Goal: Task Accomplishment & Management: Manage account settings

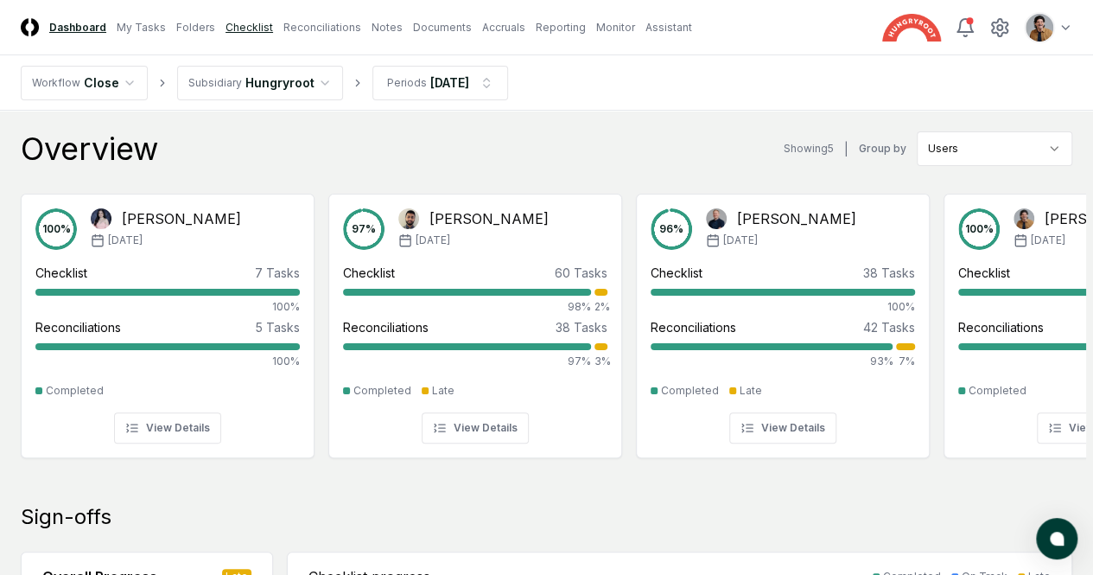
click at [273, 20] on link "Checklist" at bounding box center [250, 28] width 48 height 16
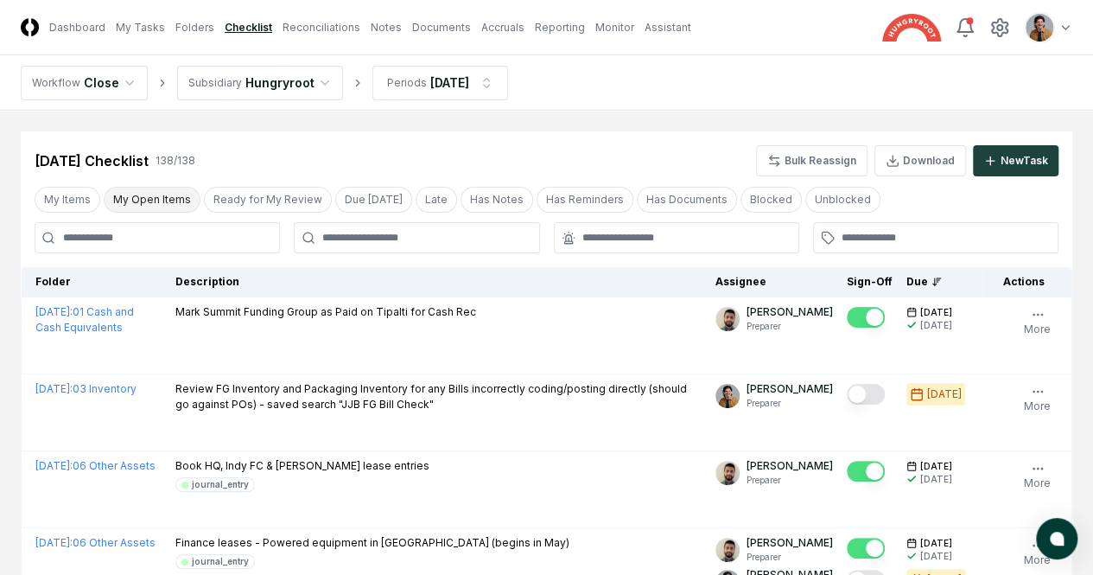
click at [141, 197] on button "My Open Items" at bounding box center [152, 200] width 97 height 26
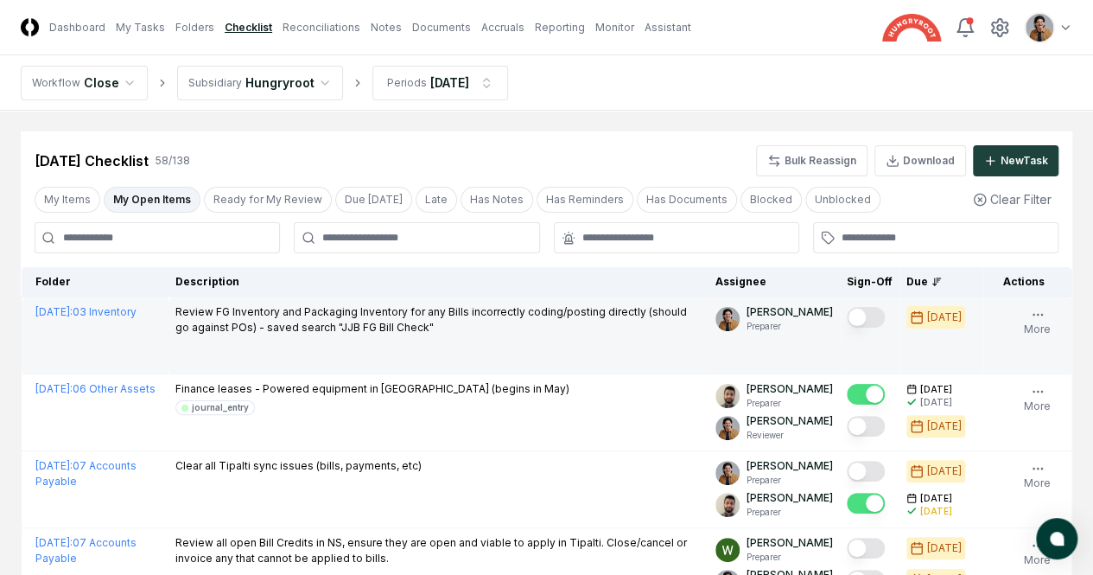
click at [847, 319] on button "Mark complete" at bounding box center [866, 317] width 38 height 21
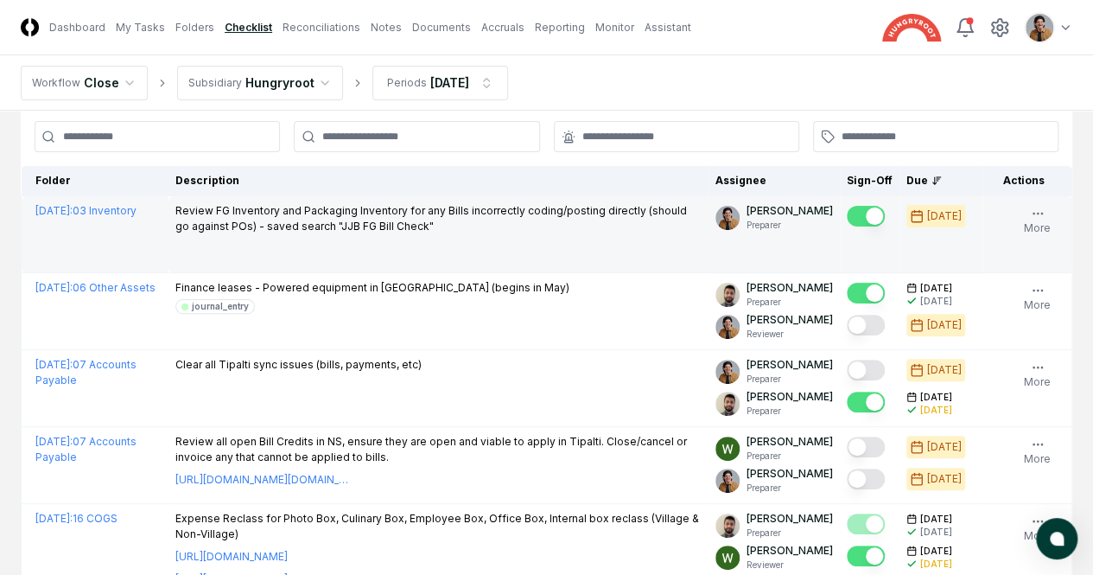
scroll to position [102, 0]
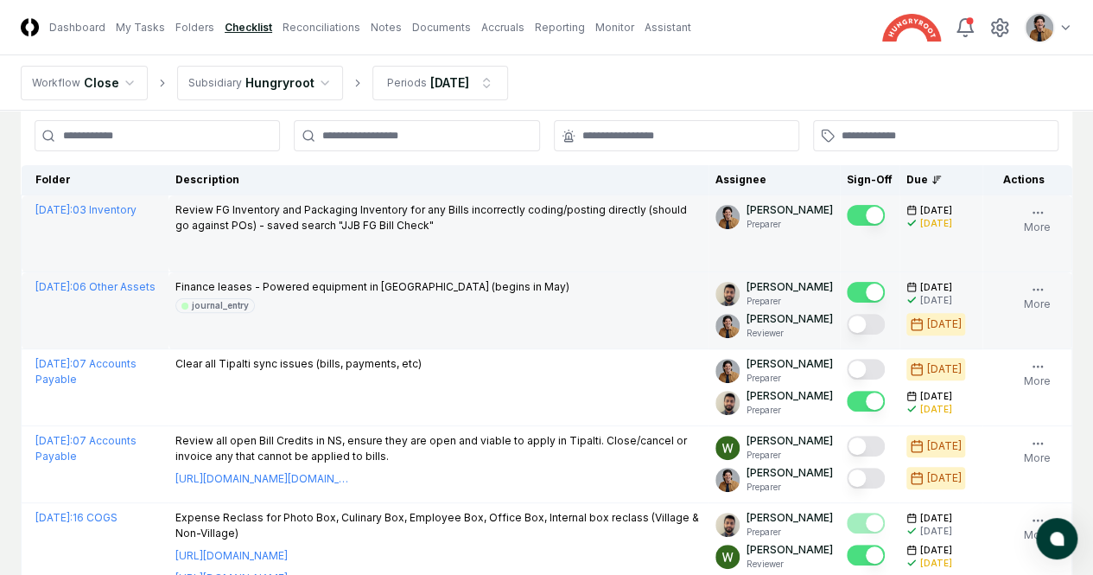
click at [847, 334] on button "Mark complete" at bounding box center [866, 324] width 38 height 21
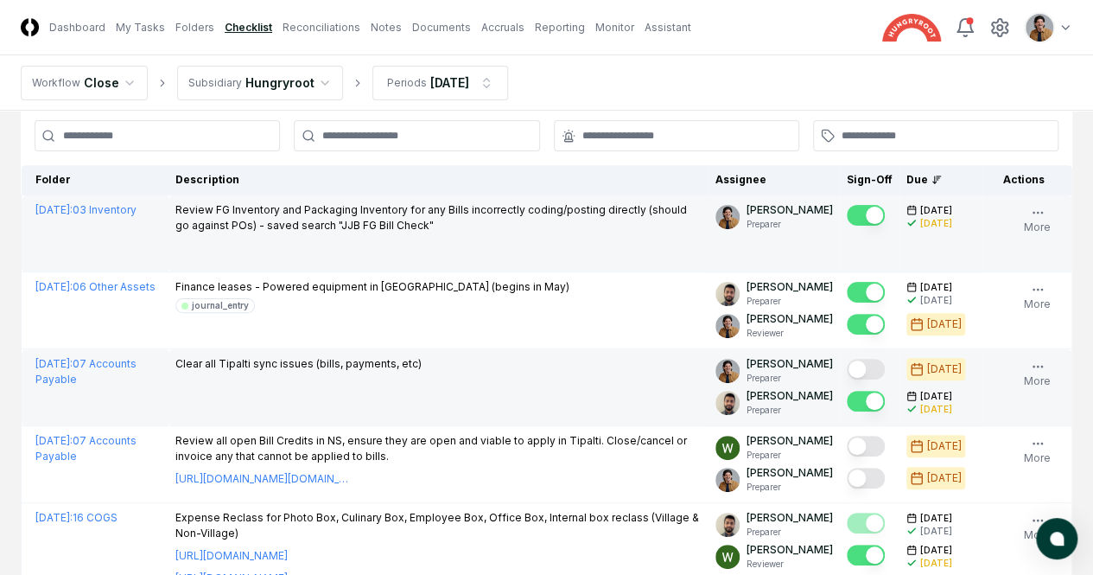
click at [847, 379] on button "Mark complete" at bounding box center [866, 369] width 38 height 21
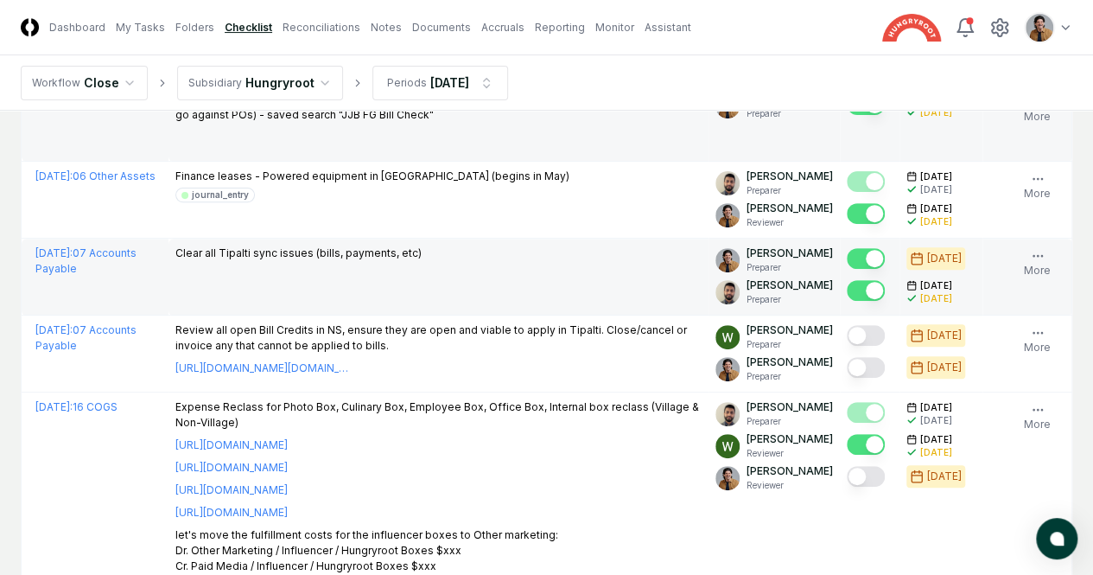
scroll to position [216, 0]
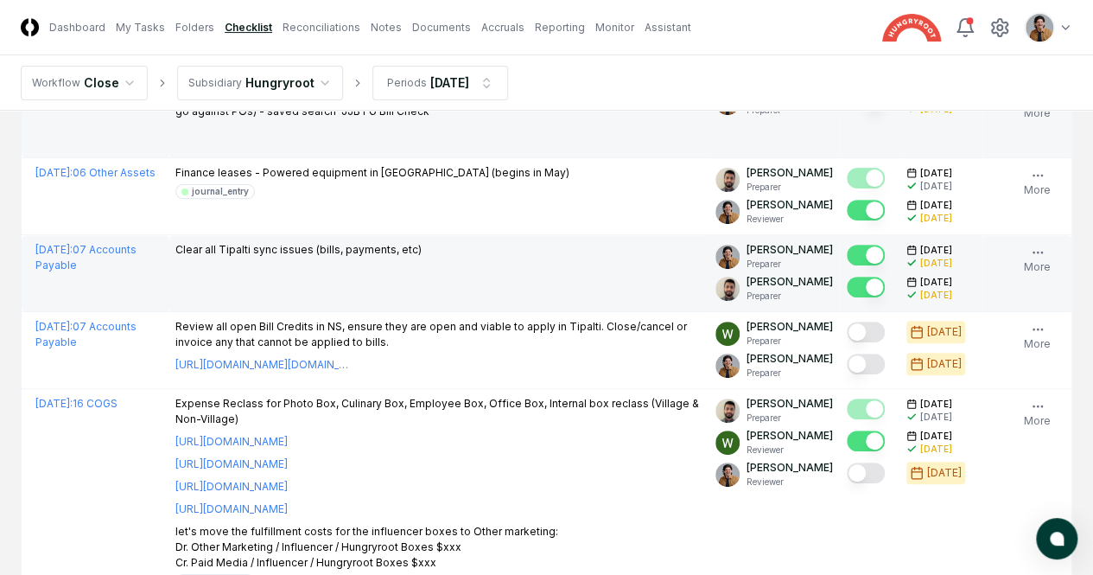
click at [847, 374] on button "Mark complete" at bounding box center [866, 363] width 38 height 21
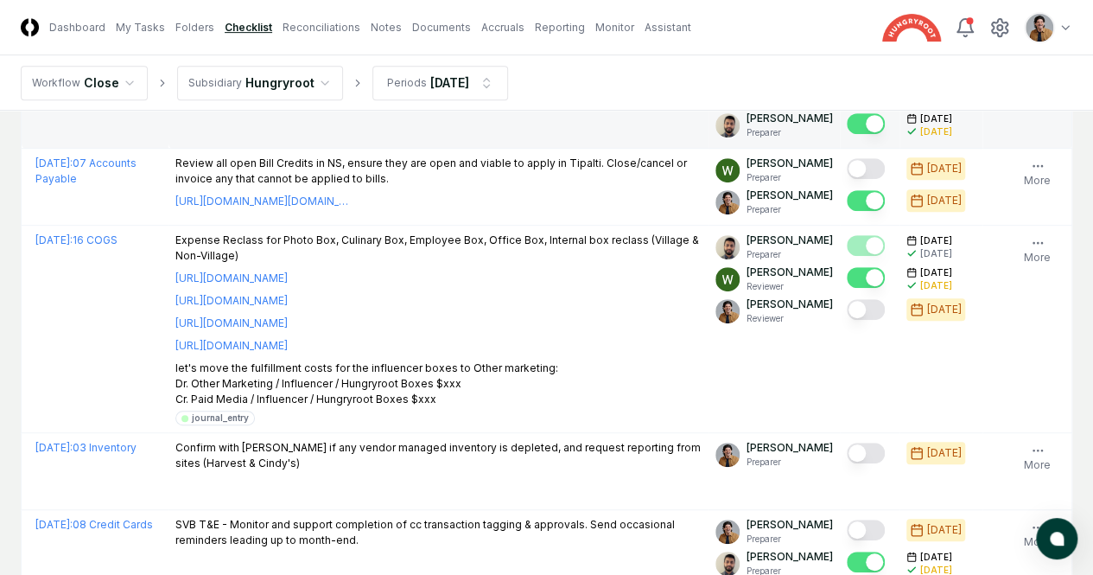
scroll to position [380, 0]
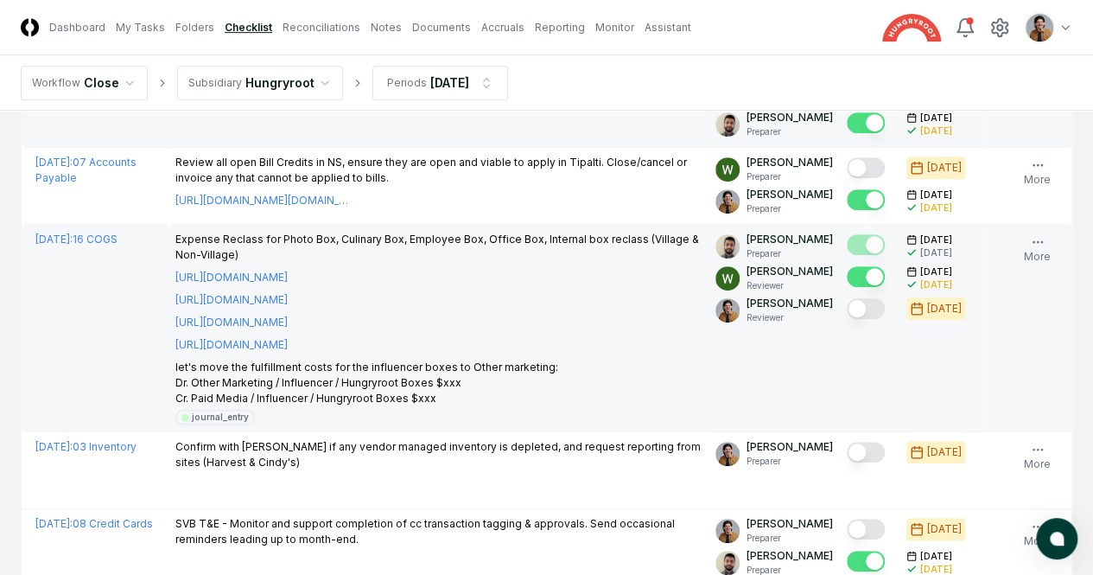
click at [847, 319] on button "Mark complete" at bounding box center [866, 308] width 38 height 21
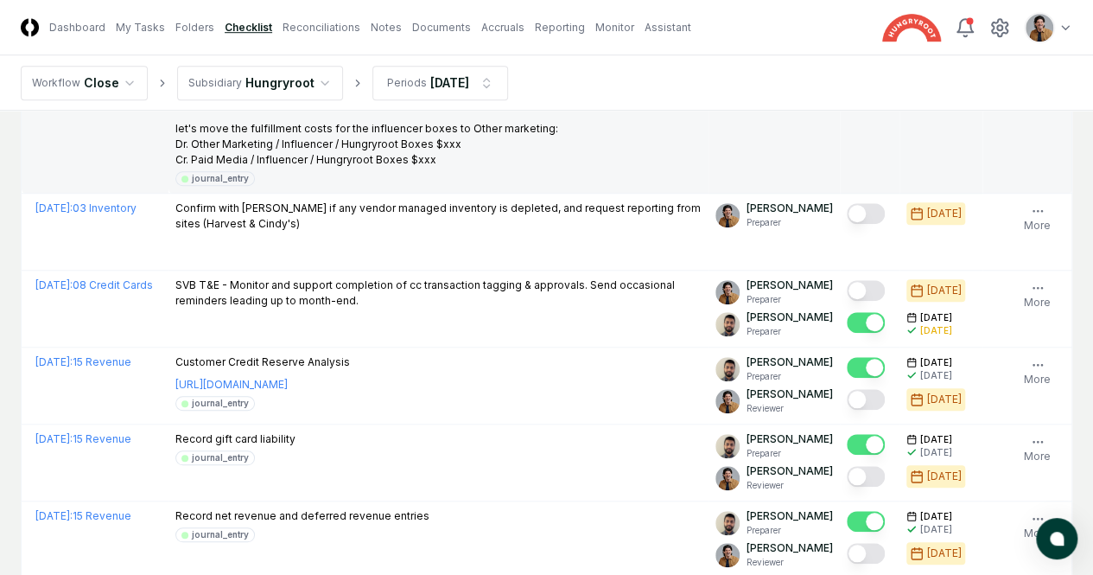
scroll to position [621, 0]
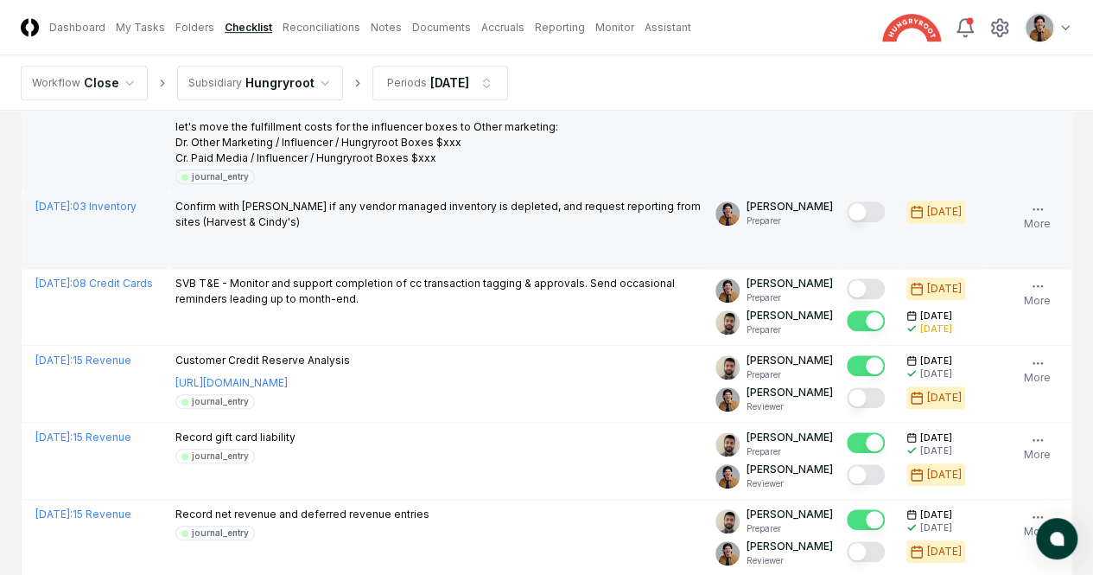
click at [847, 222] on button "Mark complete" at bounding box center [866, 211] width 38 height 21
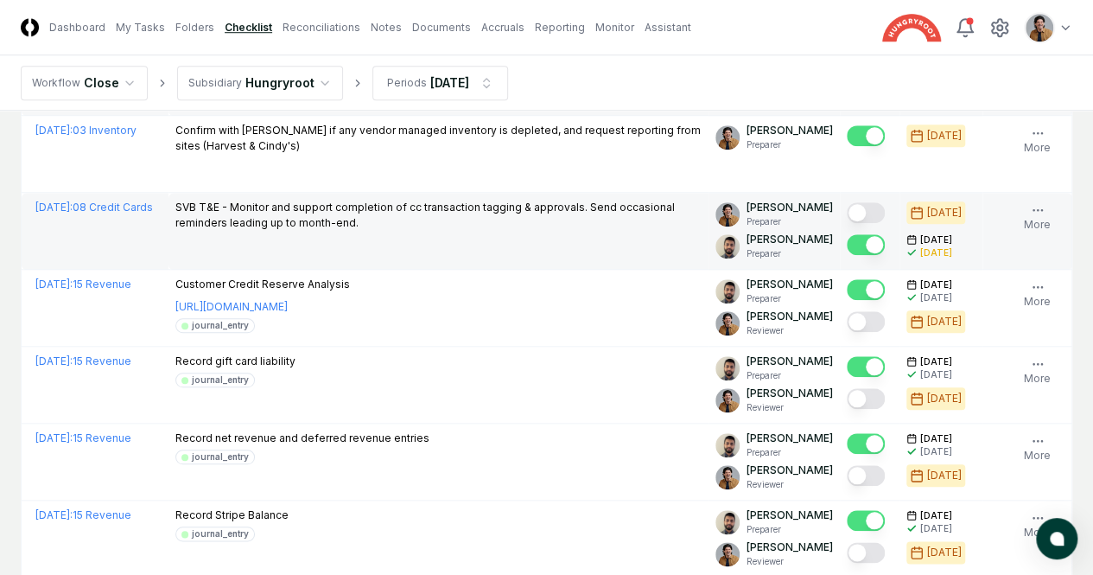
click at [847, 223] on button "Mark complete" at bounding box center [866, 212] width 38 height 21
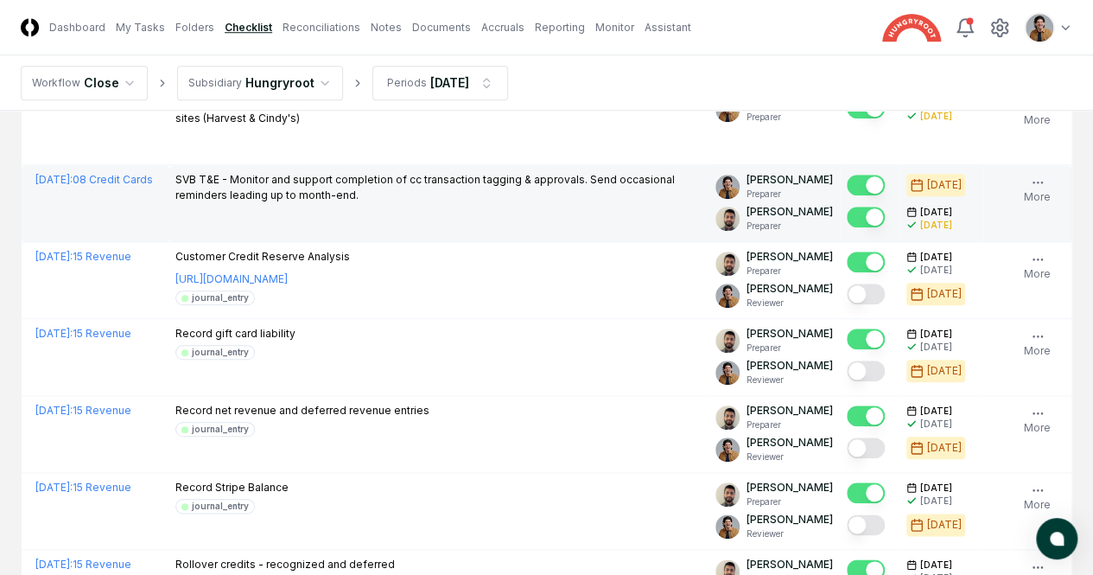
scroll to position [778, 0]
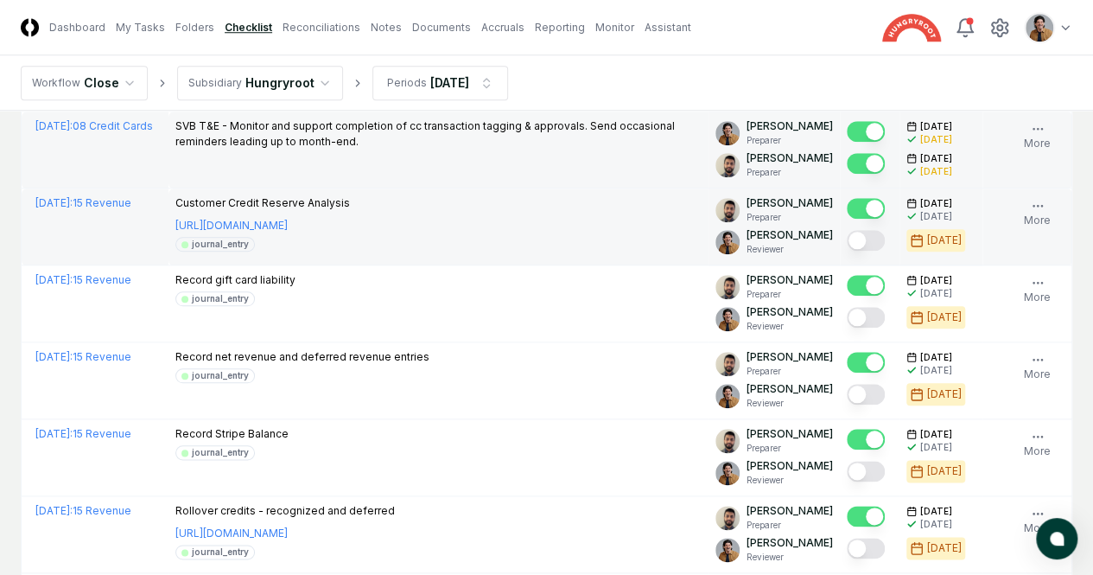
click at [847, 251] on button "Mark complete" at bounding box center [866, 240] width 38 height 21
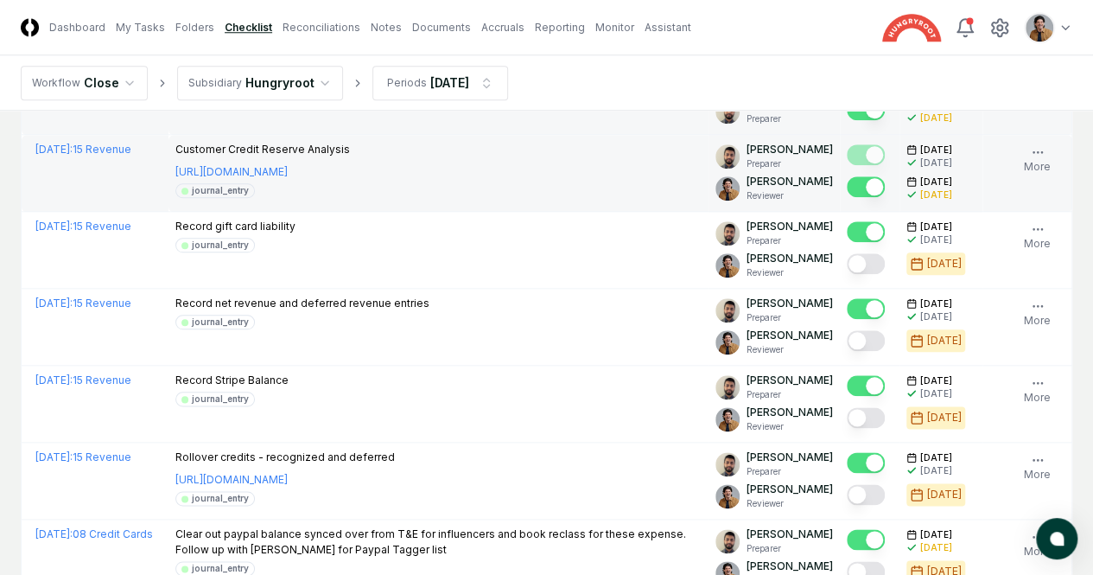
scroll to position [853, 0]
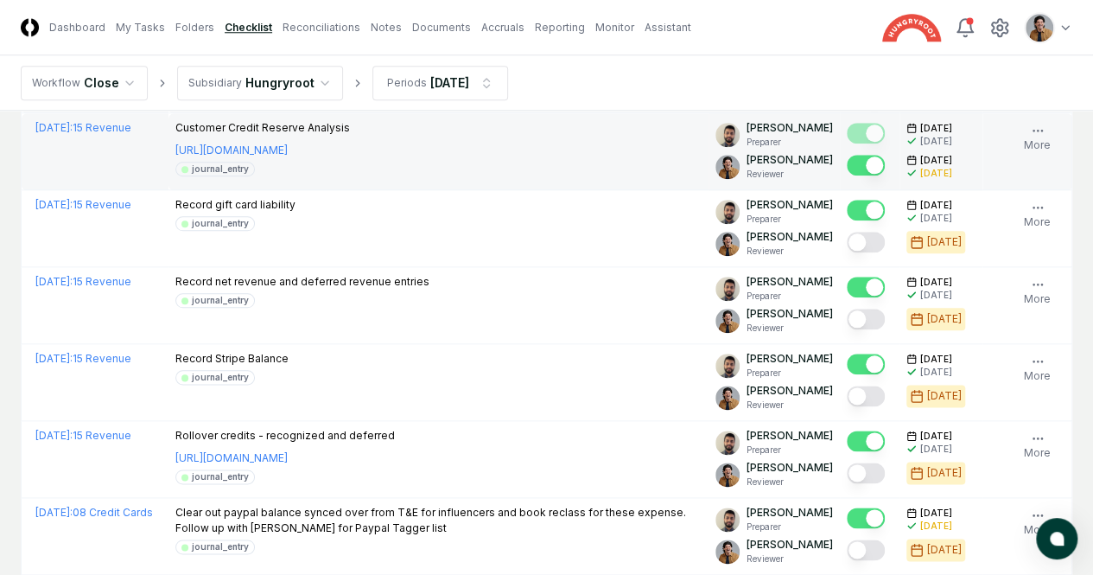
click at [847, 252] on button "Mark complete" at bounding box center [866, 242] width 38 height 21
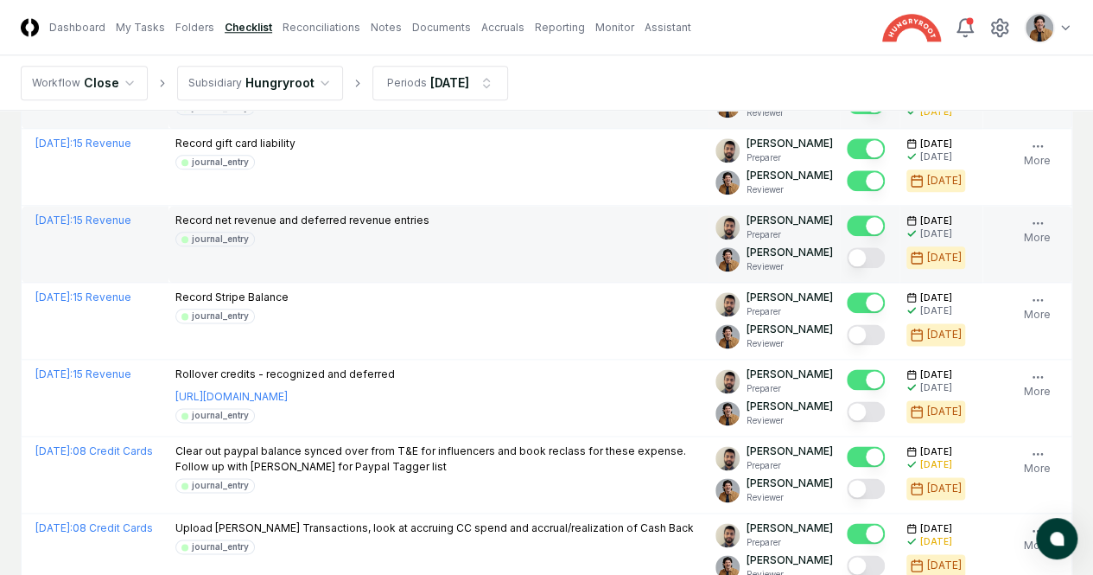
click at [847, 268] on button "Mark complete" at bounding box center [866, 257] width 38 height 21
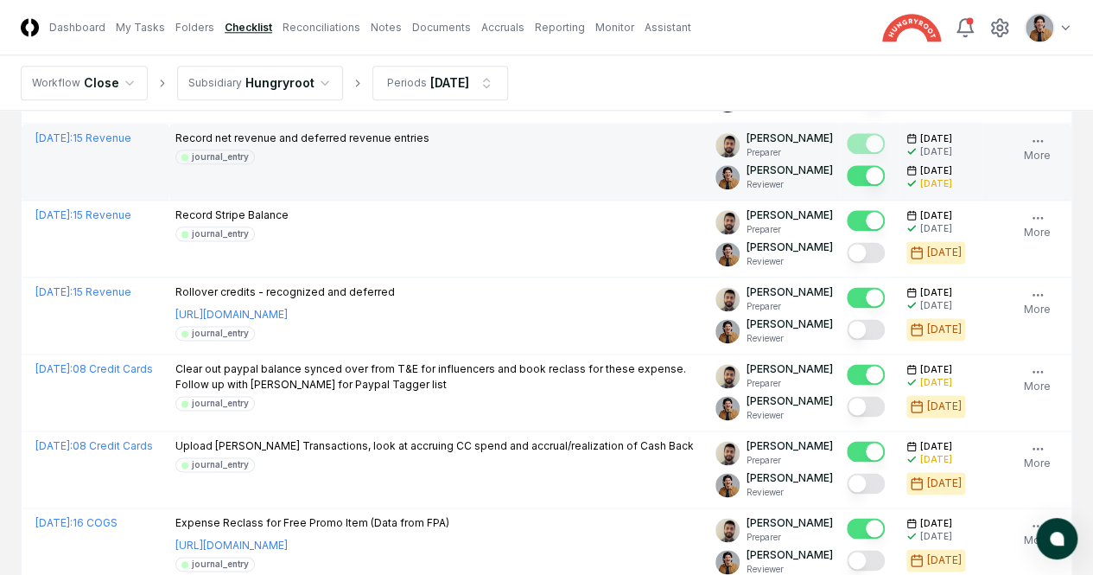
scroll to position [1016, 0]
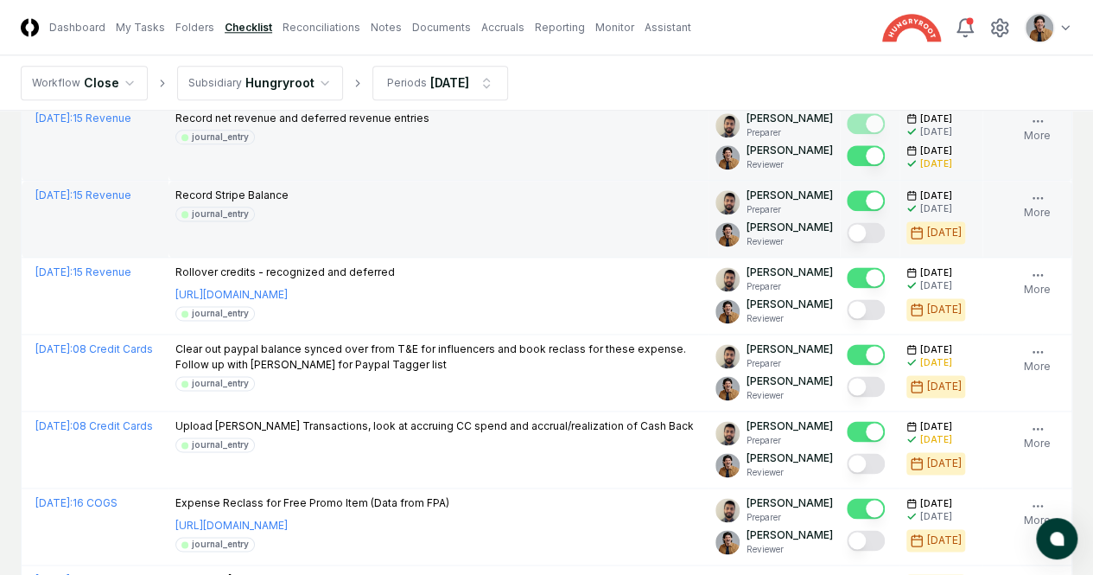
click at [847, 243] on button "Mark complete" at bounding box center [866, 232] width 38 height 21
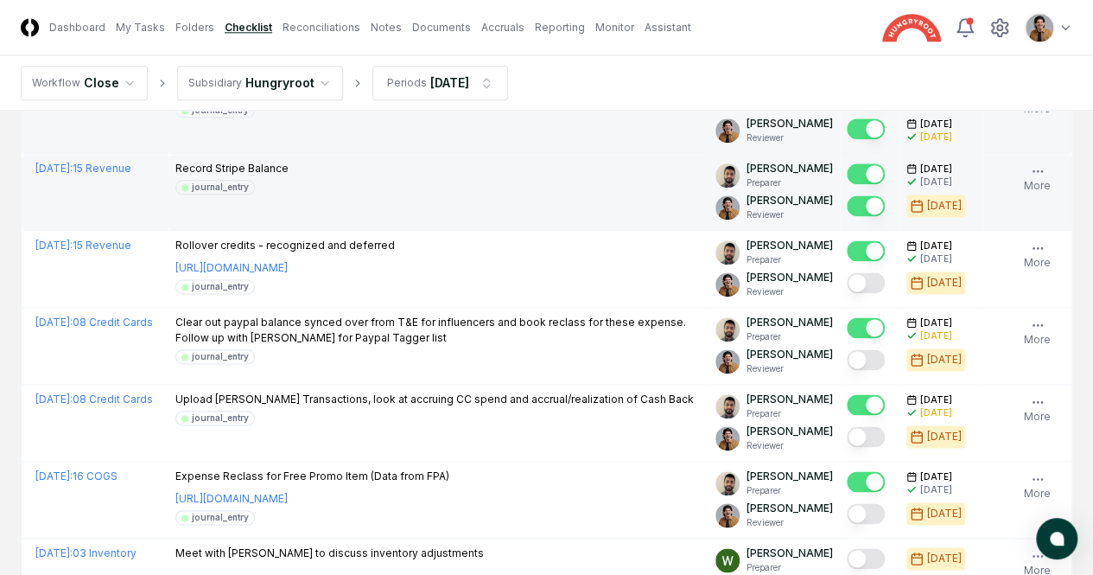
scroll to position [1050, 0]
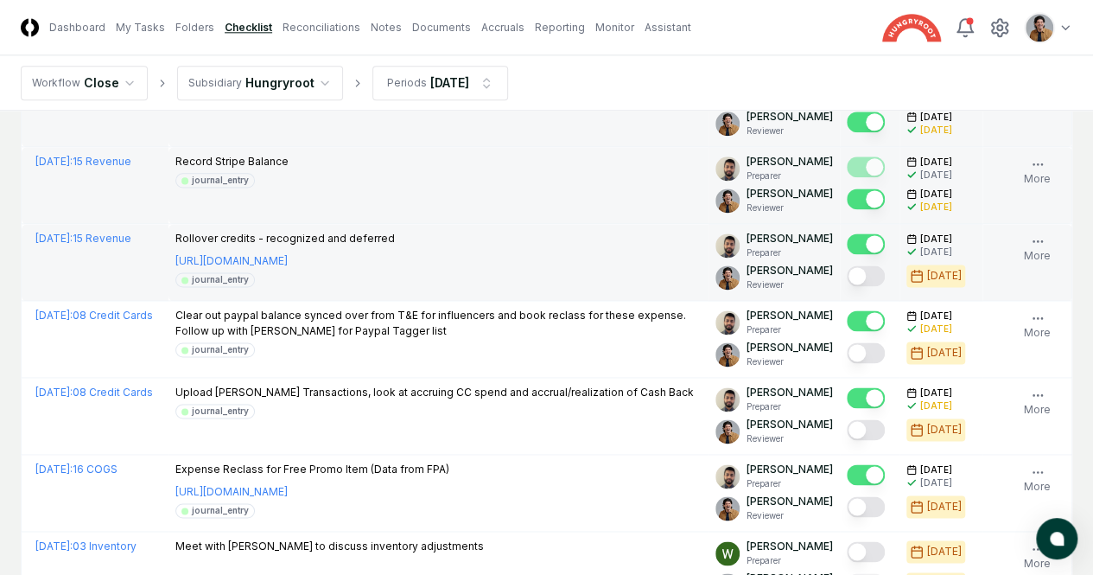
click at [847, 286] on button "Mark complete" at bounding box center [866, 275] width 38 height 21
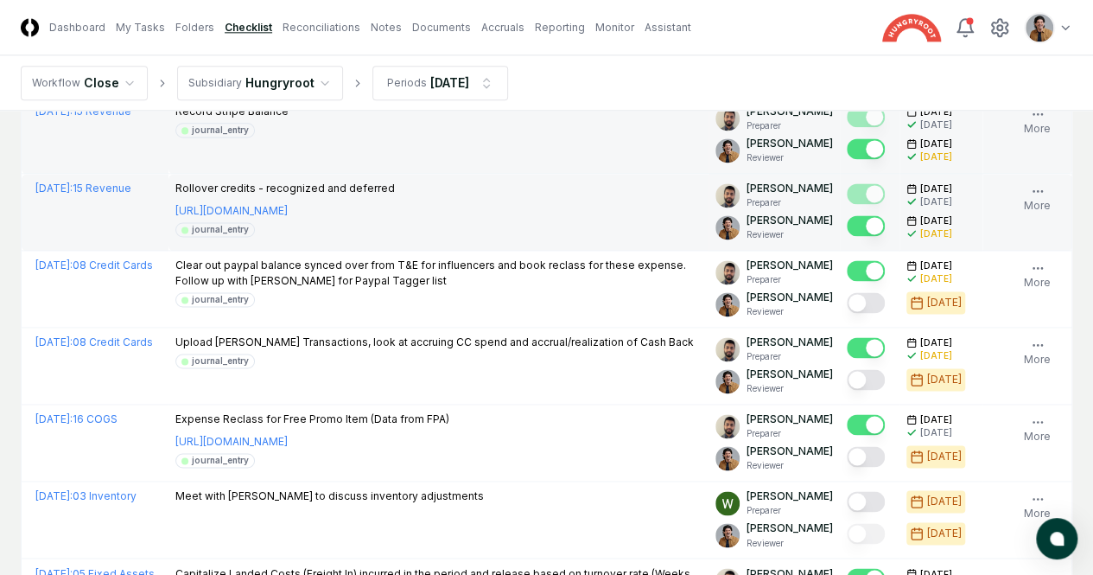
scroll to position [1119, 0]
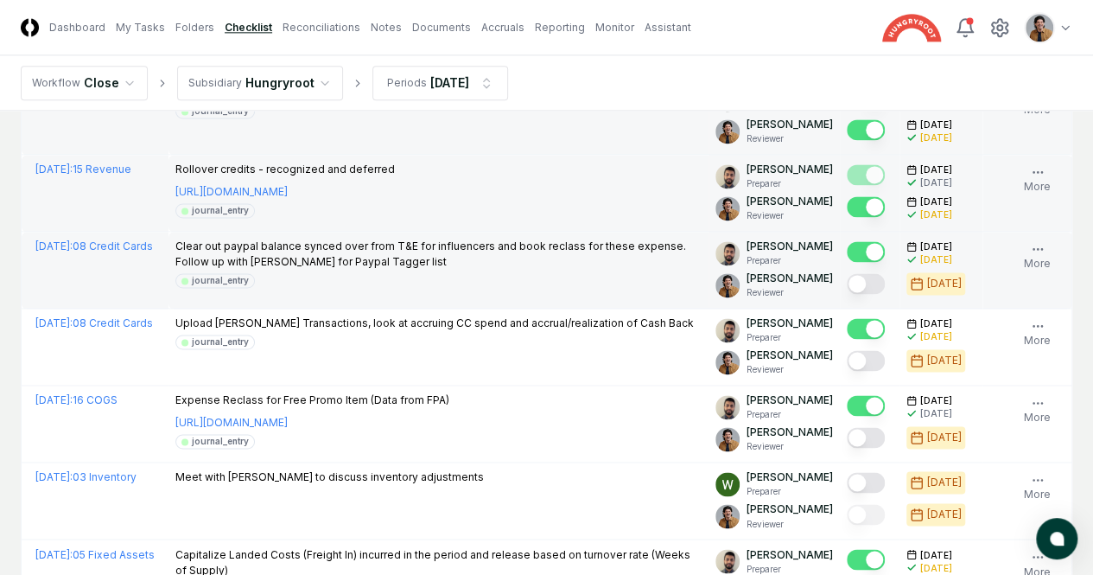
click at [847, 294] on button "Mark complete" at bounding box center [866, 283] width 38 height 21
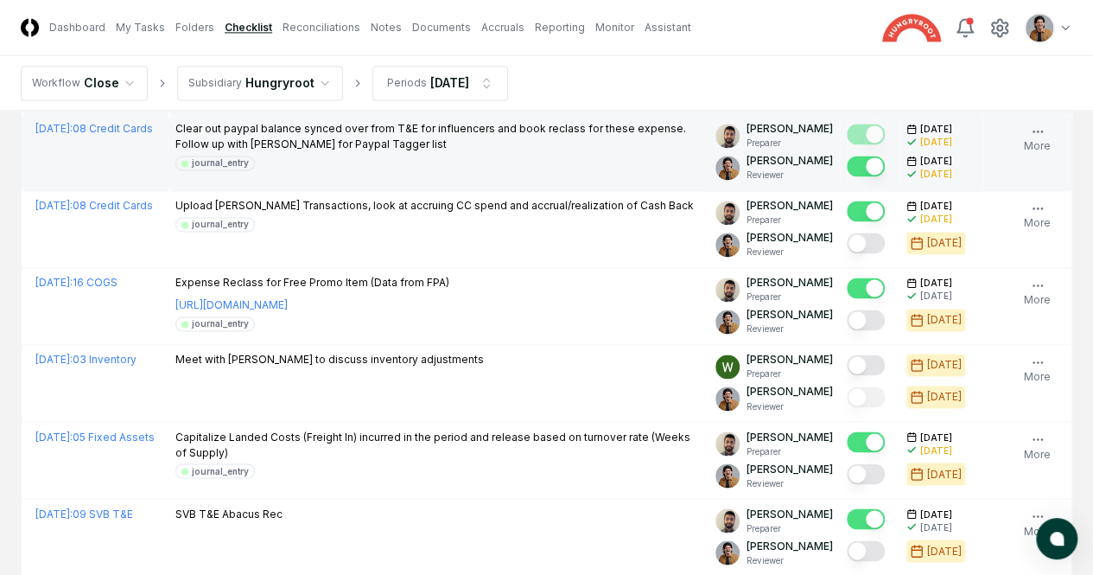
scroll to position [1238, 0]
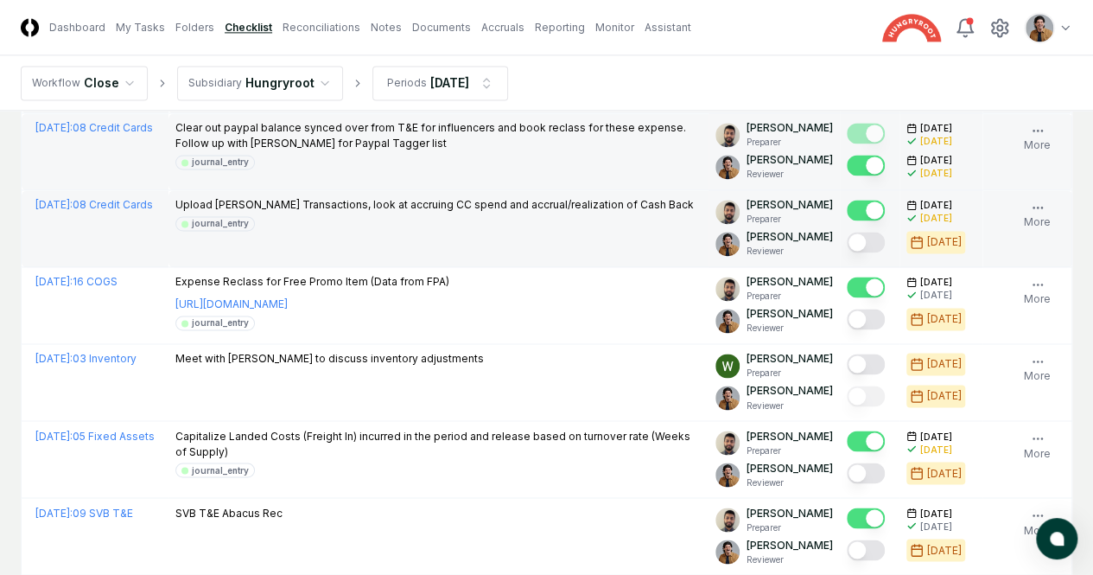
click at [847, 252] on button "Mark complete" at bounding box center [866, 242] width 38 height 21
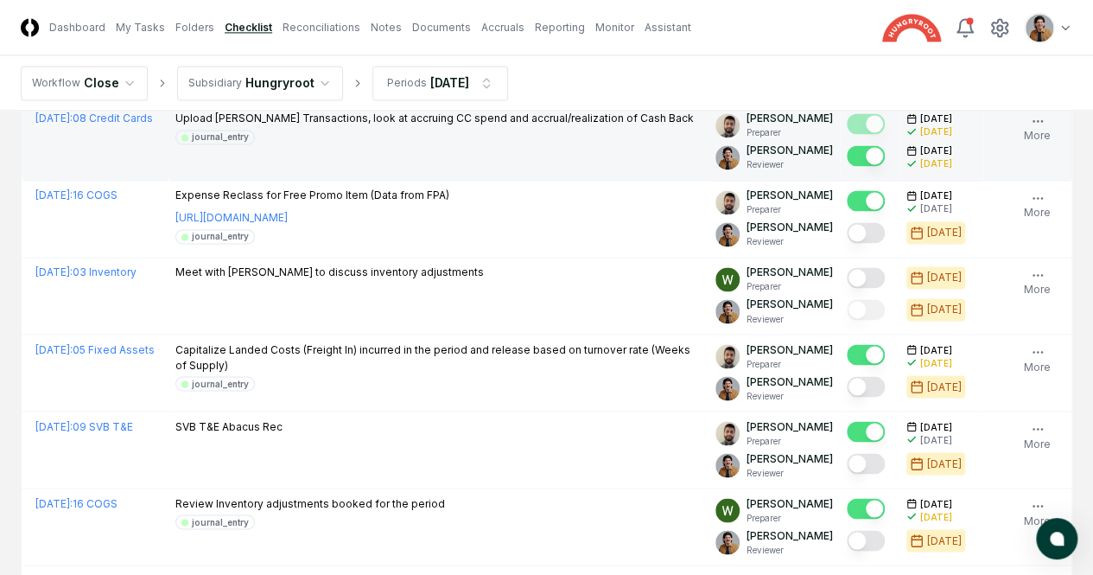
scroll to position [1325, 0]
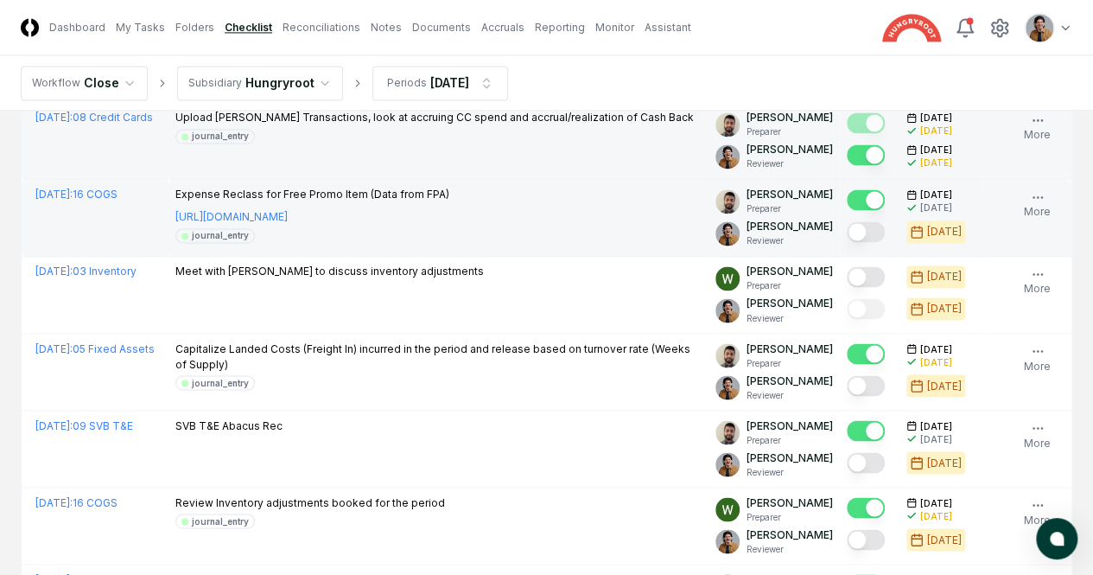
click at [847, 242] on button "Mark complete" at bounding box center [866, 231] width 38 height 21
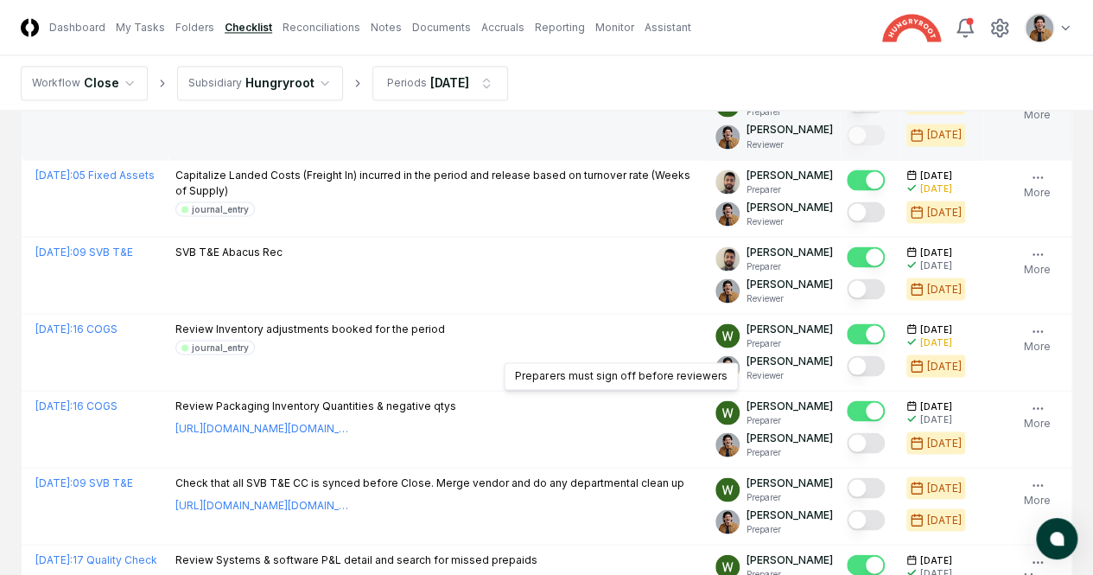
scroll to position [1509, 0]
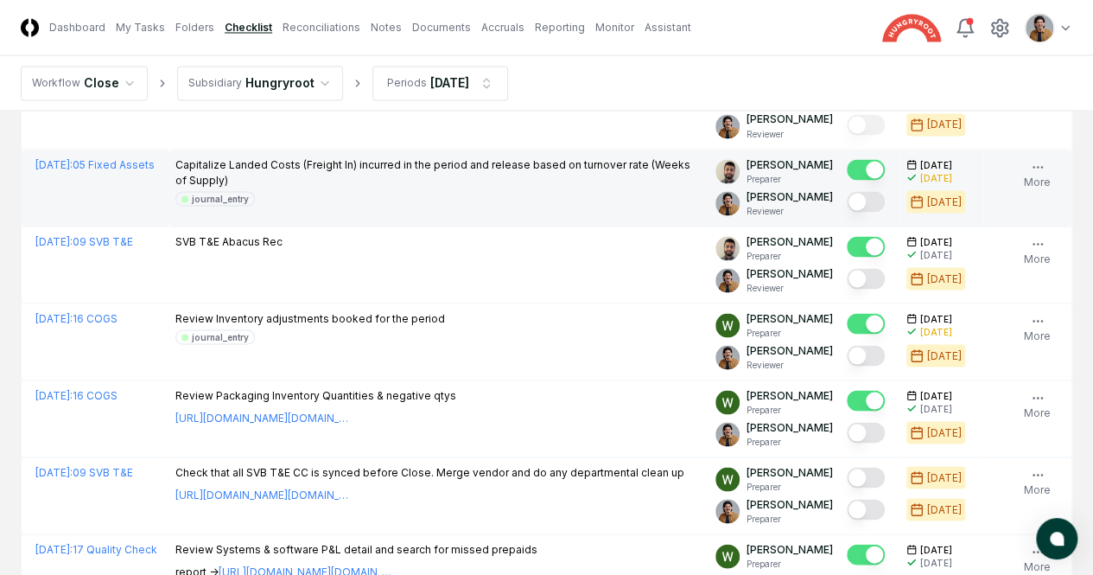
click at [847, 212] on button "Mark complete" at bounding box center [866, 201] width 38 height 21
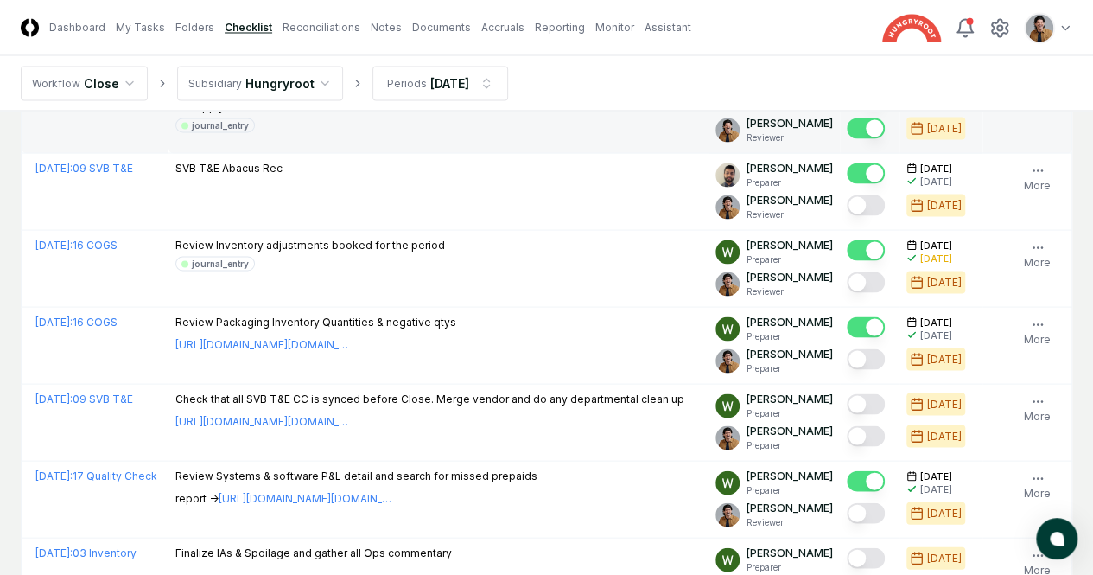
scroll to position [1583, 0]
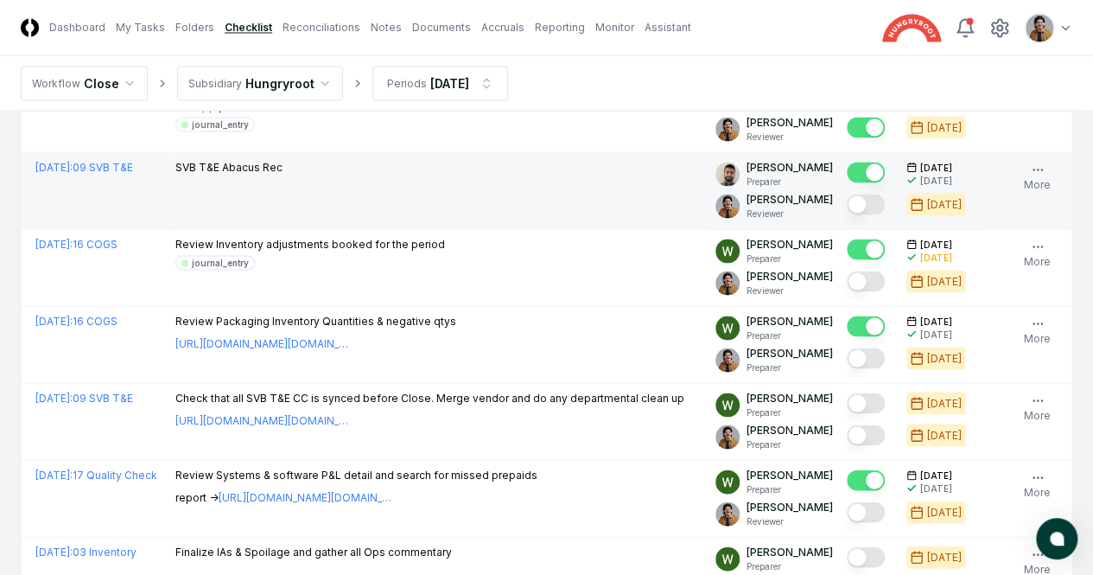
click at [847, 214] on button "Mark complete" at bounding box center [866, 204] width 38 height 21
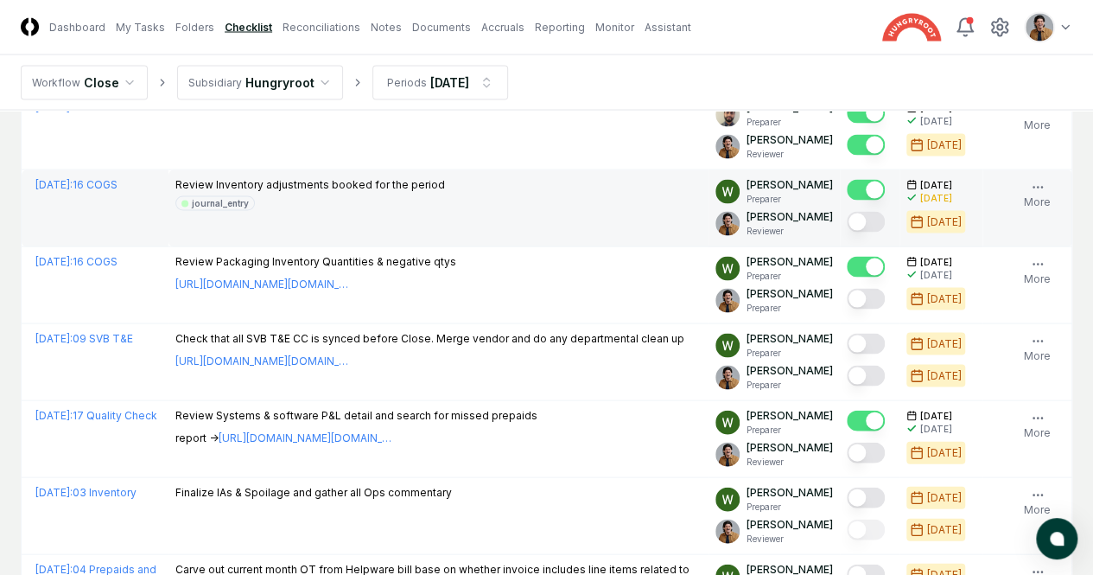
click at [847, 232] on button "Mark complete" at bounding box center [866, 222] width 38 height 21
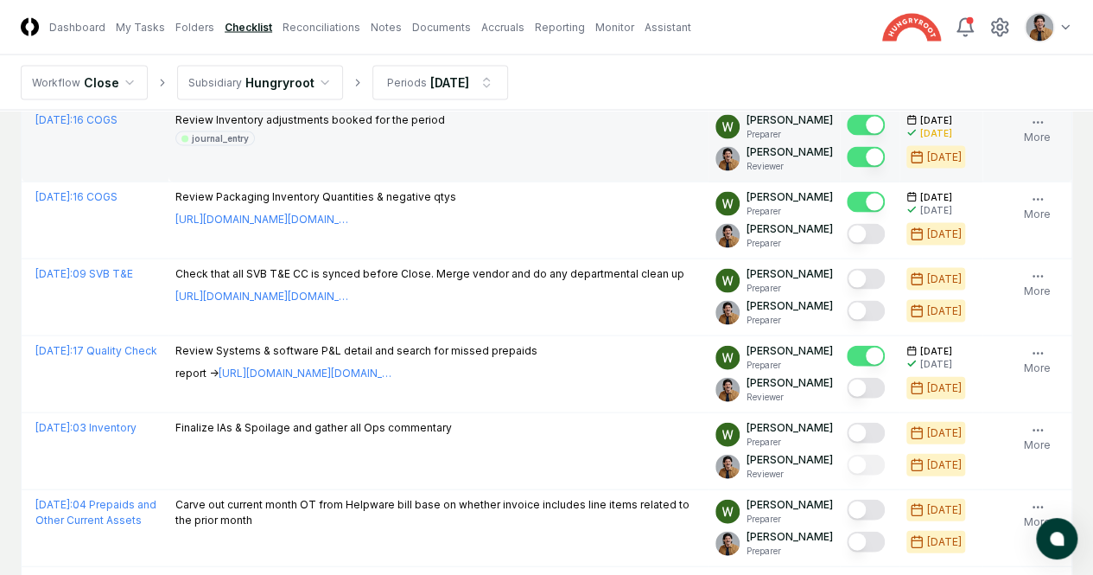
scroll to position [1710, 0]
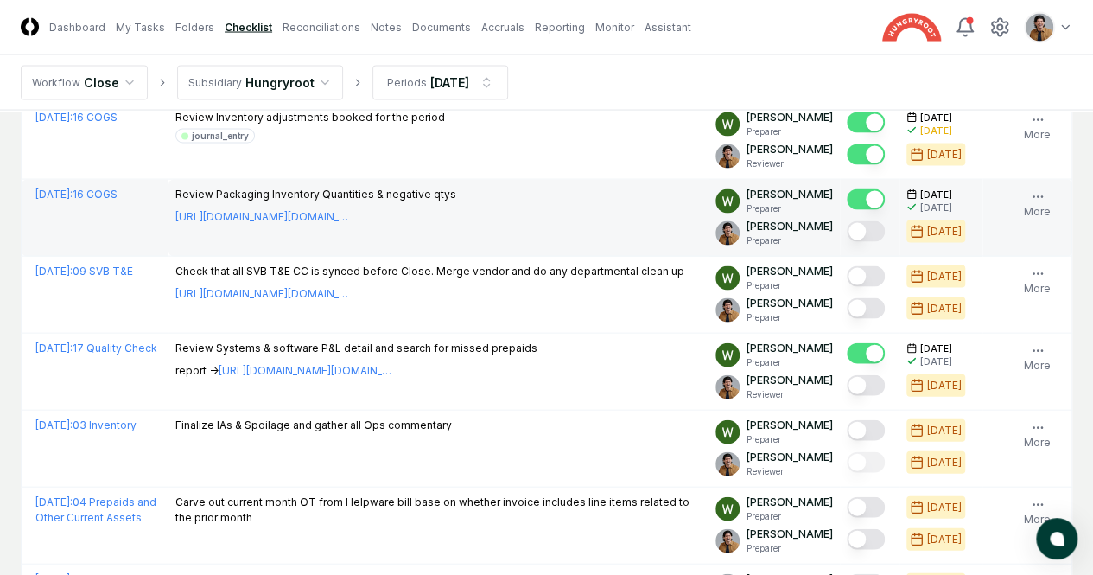
click at [847, 242] on button "Mark complete" at bounding box center [866, 231] width 38 height 21
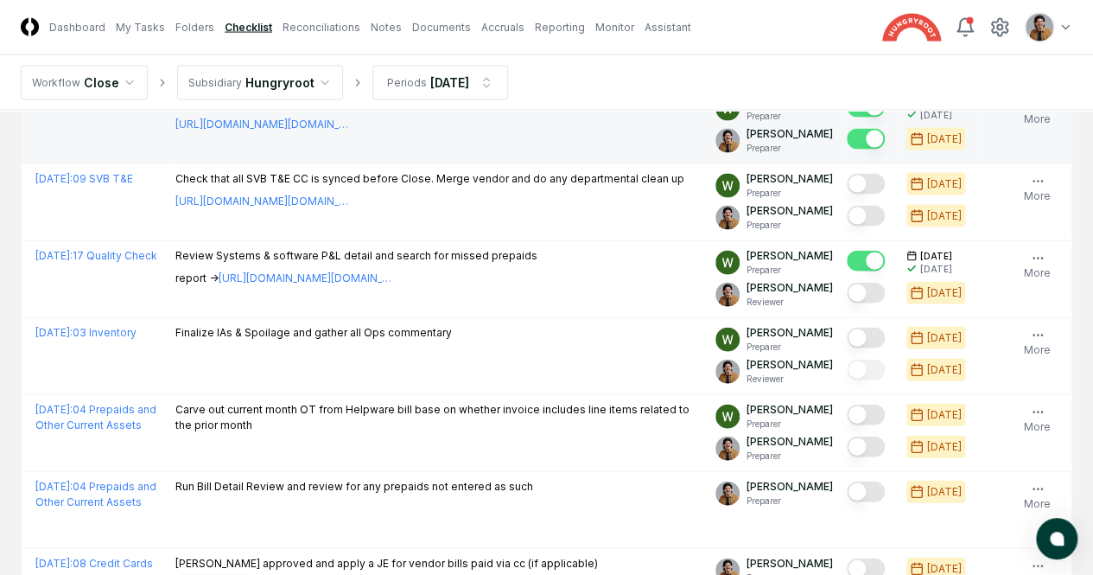
scroll to position [1821, 0]
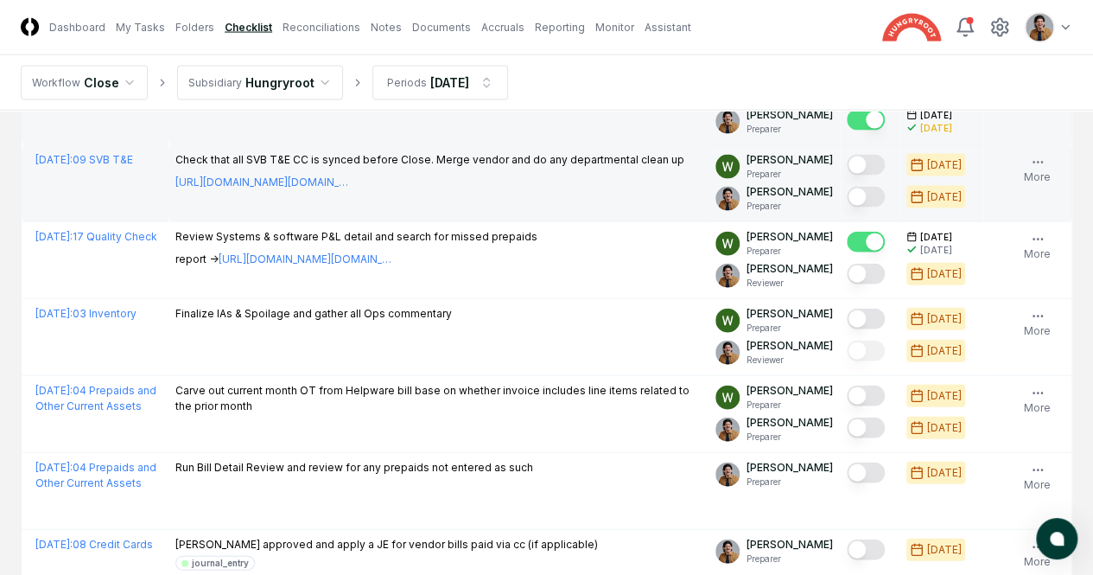
click at [847, 207] on button "Mark complete" at bounding box center [866, 197] width 38 height 21
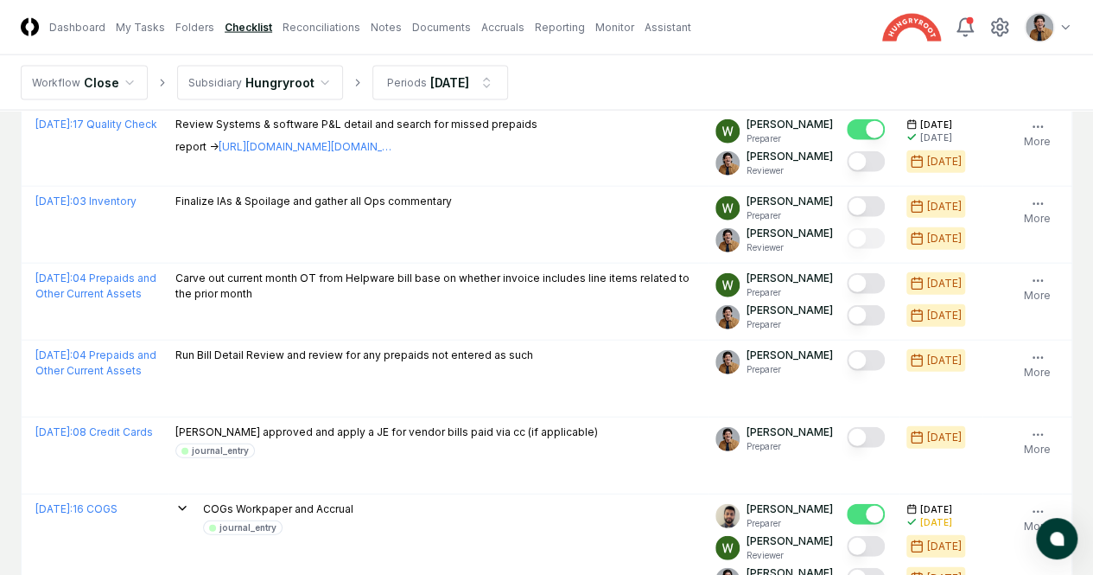
scroll to position [1937, 0]
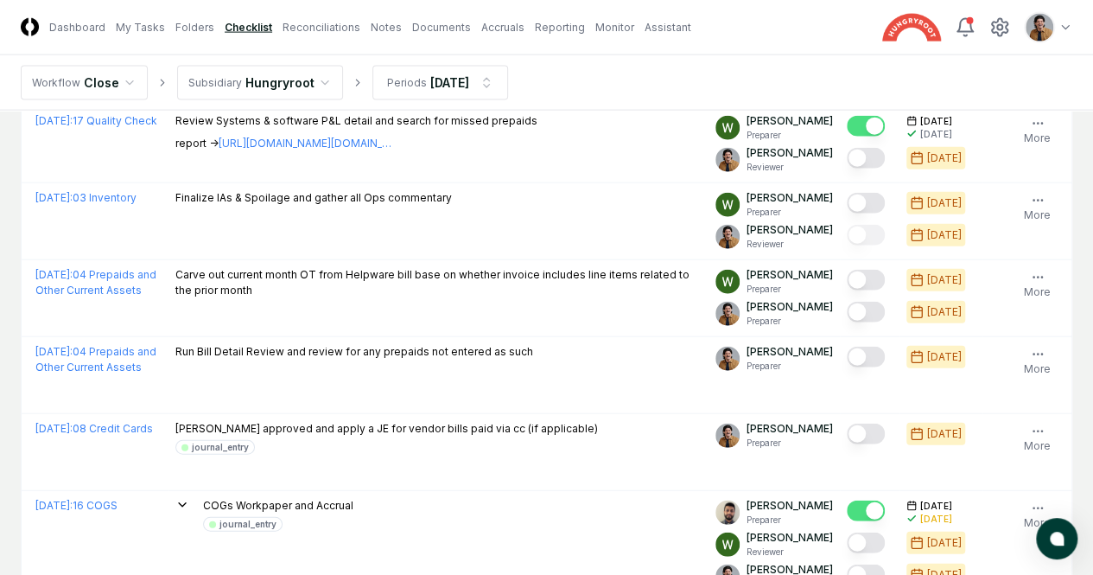
click at [847, 169] on button "Mark complete" at bounding box center [866, 158] width 38 height 21
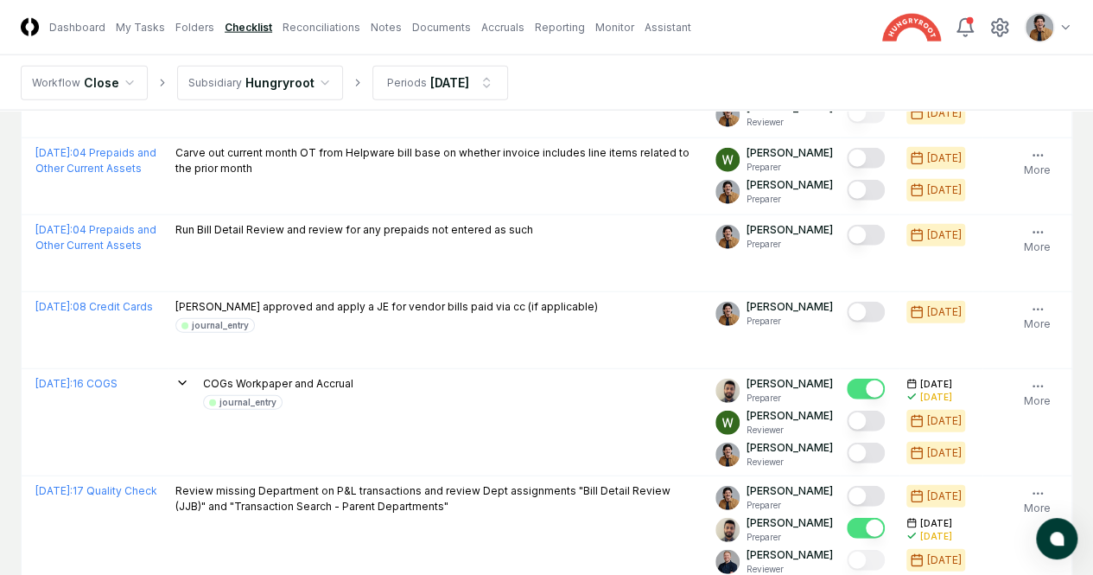
scroll to position [2060, 0]
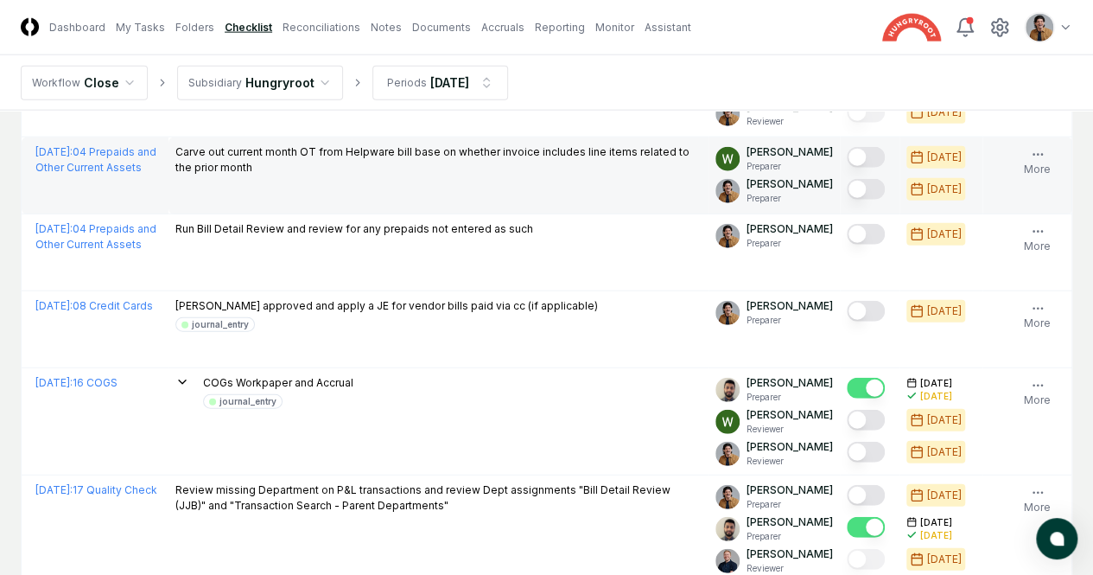
click at [847, 200] on button "Mark complete" at bounding box center [866, 189] width 38 height 21
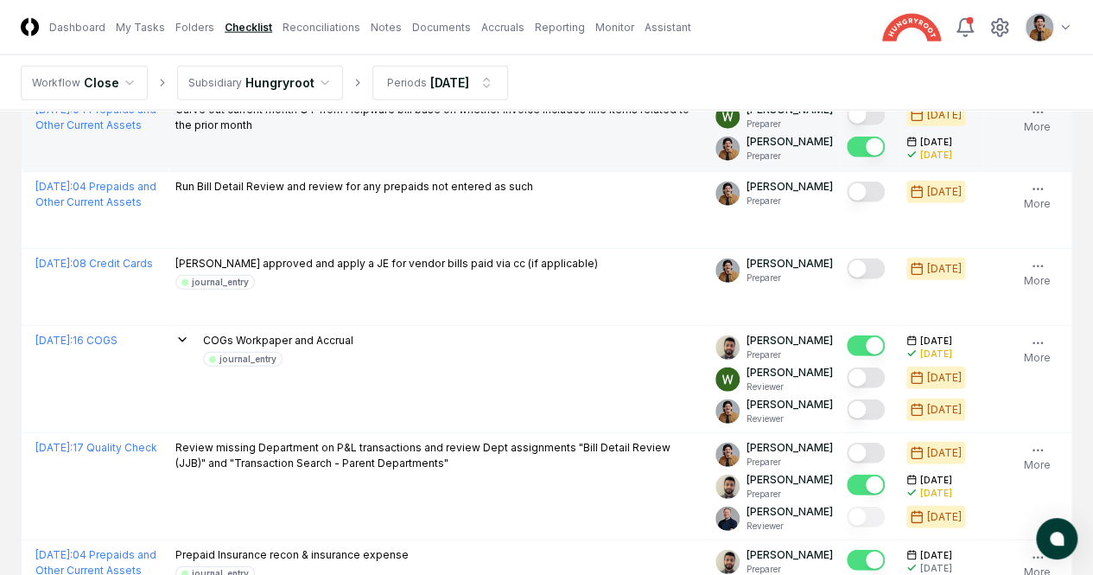
scroll to position [2122, 0]
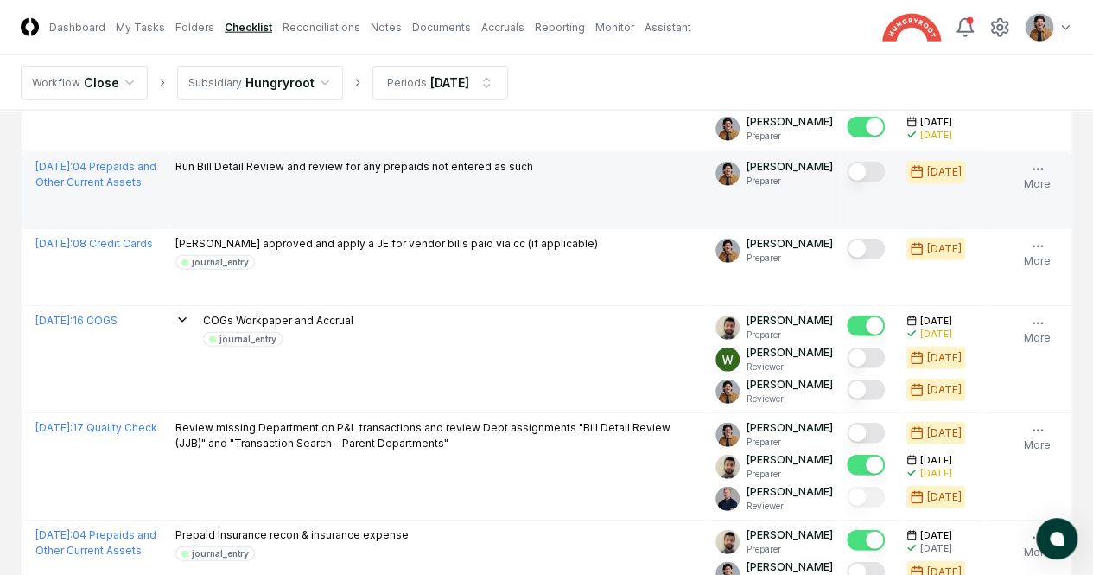
click at [847, 182] on button "Mark complete" at bounding box center [866, 172] width 38 height 21
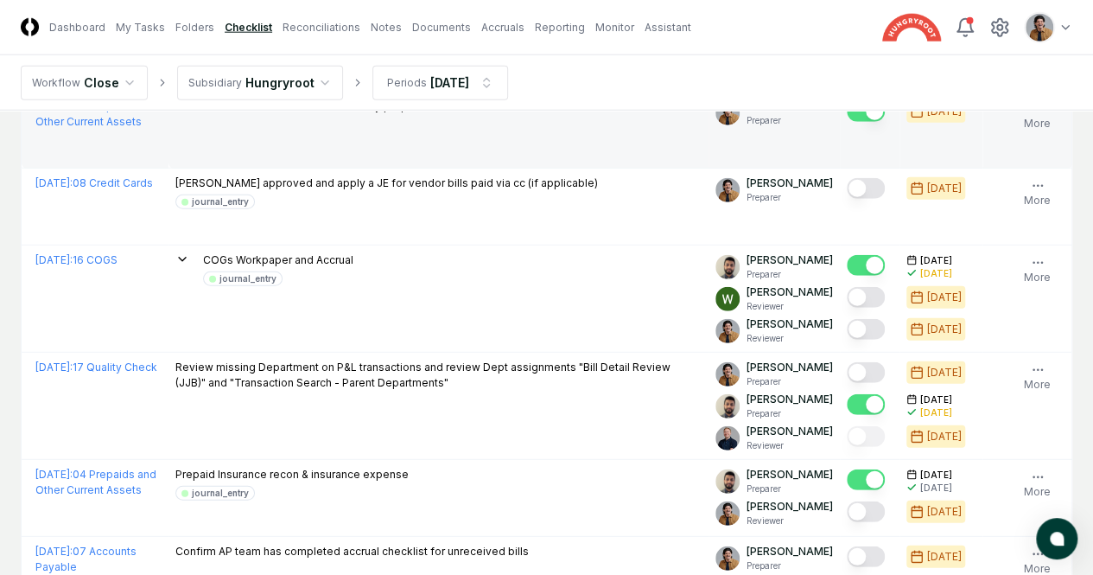
scroll to position [2194, 0]
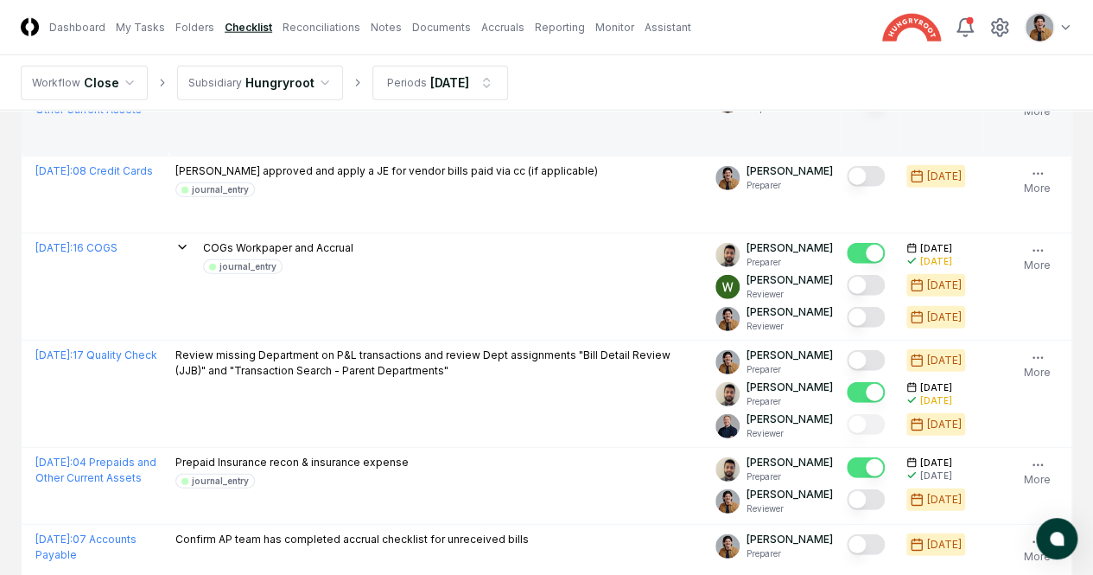
click at [847, 187] on button "Mark complete" at bounding box center [866, 176] width 38 height 21
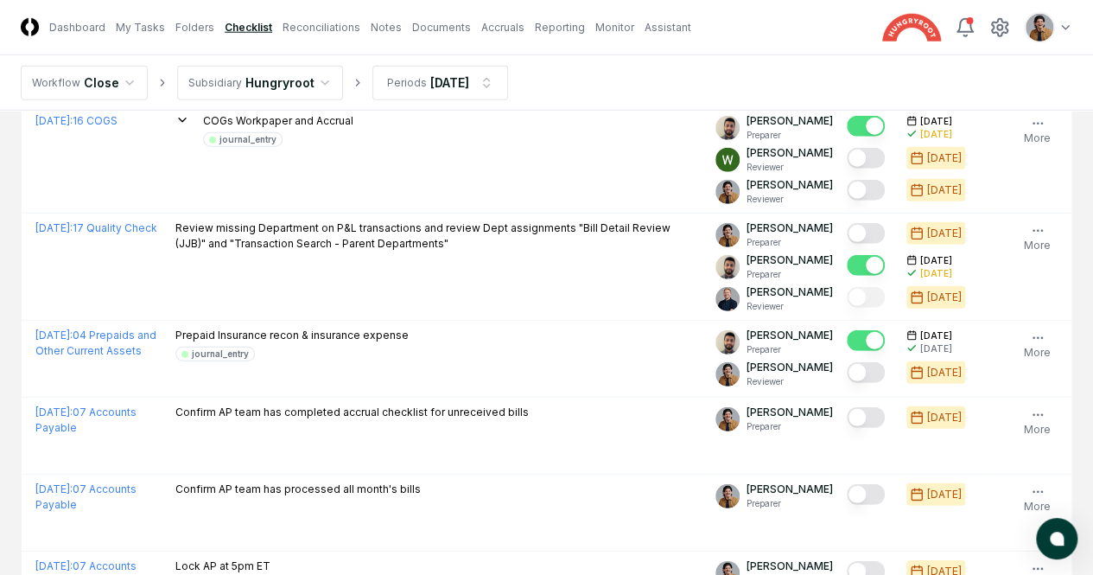
scroll to position [2322, 0]
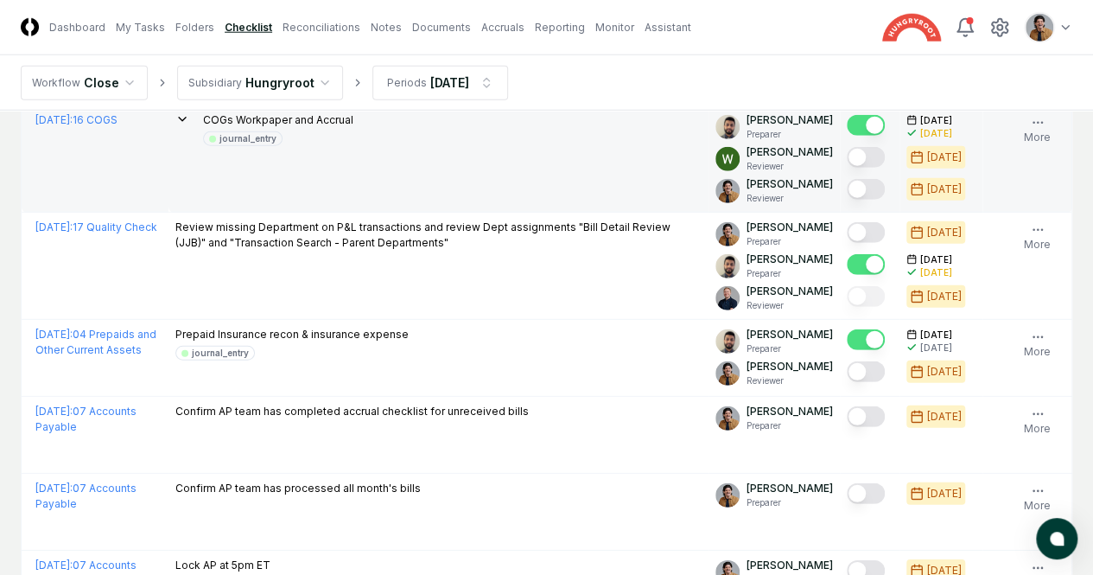
click at [847, 200] on button "Mark complete" at bounding box center [866, 189] width 38 height 21
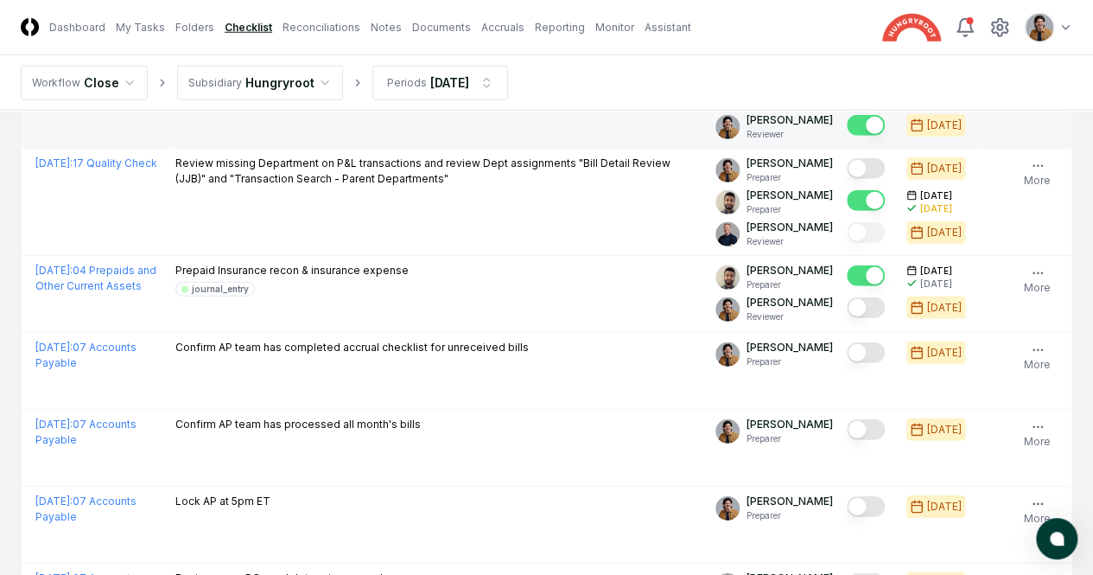
scroll to position [2395, 0]
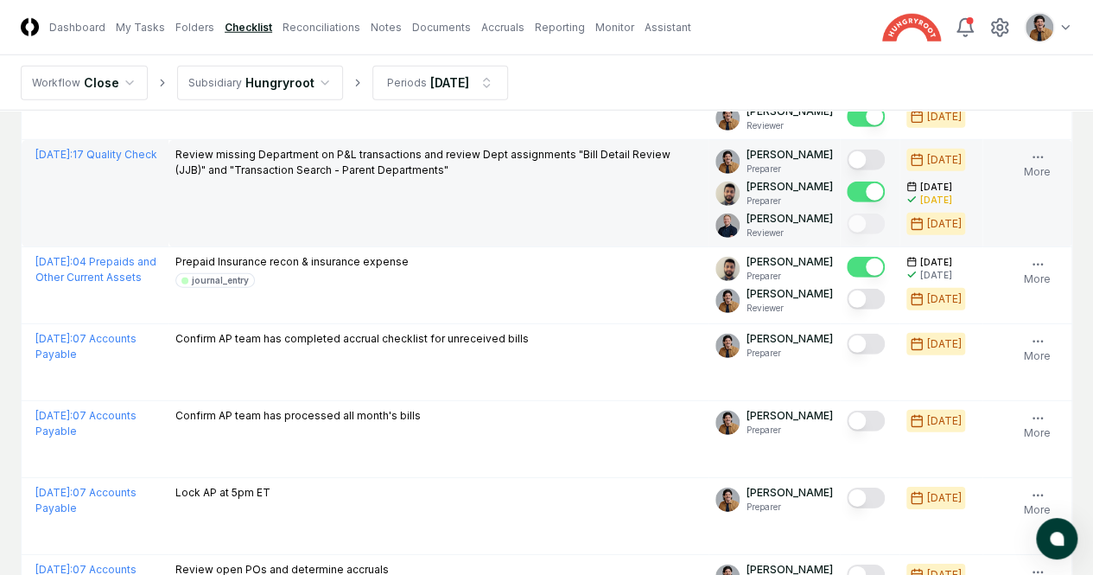
click at [847, 170] on button "Mark complete" at bounding box center [866, 160] width 38 height 21
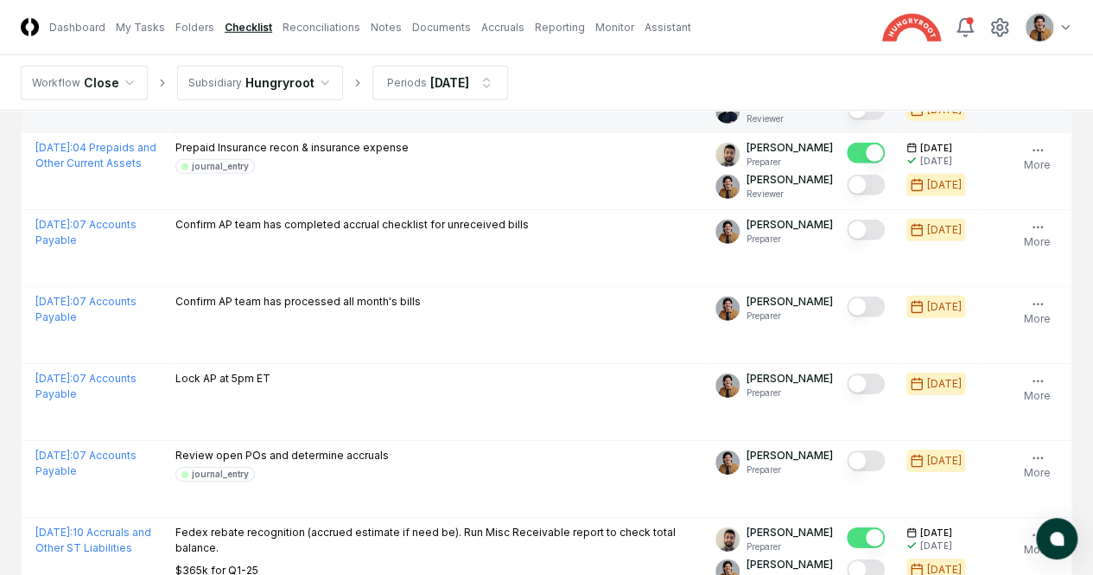
scroll to position [2538, 0]
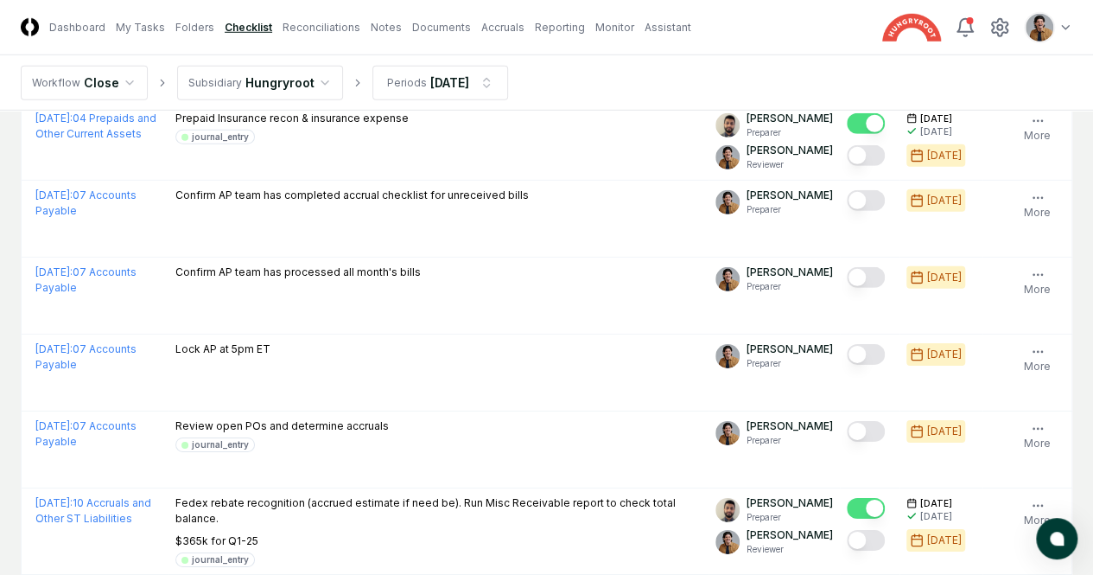
click at [847, 166] on button "Mark complete" at bounding box center [866, 155] width 38 height 21
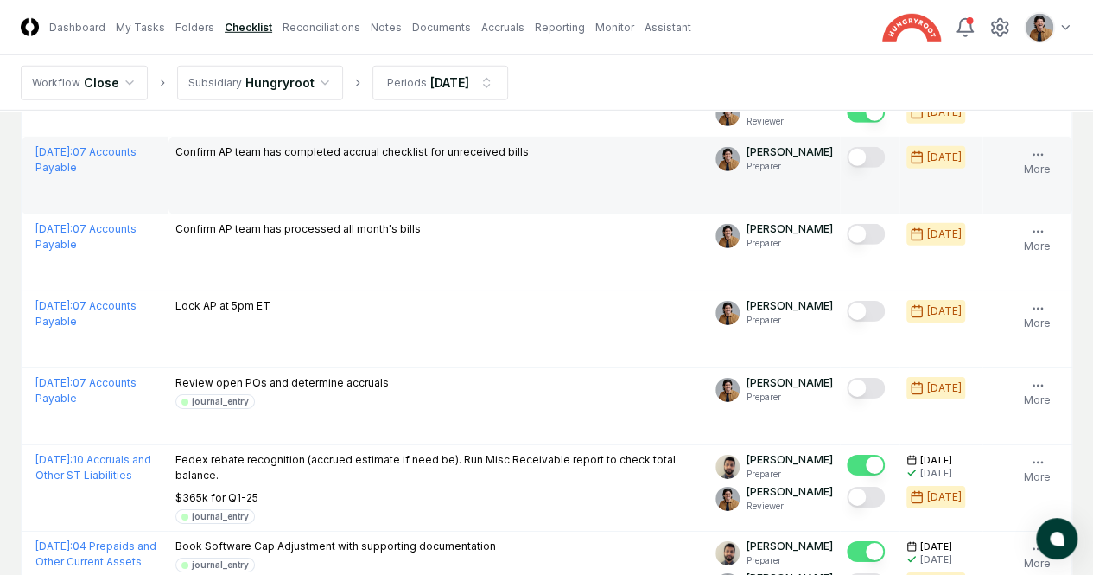
click at [847, 168] on button "Mark complete" at bounding box center [866, 157] width 38 height 21
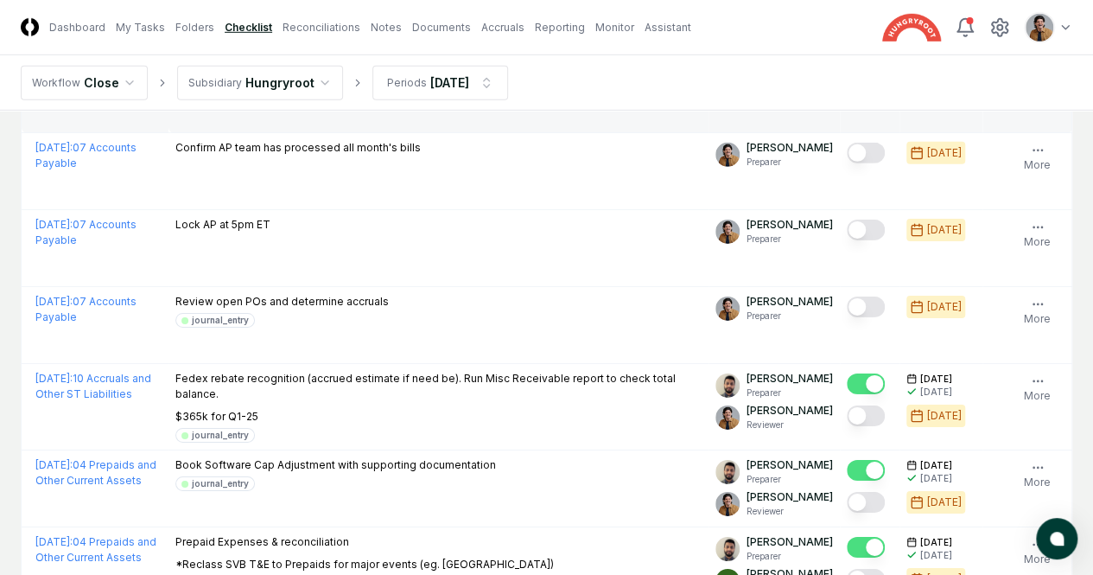
click at [847, 163] on button "Mark complete" at bounding box center [866, 153] width 38 height 21
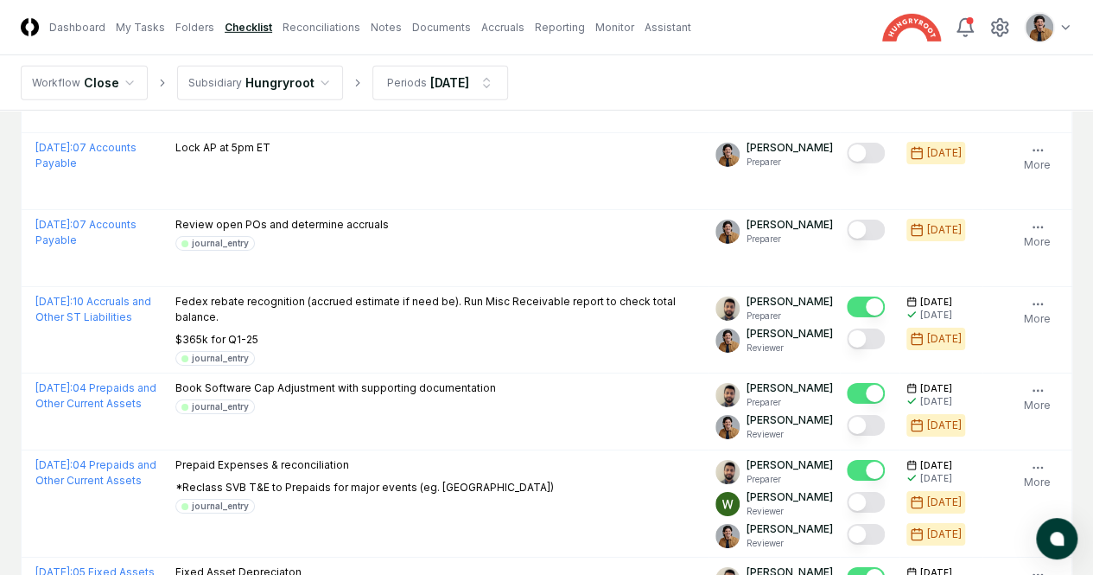
scroll to position [2742, 0]
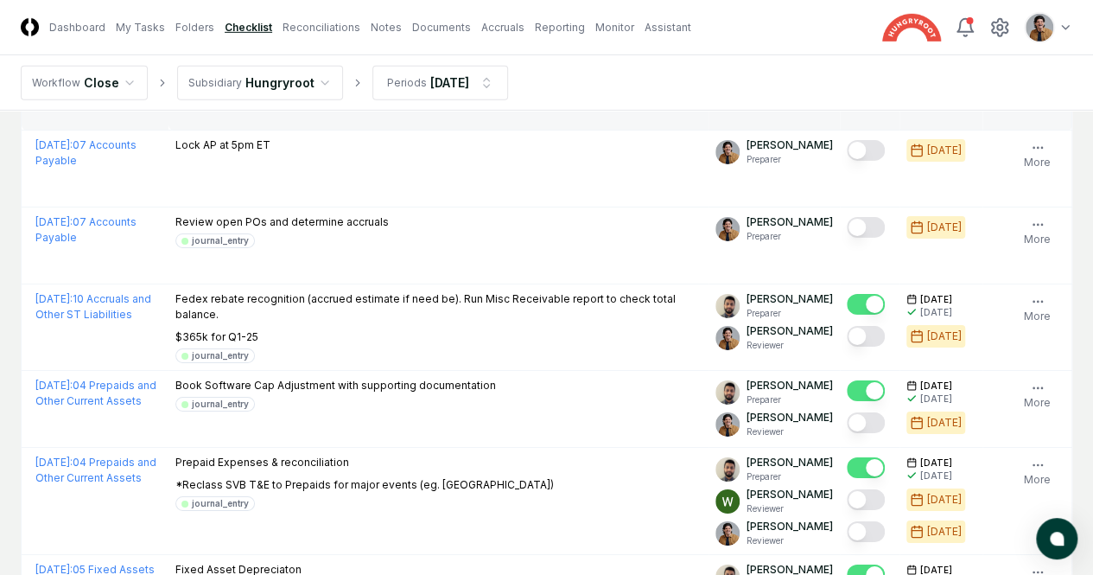
click at [847, 84] on button "Mark complete" at bounding box center [866, 73] width 38 height 21
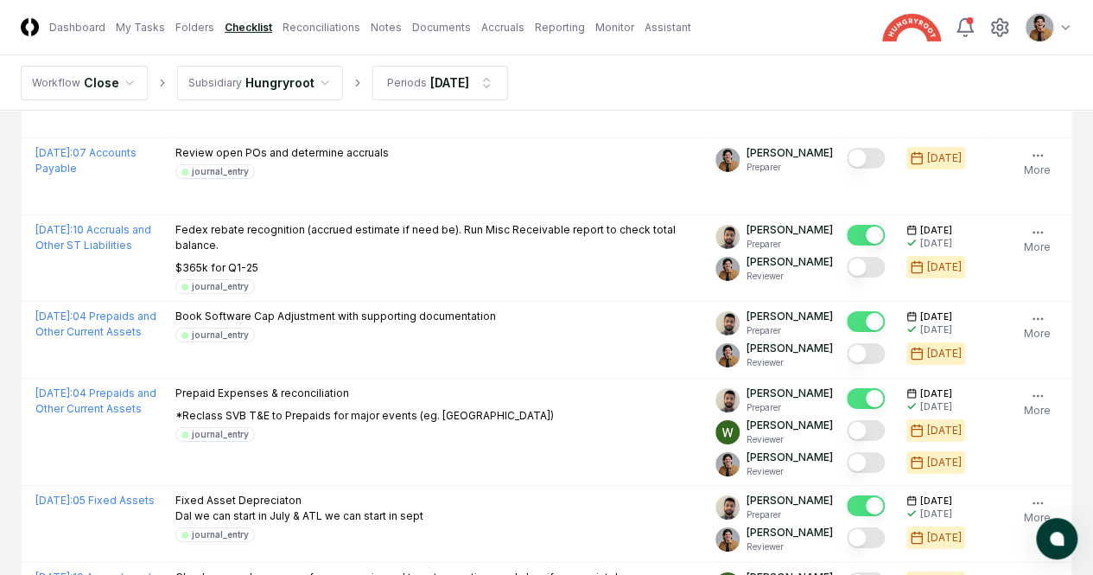
scroll to position [2813, 0]
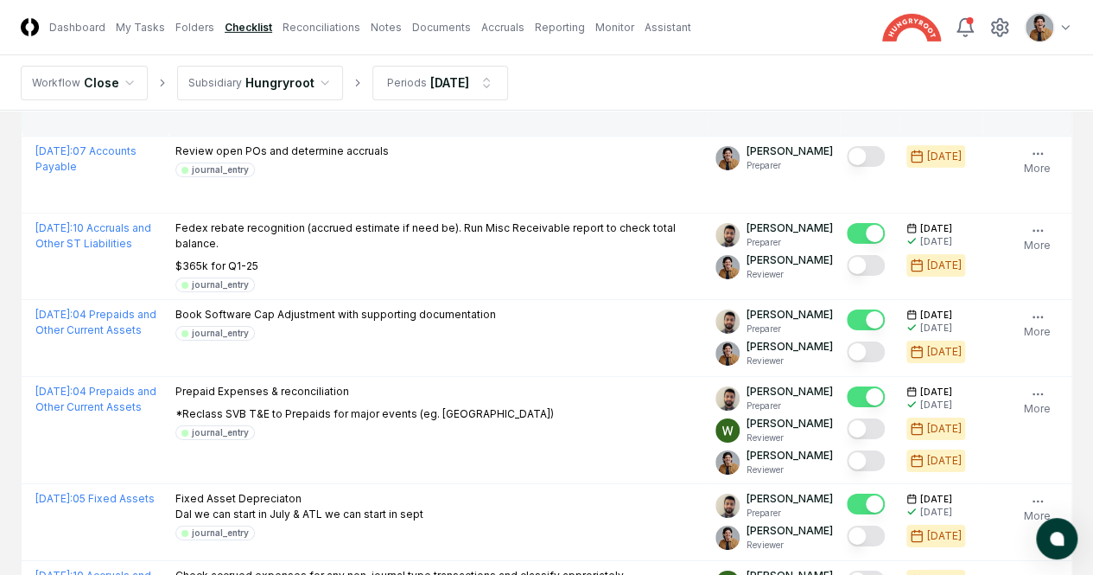
click at [847, 90] on button "Mark complete" at bounding box center [866, 79] width 38 height 21
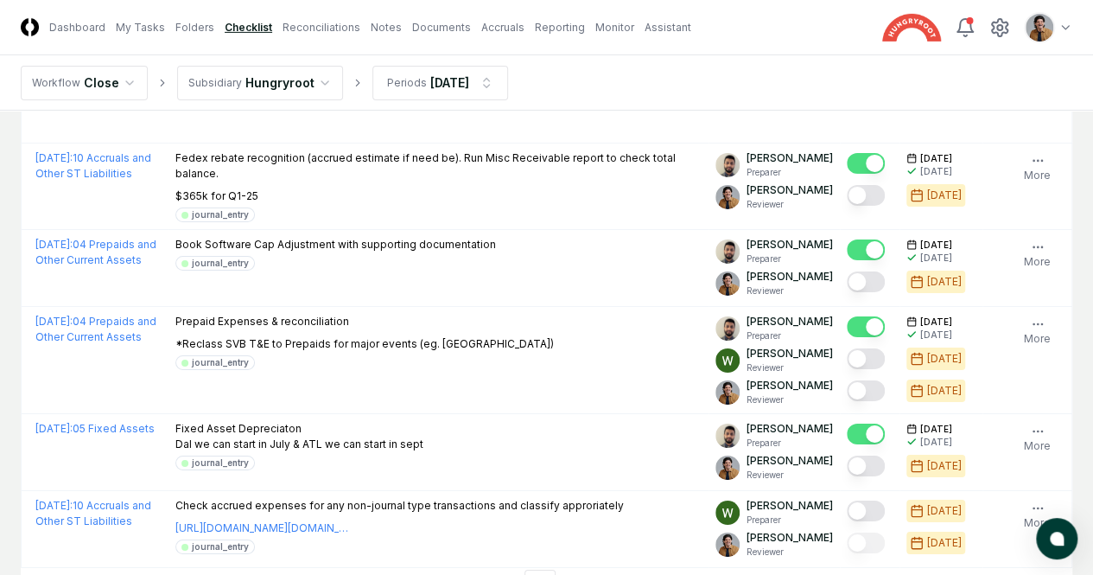
scroll to position [2884, 0]
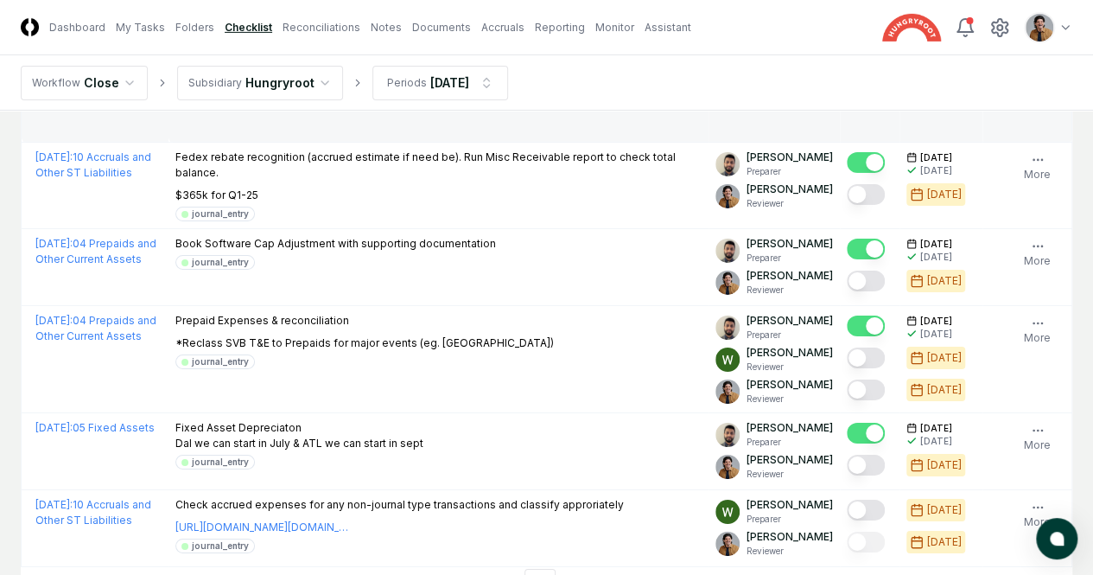
click at [847, 96] on button "Mark complete" at bounding box center [866, 85] width 38 height 21
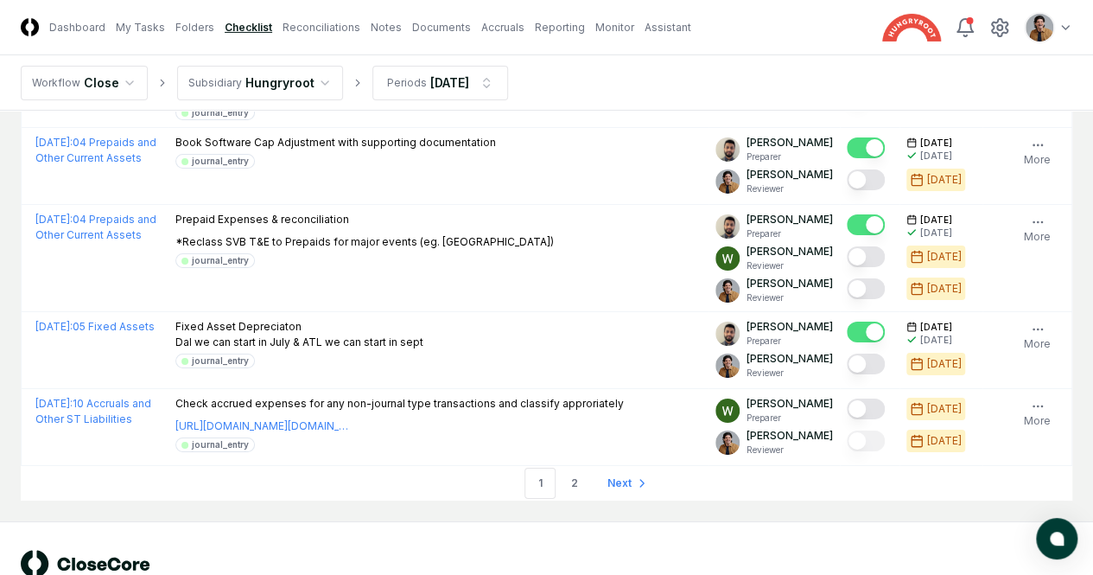
scroll to position [2987, 0]
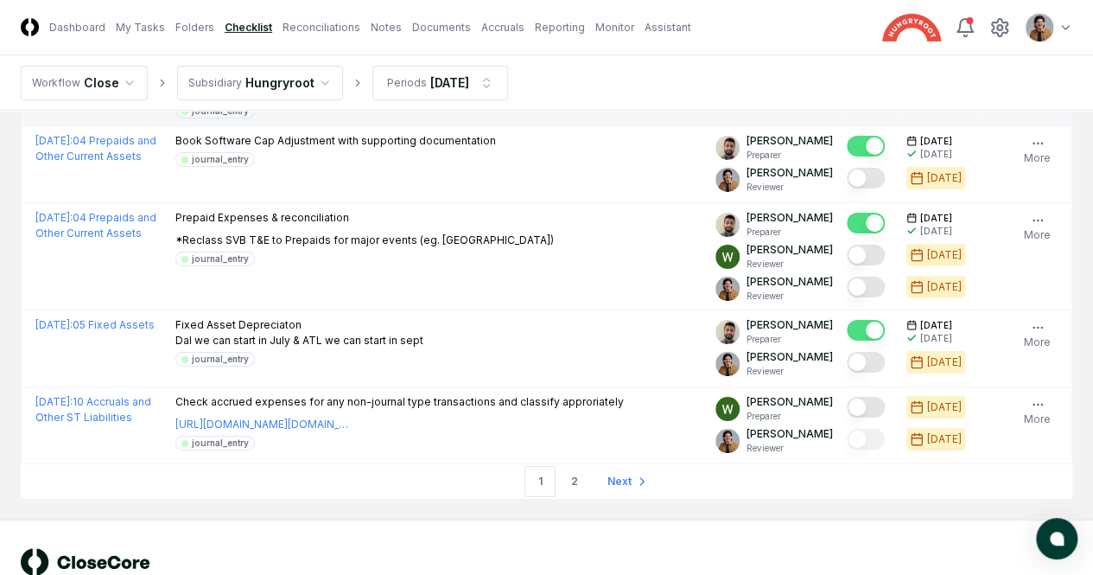
click at [847, 102] on button "Mark complete" at bounding box center [866, 91] width 38 height 21
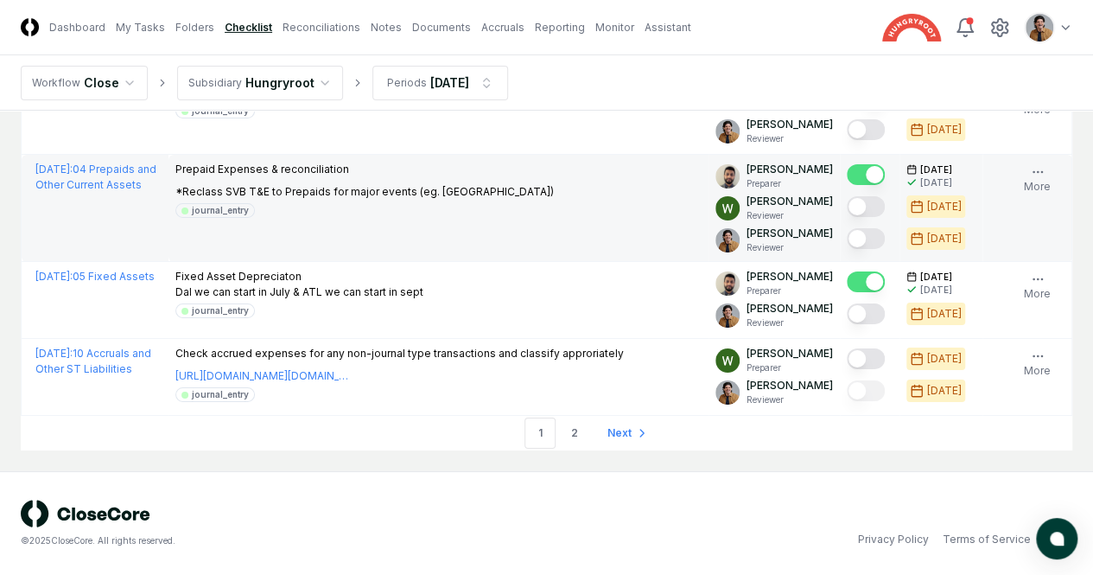
scroll to position [3193, 0]
click at [847, 249] on button "Mark complete" at bounding box center [866, 238] width 38 height 21
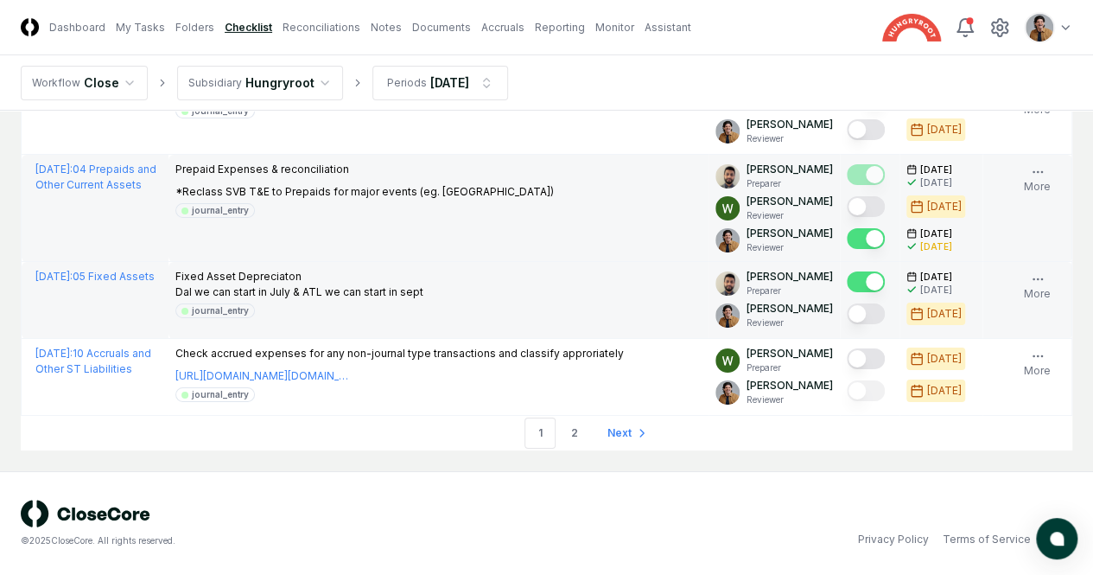
click at [847, 324] on button "Mark complete" at bounding box center [866, 313] width 38 height 21
click at [622, 450] on link "Next" at bounding box center [626, 433] width 64 height 35
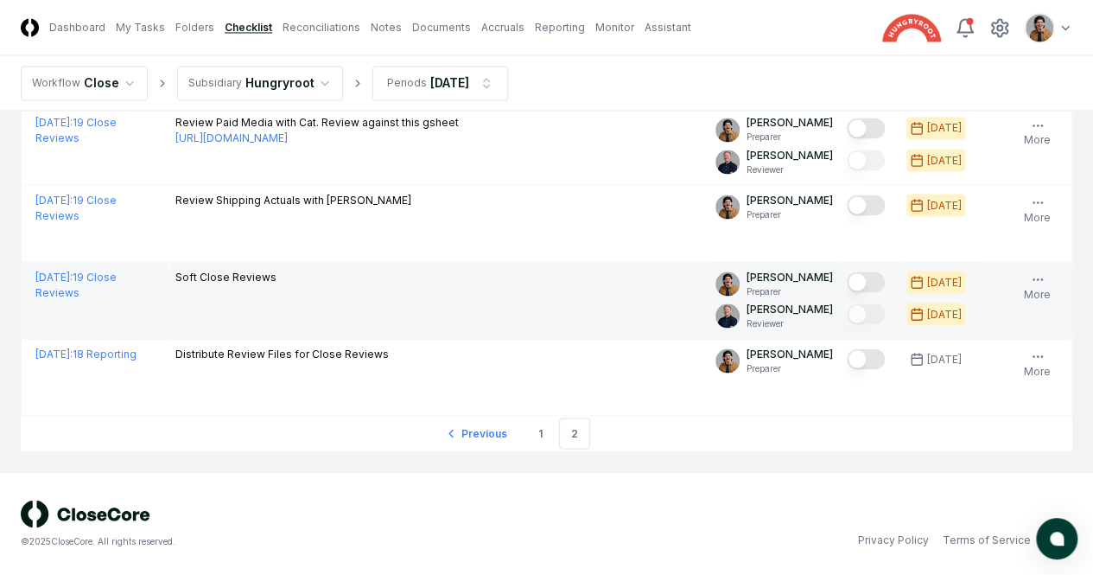
click at [847, 277] on button "Mark complete" at bounding box center [866, 281] width 38 height 21
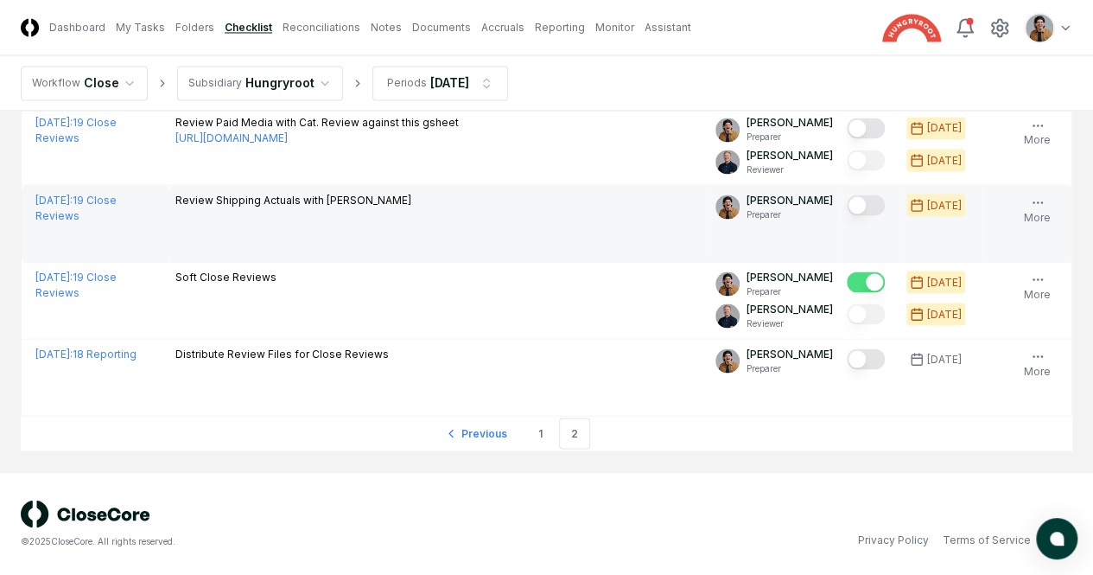
click at [847, 215] on button "Mark complete" at bounding box center [866, 204] width 38 height 21
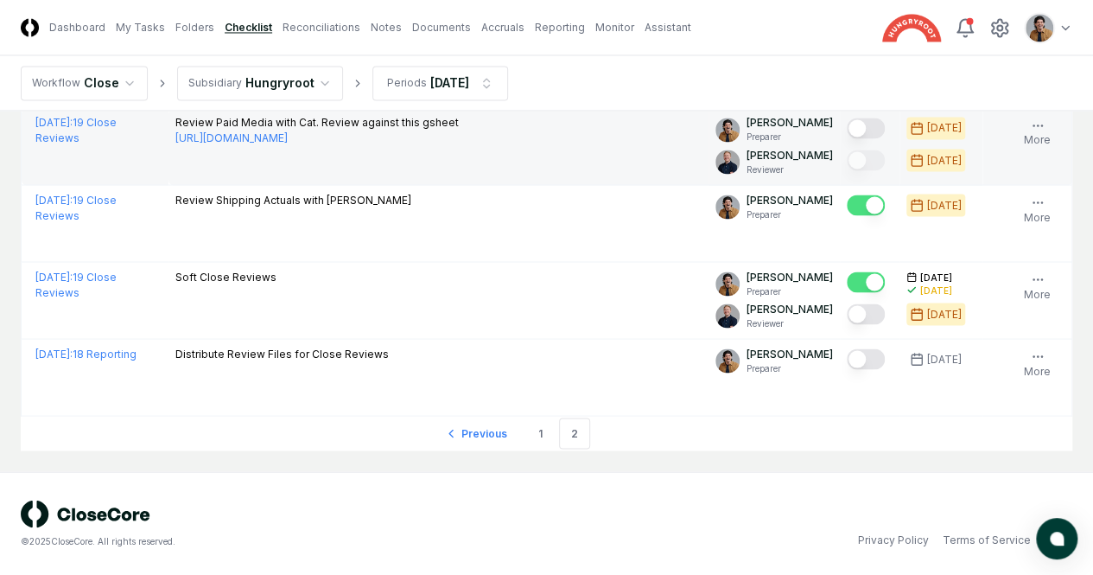
scroll to position [1786, 0]
click at [847, 138] on button "Mark complete" at bounding box center [866, 128] width 38 height 21
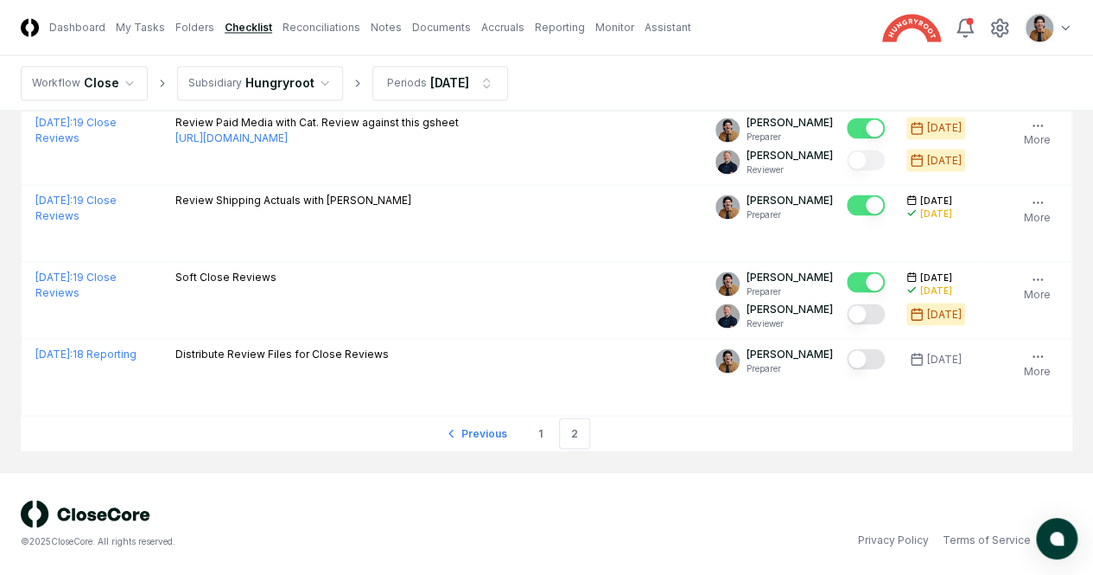
click at [847, 61] on button "Mark complete" at bounding box center [866, 51] width 38 height 21
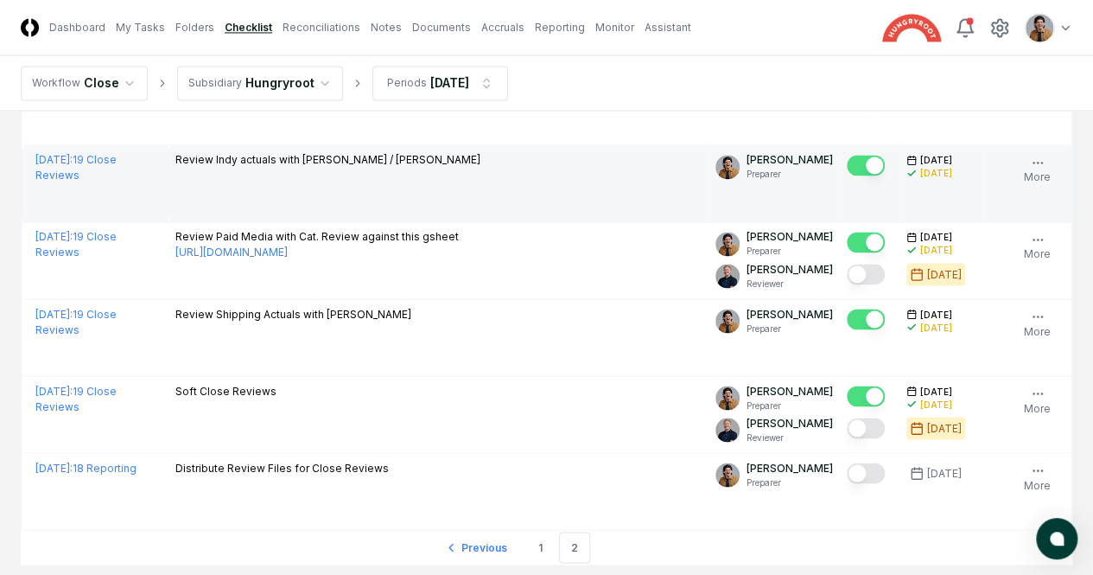
scroll to position [1374, 0]
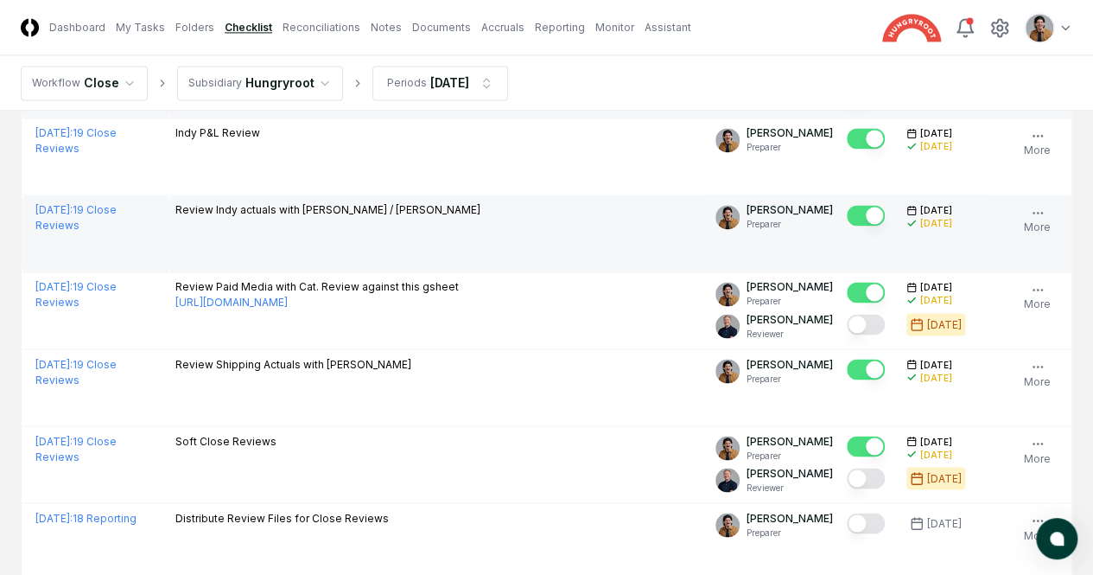
scroll to position [1321, 0]
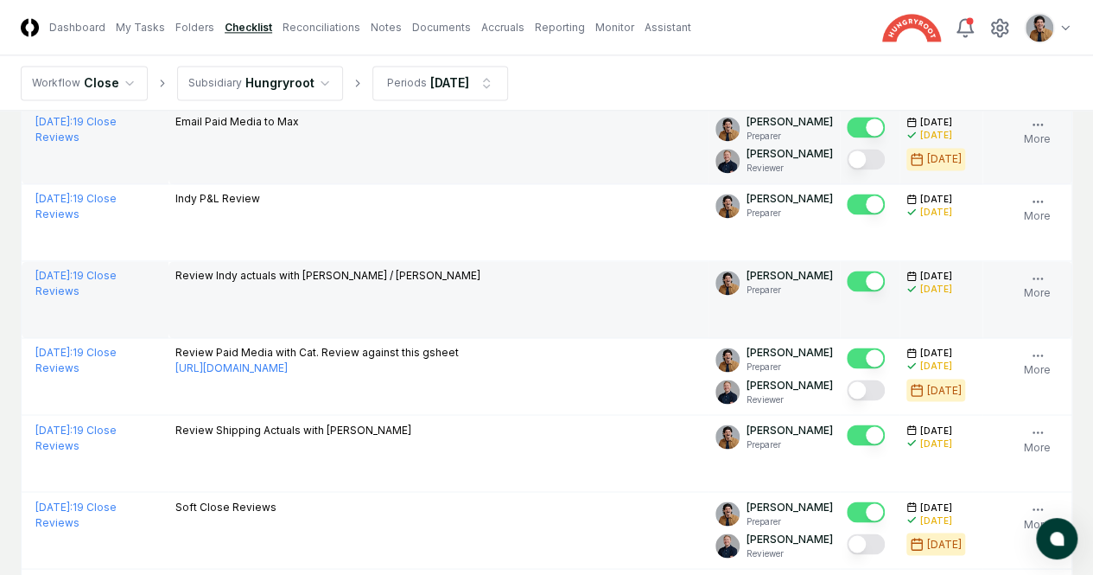
scroll to position [1256, 0]
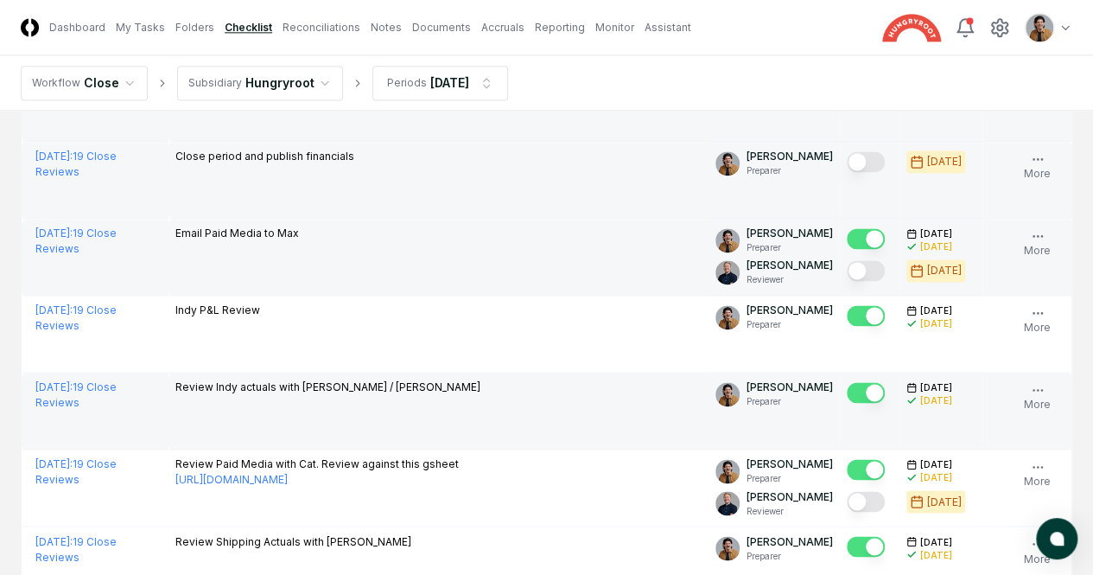
scroll to position [1147, 0]
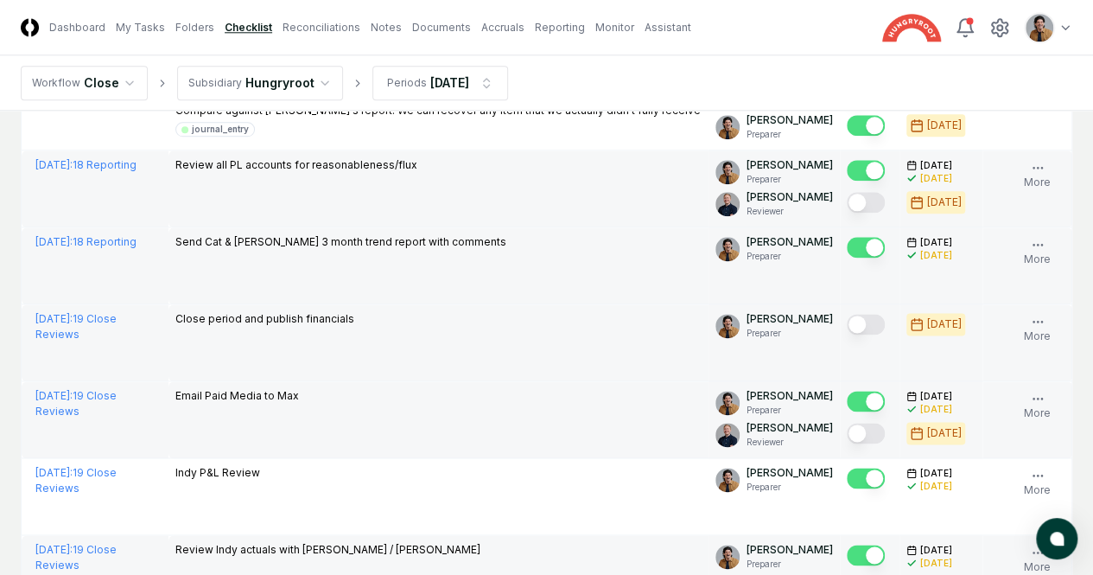
scroll to position [984, 0]
click at [847, 60] on button "Mark complete" at bounding box center [866, 49] width 38 height 21
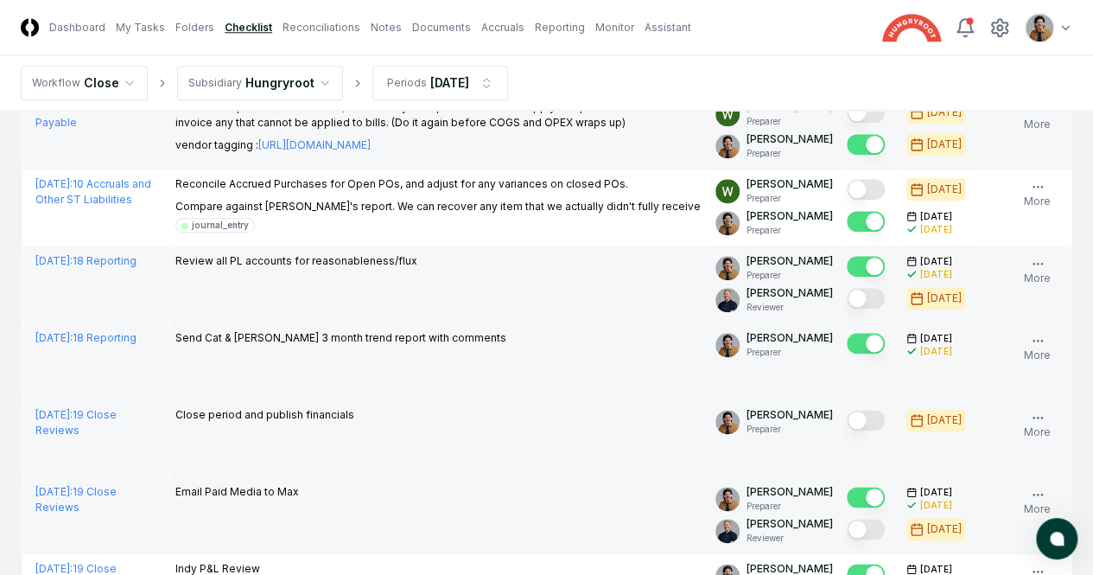
scroll to position [881, 0]
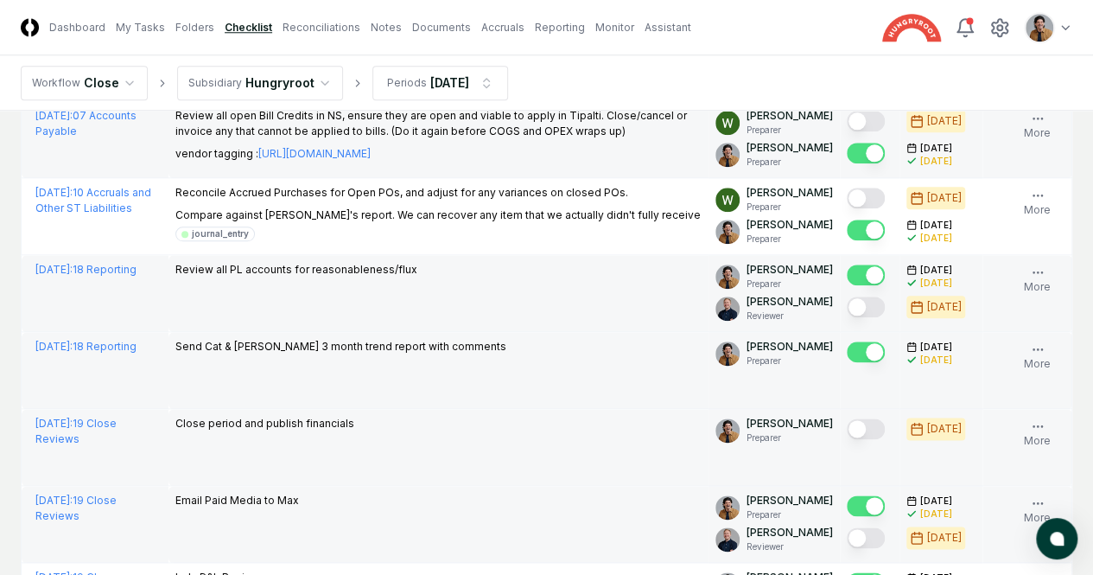
click at [847, 54] on button "Mark complete" at bounding box center [866, 44] width 38 height 21
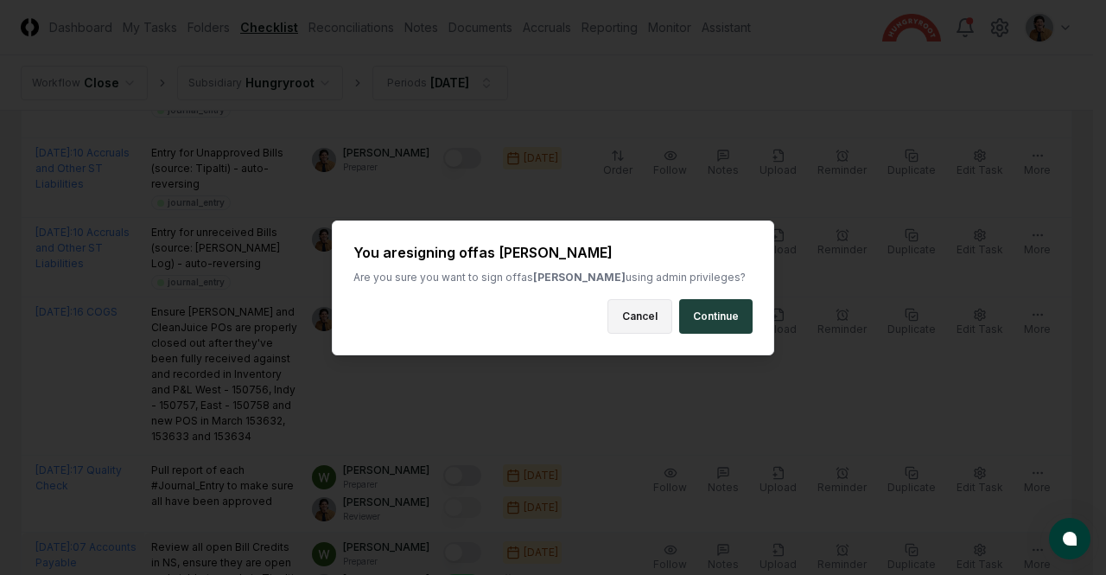
click at [636, 322] on button "Cancel" at bounding box center [640, 316] width 65 height 35
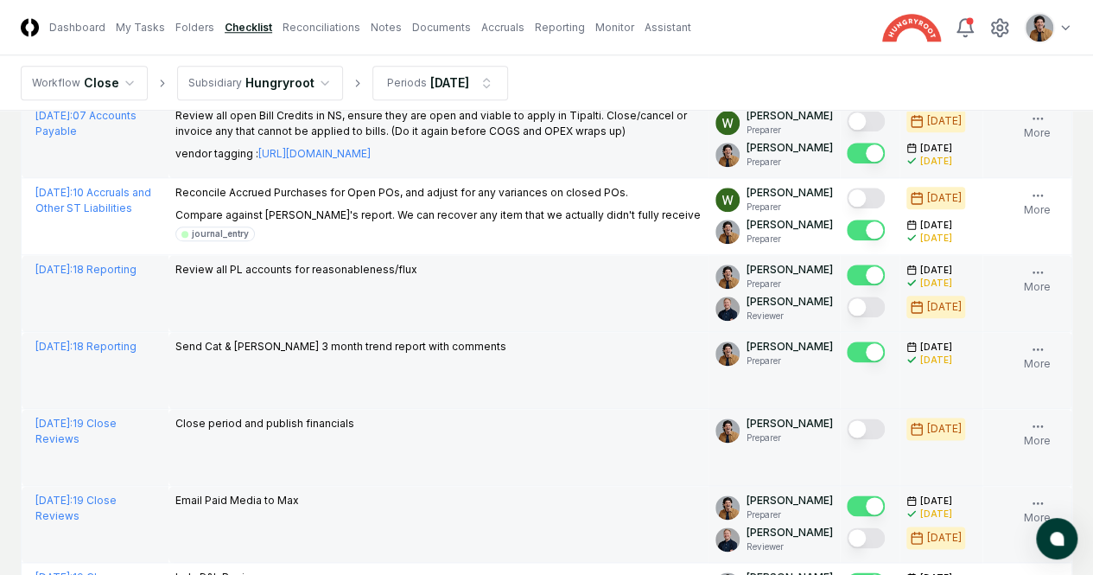
click at [847, 54] on button "Mark complete" at bounding box center [866, 44] width 38 height 21
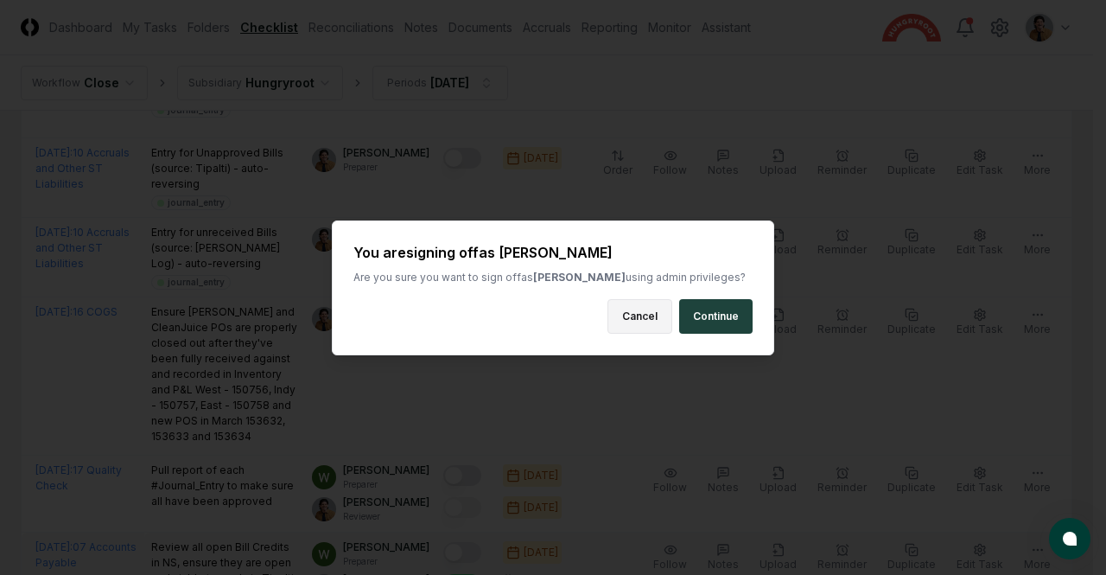
click at [634, 323] on button "Cancel" at bounding box center [640, 316] width 65 height 35
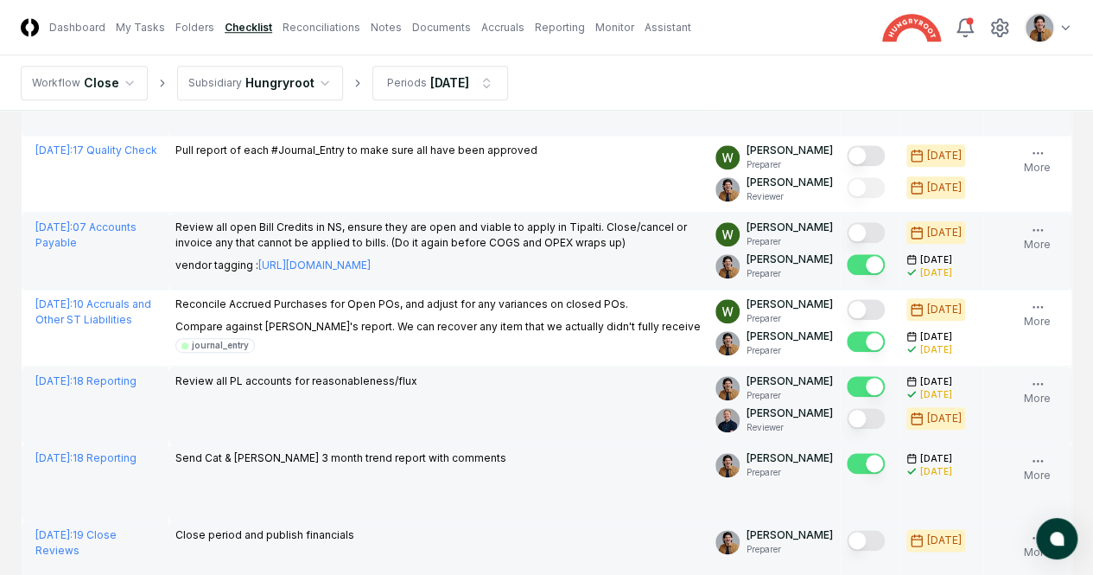
scroll to position [768, 0]
click at [847, 90] on button "Mark complete" at bounding box center [866, 79] width 38 height 21
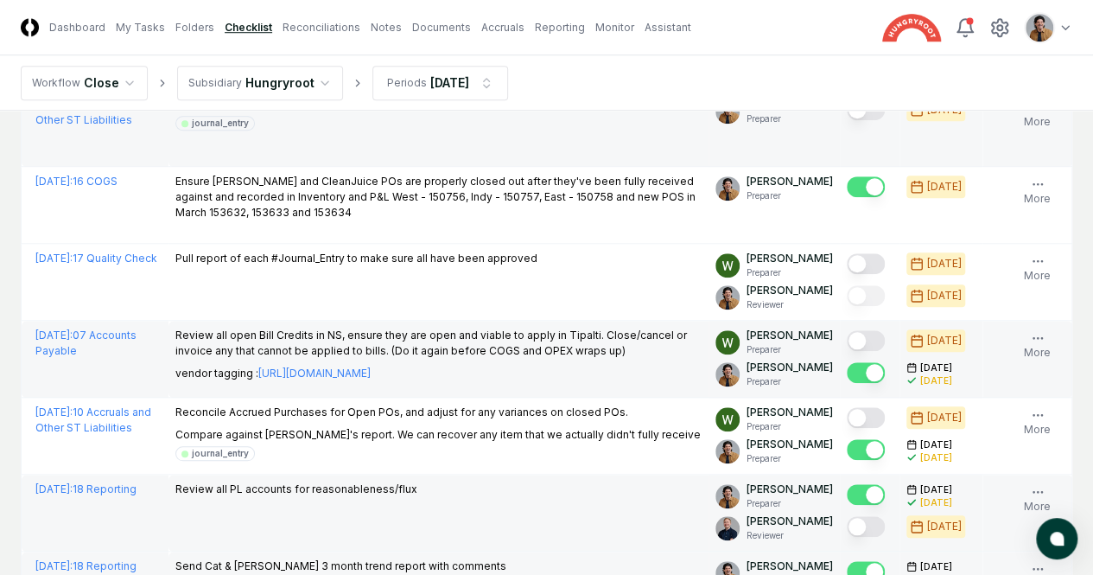
click at [847, 120] on button "Mark complete" at bounding box center [866, 109] width 38 height 21
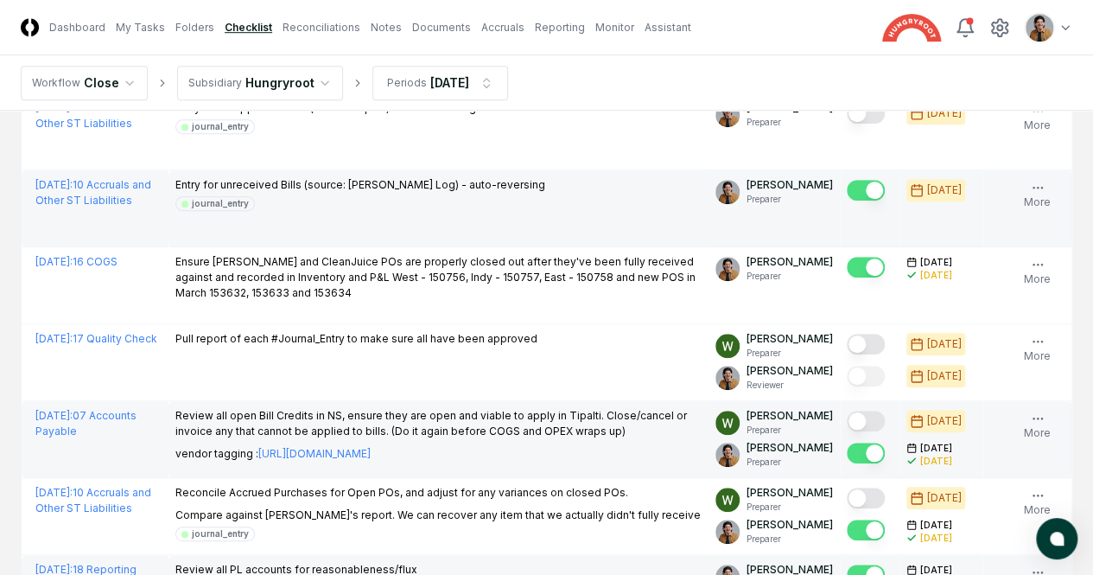
scroll to position [533, 0]
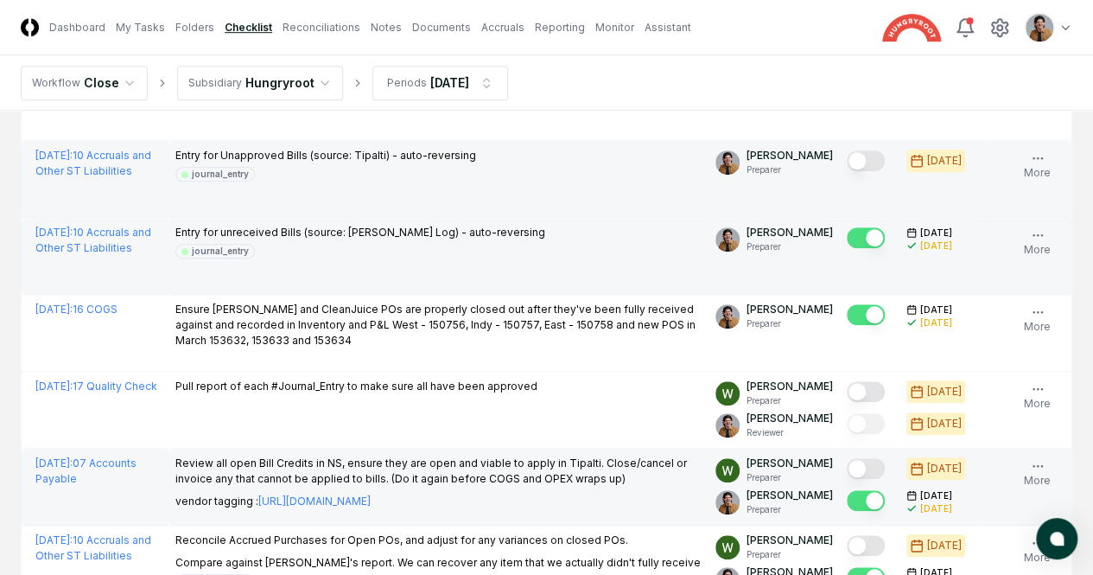
click at [847, 171] on button "Mark complete" at bounding box center [866, 160] width 38 height 21
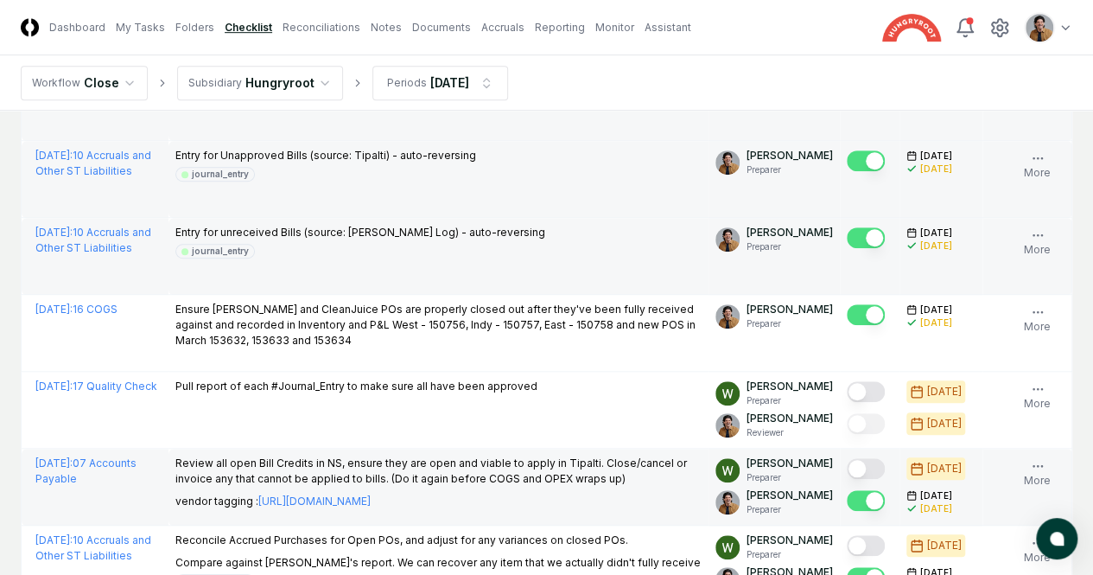
click at [847, 94] on button "Mark complete" at bounding box center [866, 83] width 38 height 21
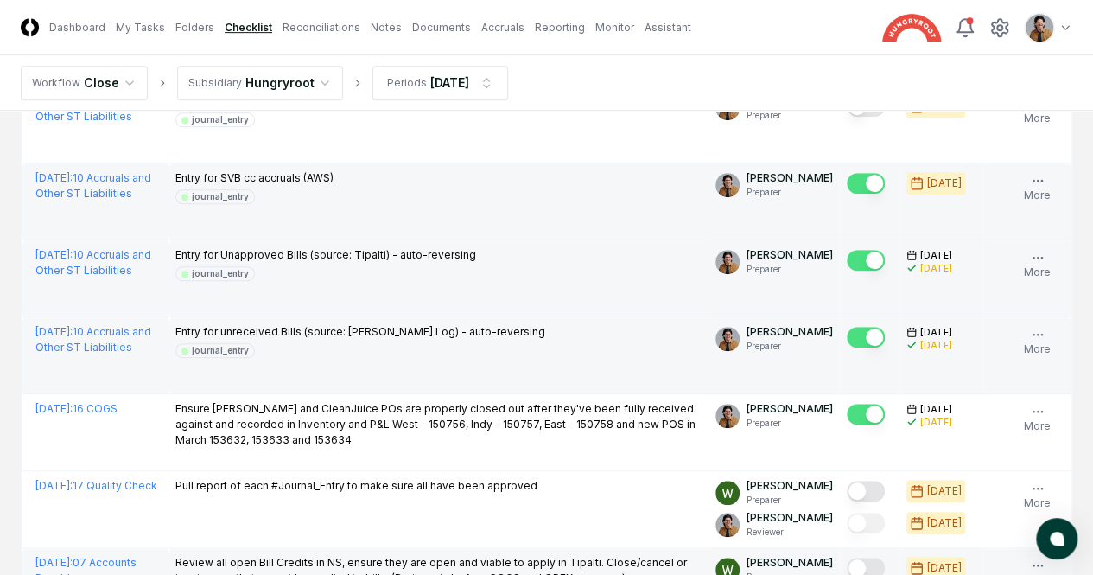
scroll to position [432, 0]
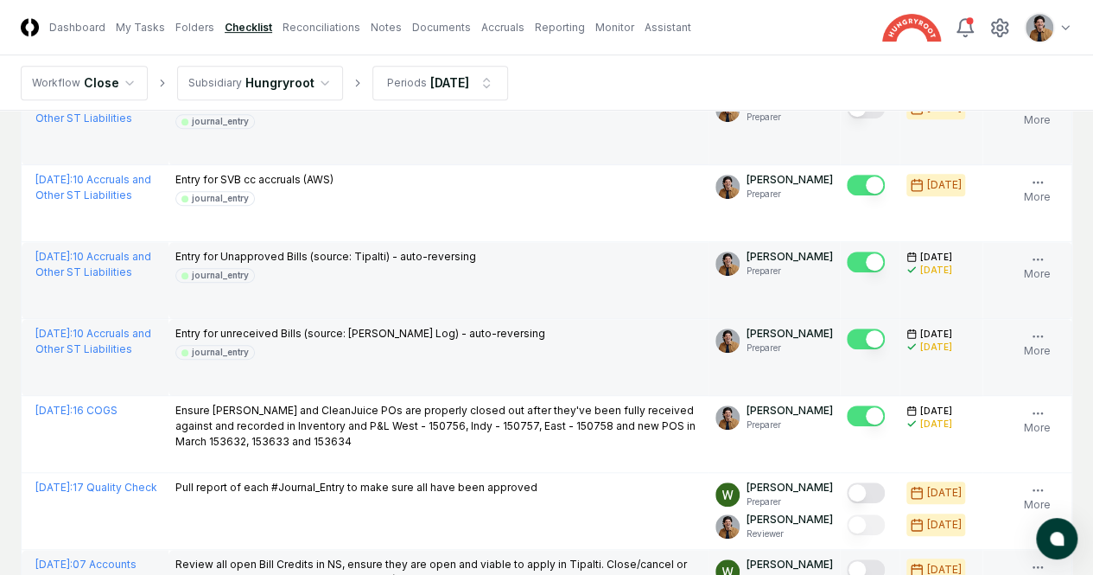
click at [847, 118] on button "Mark complete" at bounding box center [866, 108] width 38 height 21
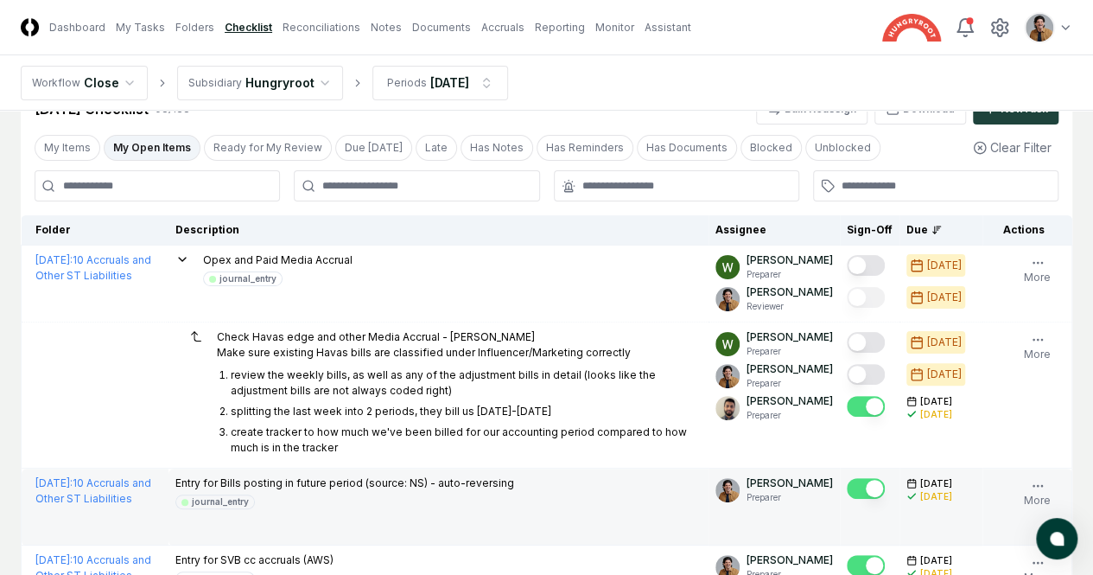
scroll to position [50, 0]
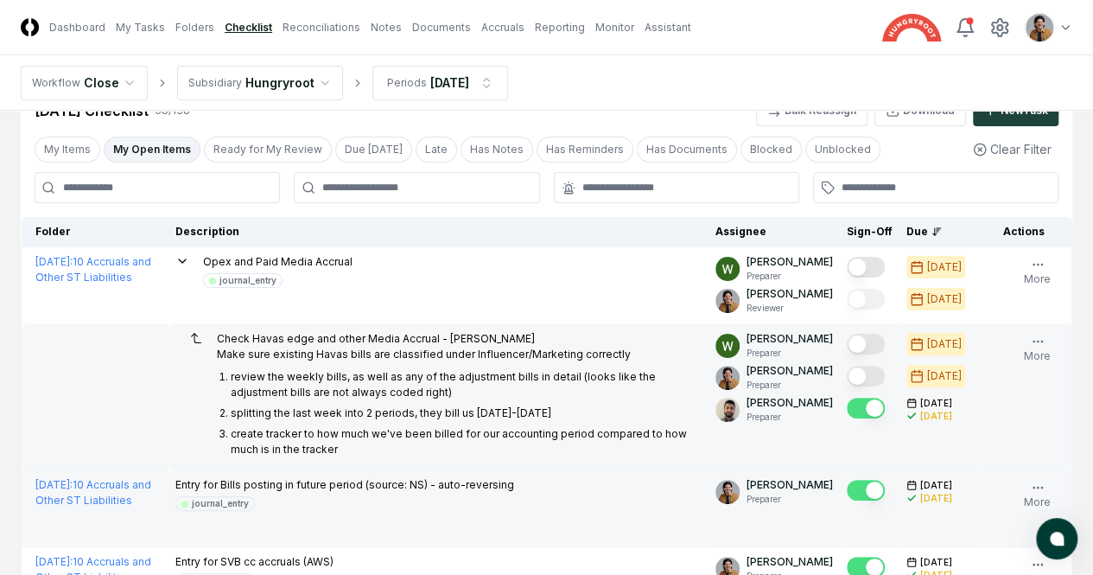
click at [847, 374] on button "Mark complete" at bounding box center [866, 376] width 38 height 21
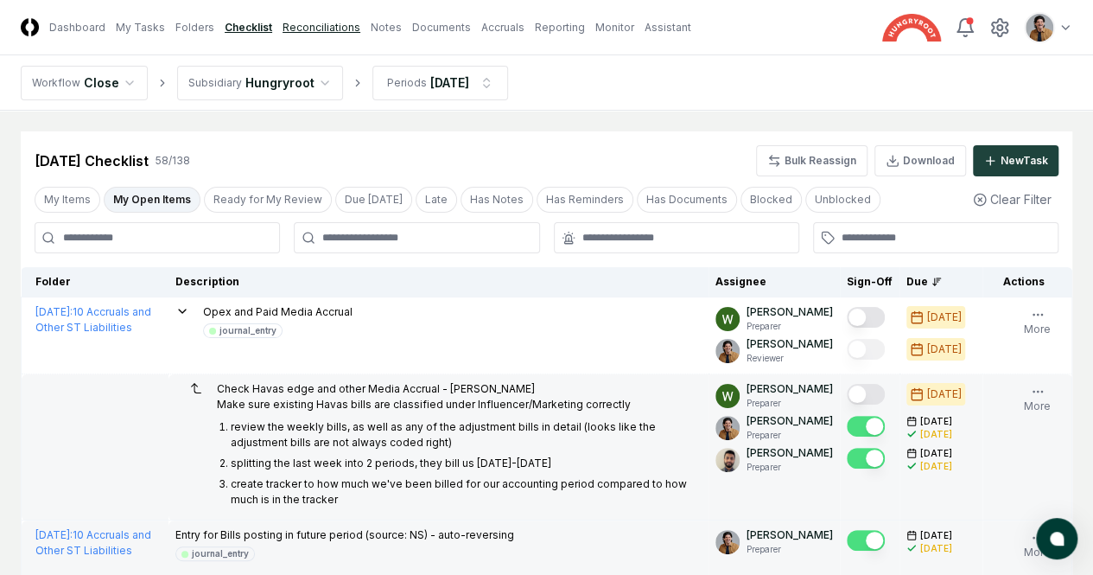
click at [360, 28] on link "Reconciliations" at bounding box center [322, 28] width 78 height 16
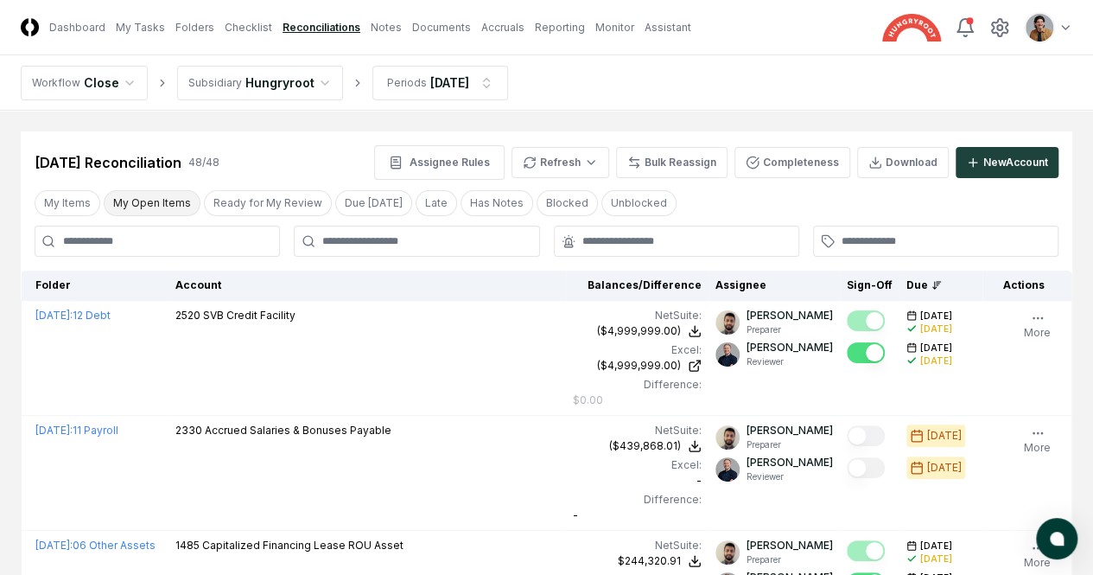
click at [146, 198] on button "My Open Items" at bounding box center [152, 203] width 97 height 26
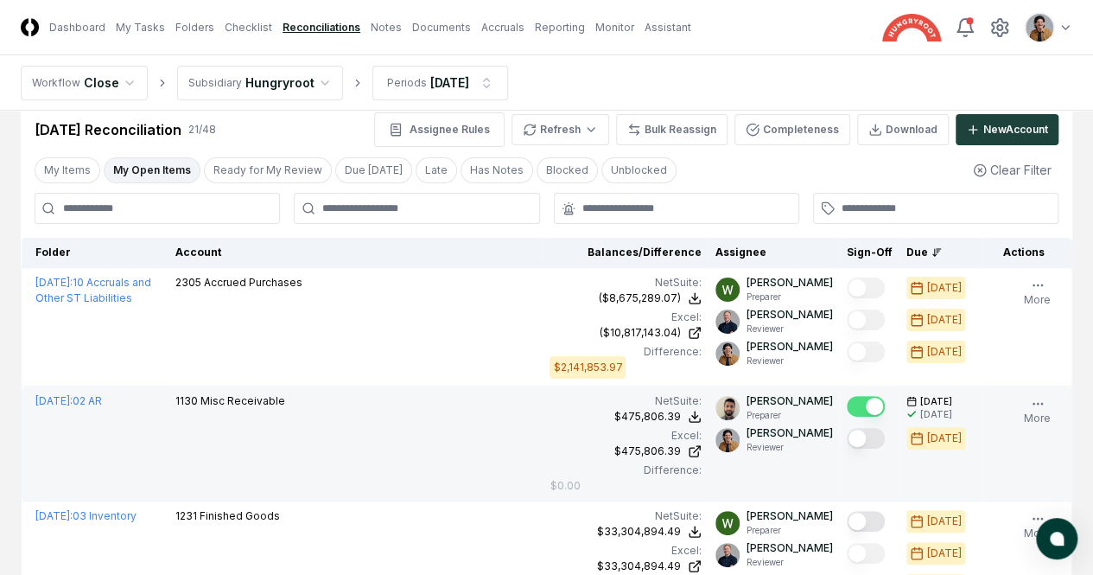
scroll to position [38, 0]
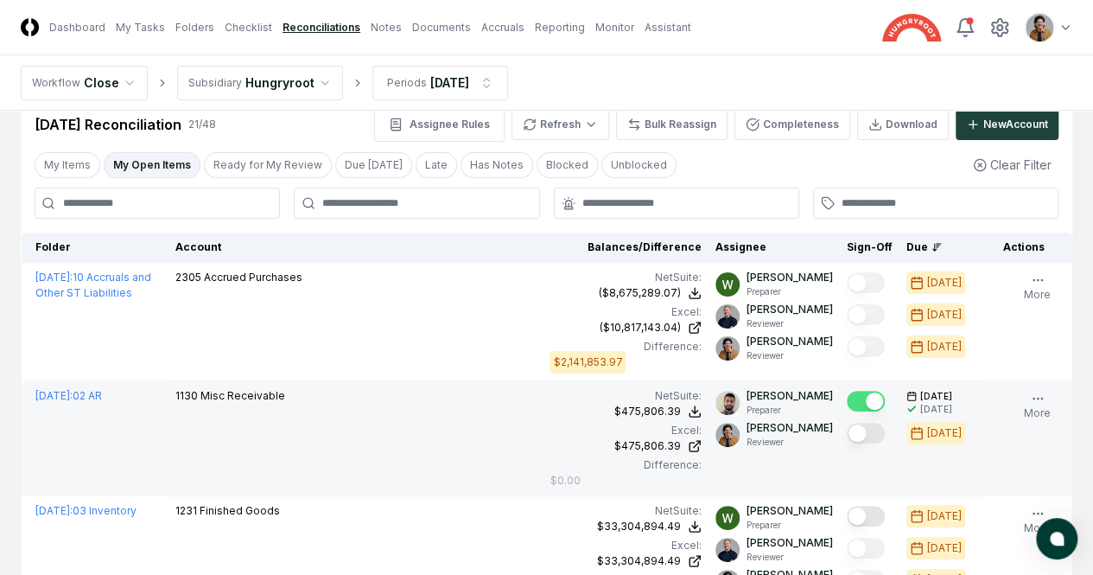
click at [847, 435] on button "Mark complete" at bounding box center [866, 433] width 38 height 21
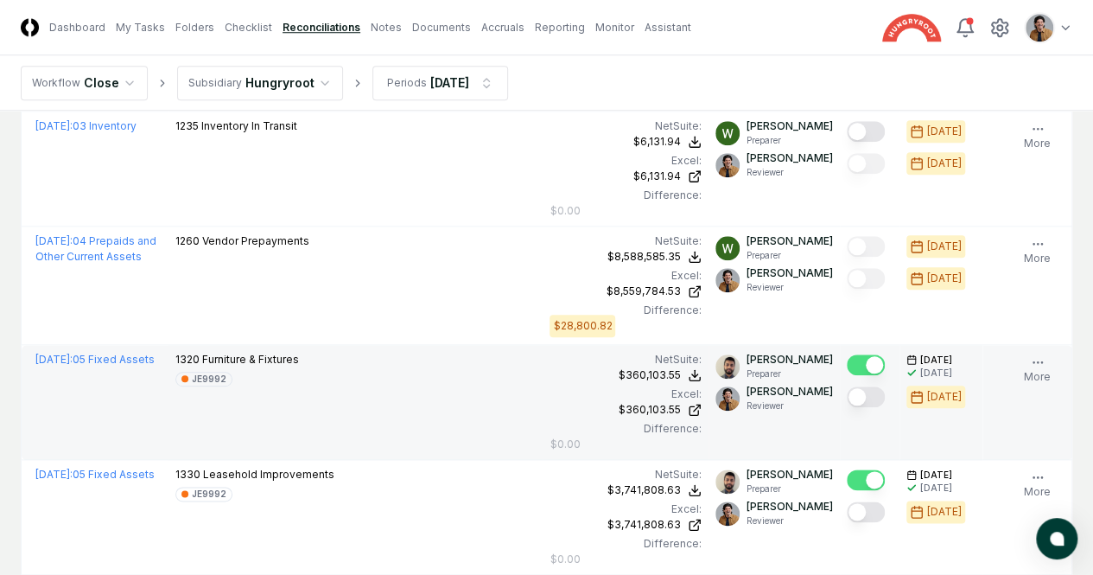
scroll to position [768, 0]
click at [847, 394] on button "Mark complete" at bounding box center [866, 395] width 38 height 21
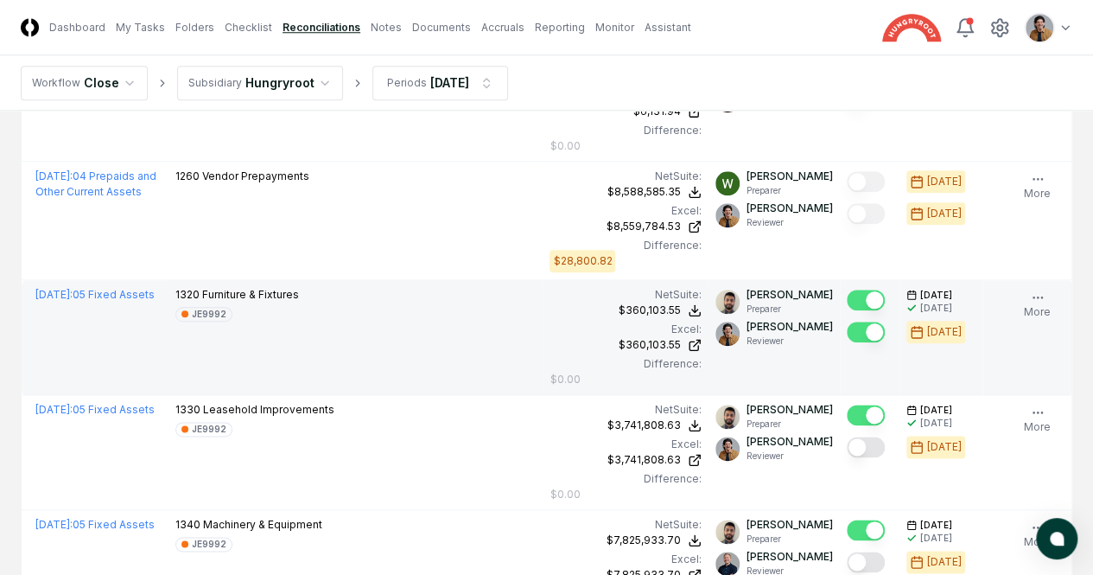
scroll to position [838, 0]
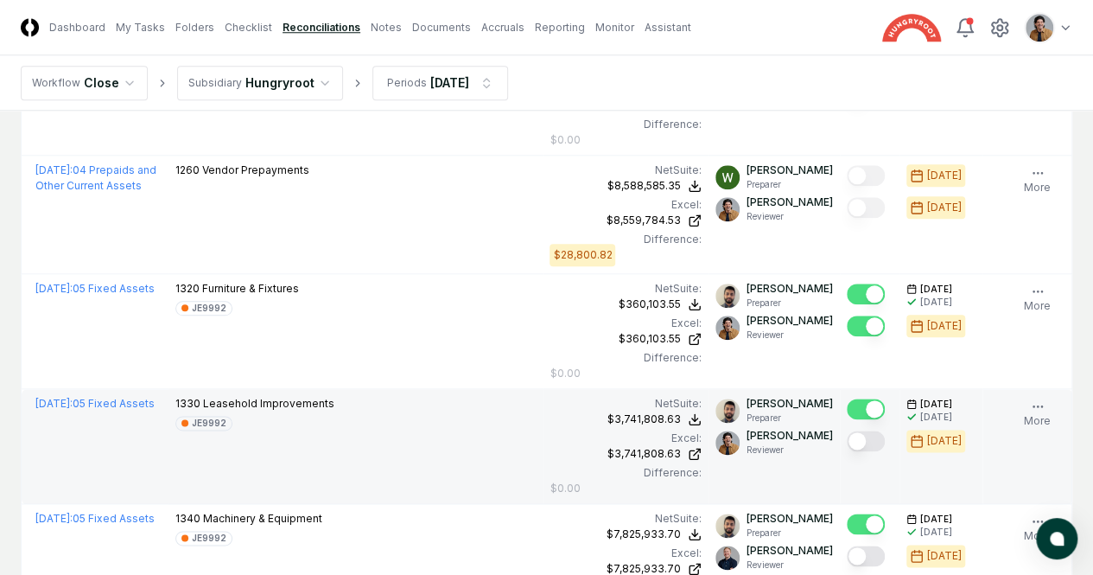
click at [847, 431] on button "Mark complete" at bounding box center [866, 440] width 38 height 21
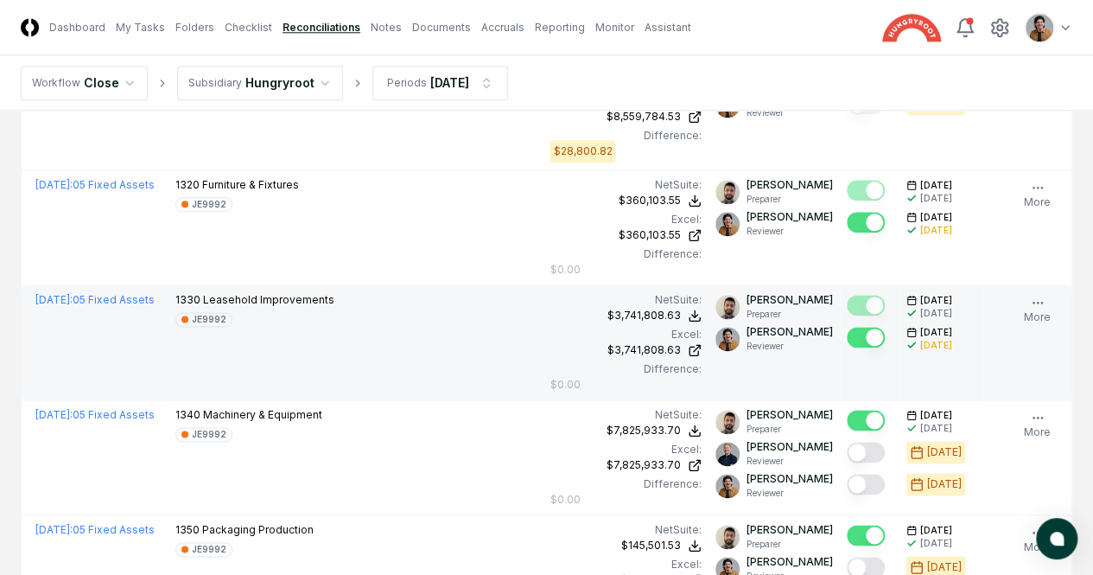
scroll to position [954, 0]
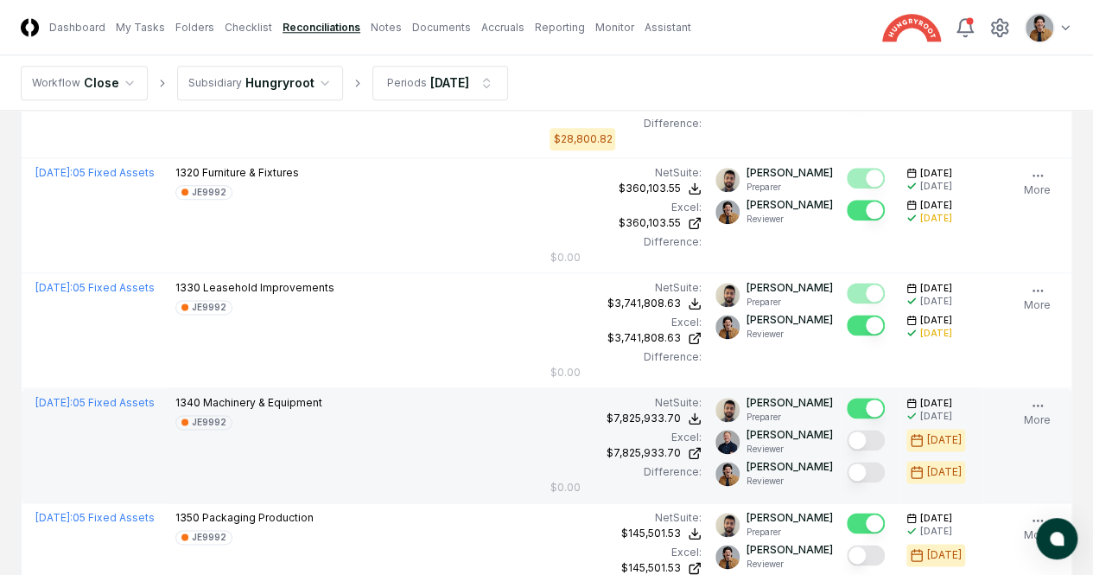
click at [847, 468] on button "Mark complete" at bounding box center [866, 472] width 38 height 21
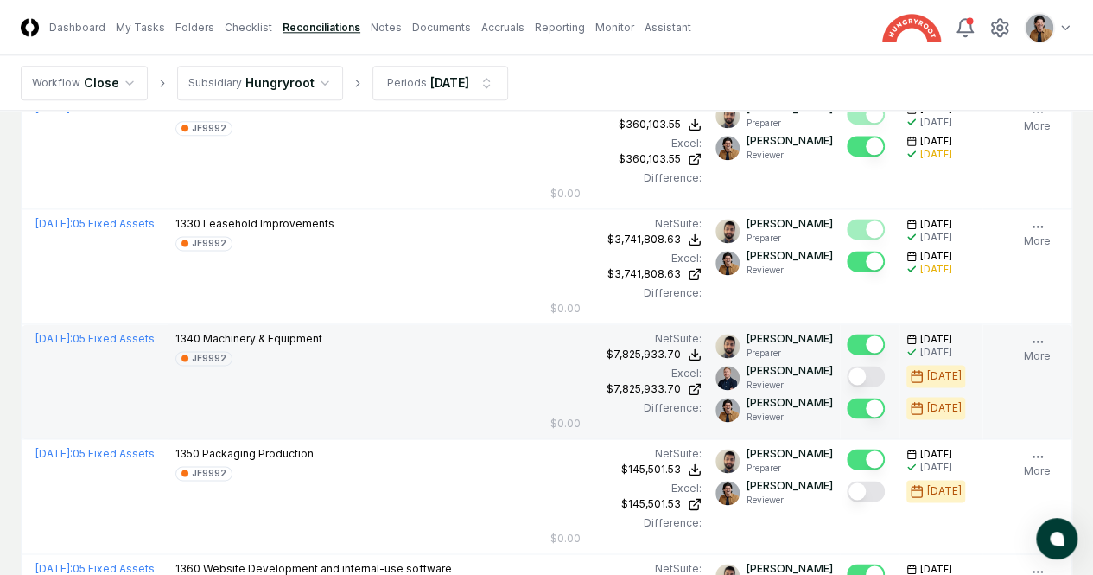
scroll to position [1020, 0]
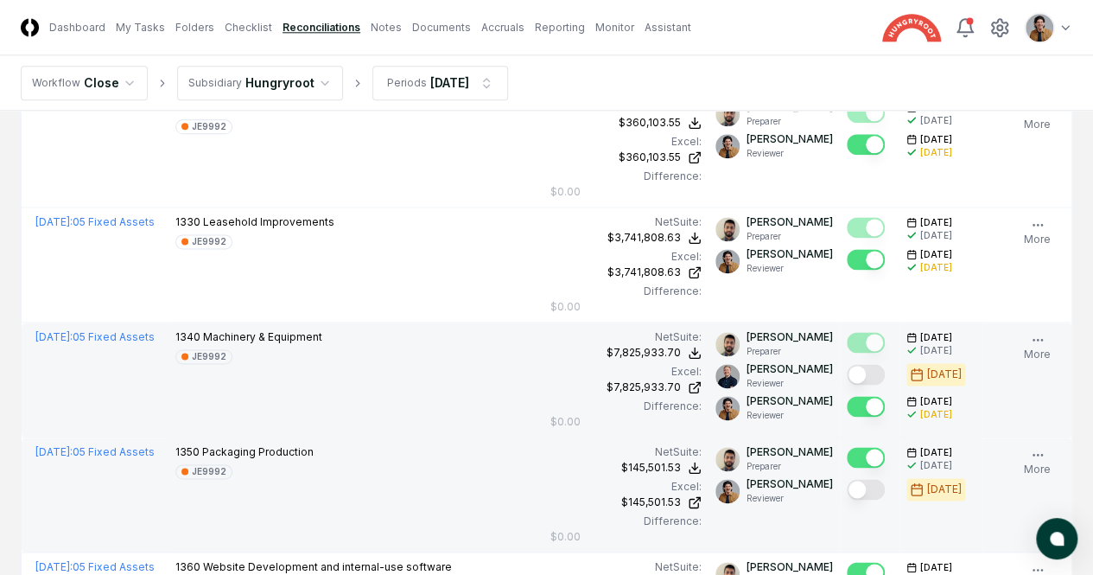
click at [847, 486] on button "Mark complete" at bounding box center [866, 489] width 38 height 21
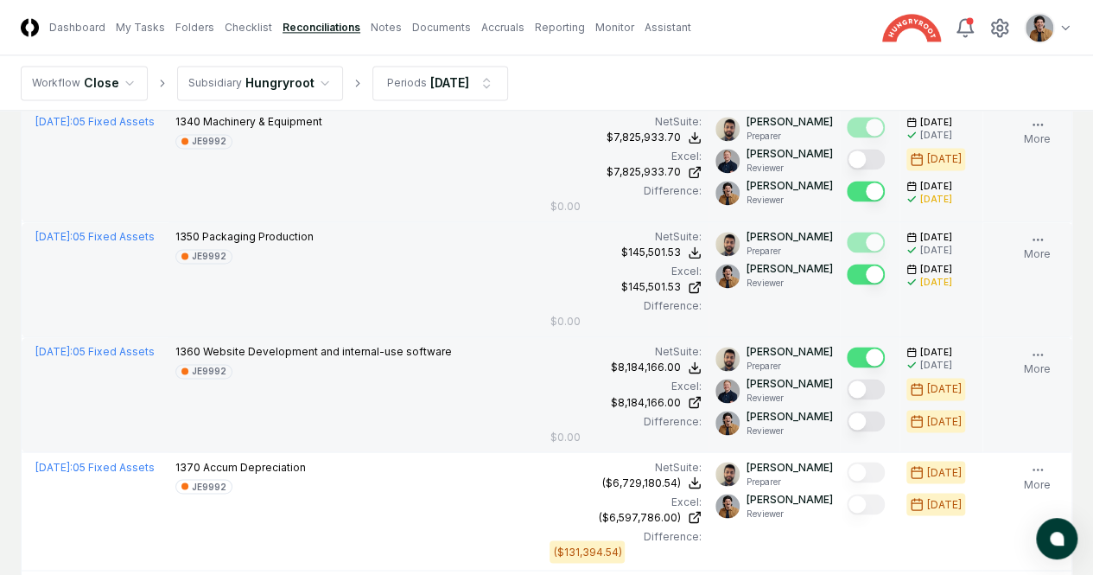
scroll to position [1383, 0]
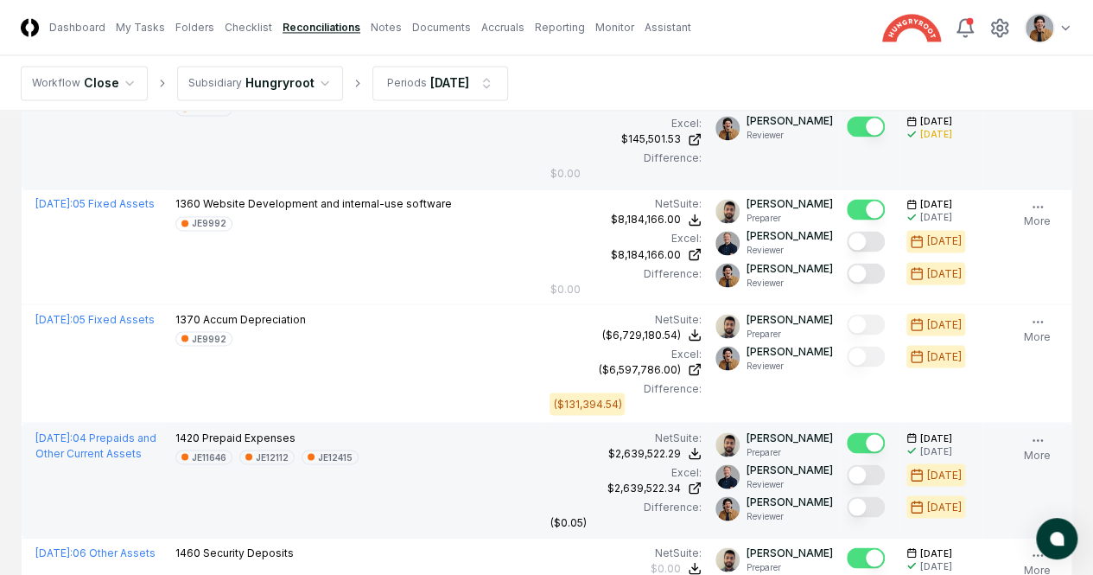
click at [847, 497] on button "Mark complete" at bounding box center [866, 506] width 38 height 21
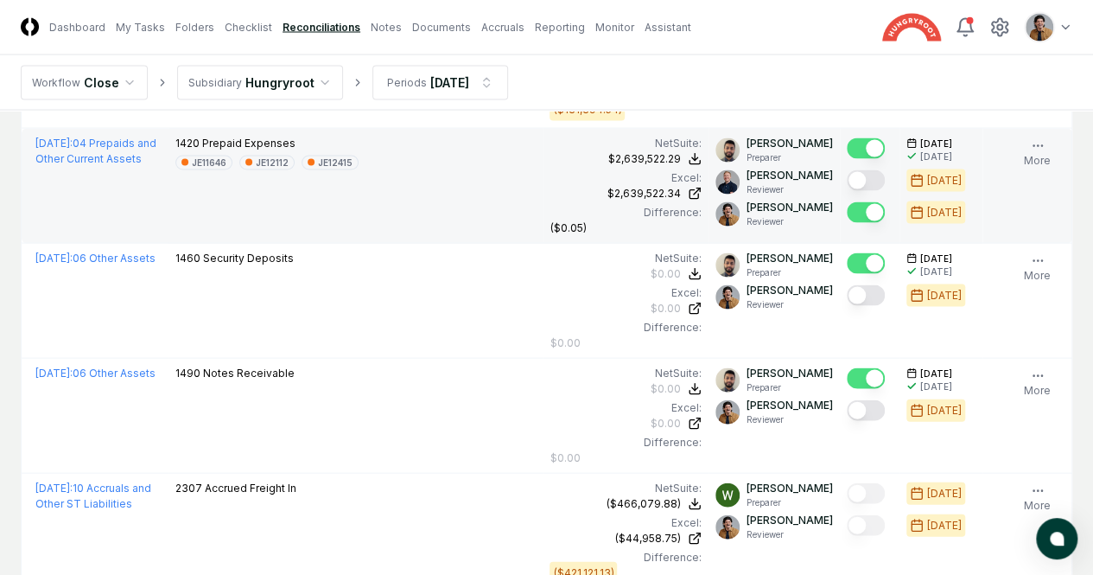
scroll to position [1689, 0]
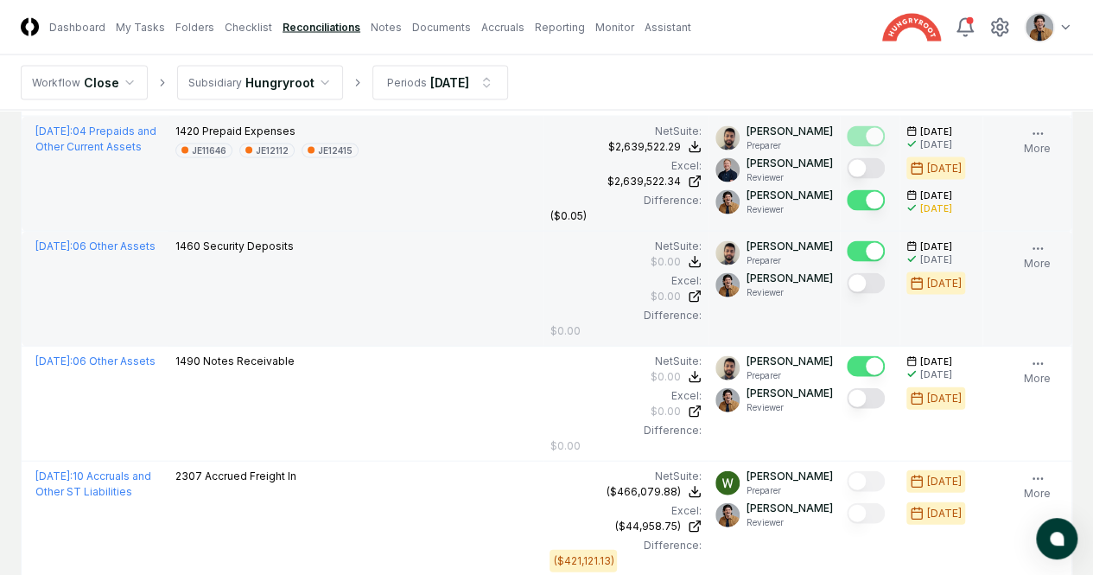
click at [847, 274] on button "Mark complete" at bounding box center [866, 283] width 38 height 21
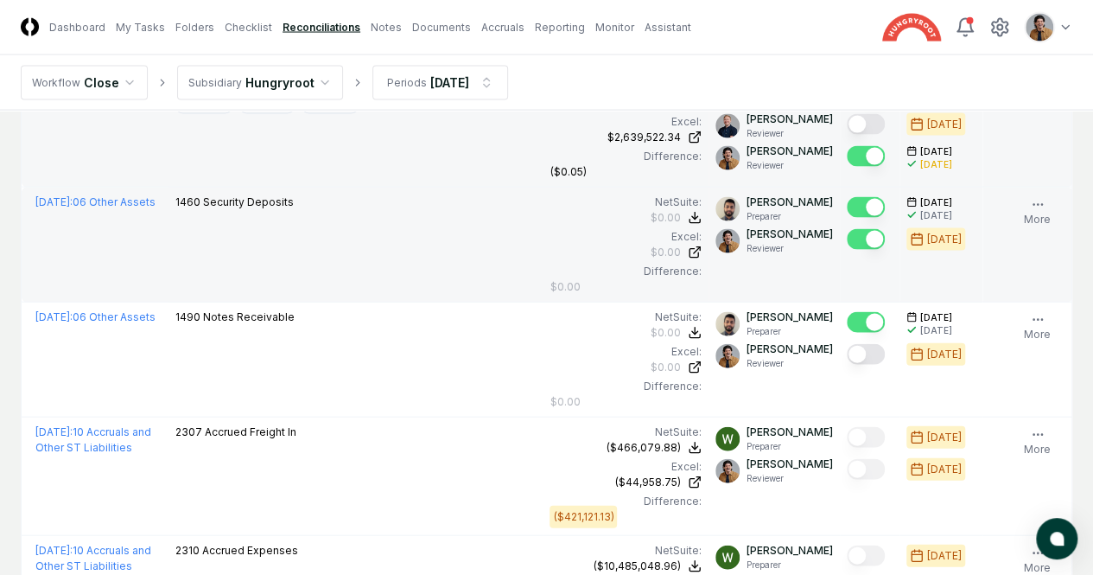
scroll to position [1734, 0]
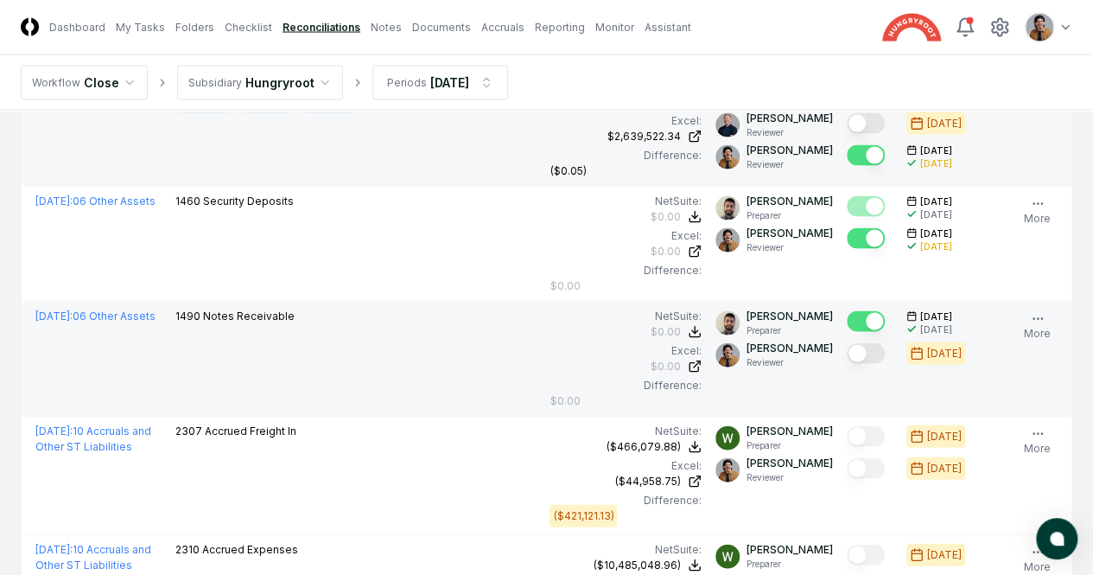
click at [847, 345] on button "Mark complete" at bounding box center [866, 353] width 38 height 21
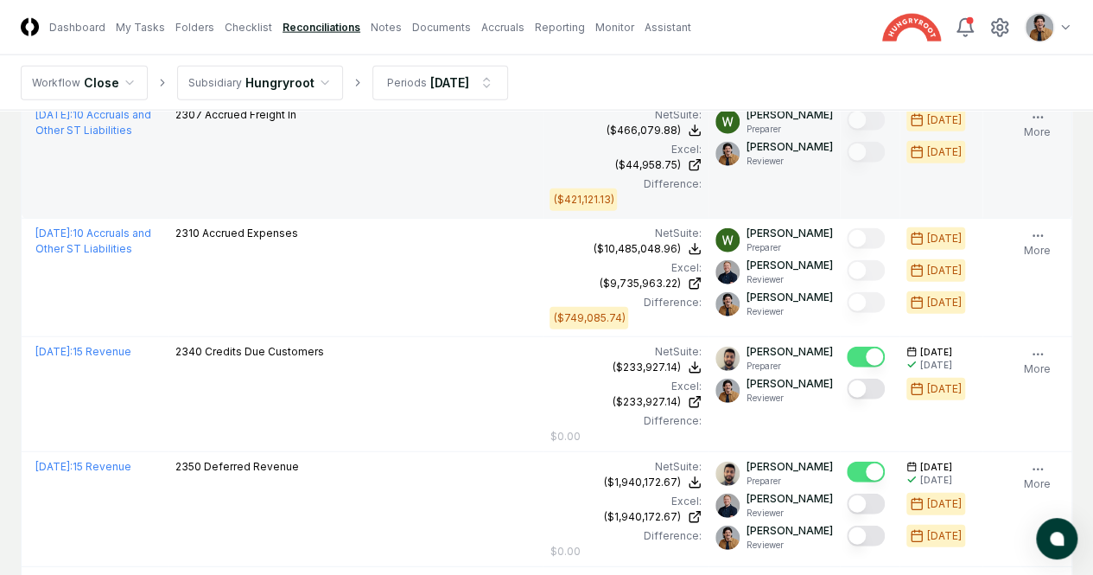
scroll to position [2052, 0]
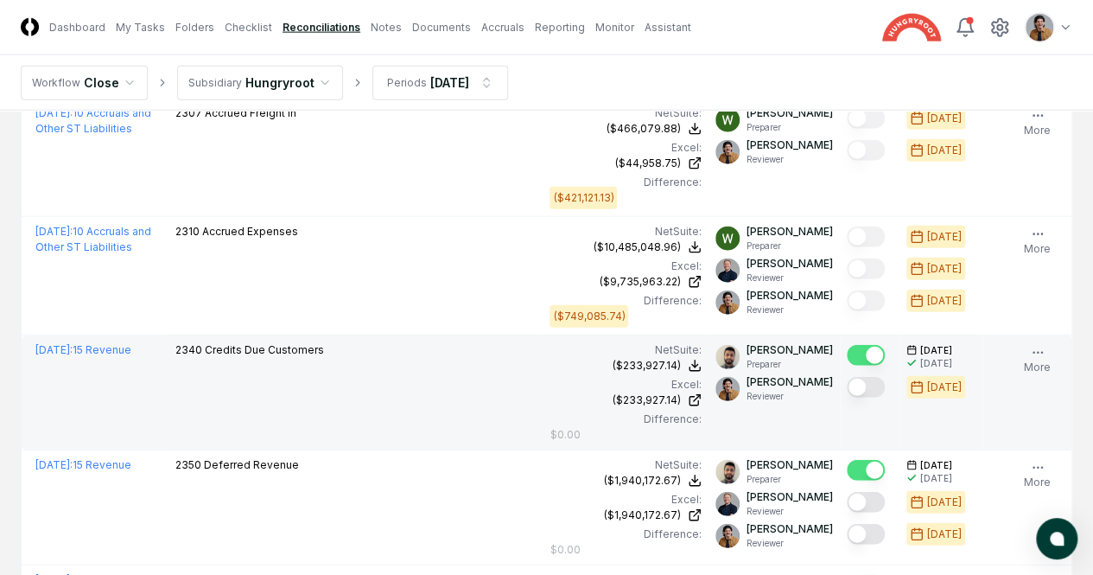
click at [847, 384] on button "Mark complete" at bounding box center [866, 387] width 38 height 21
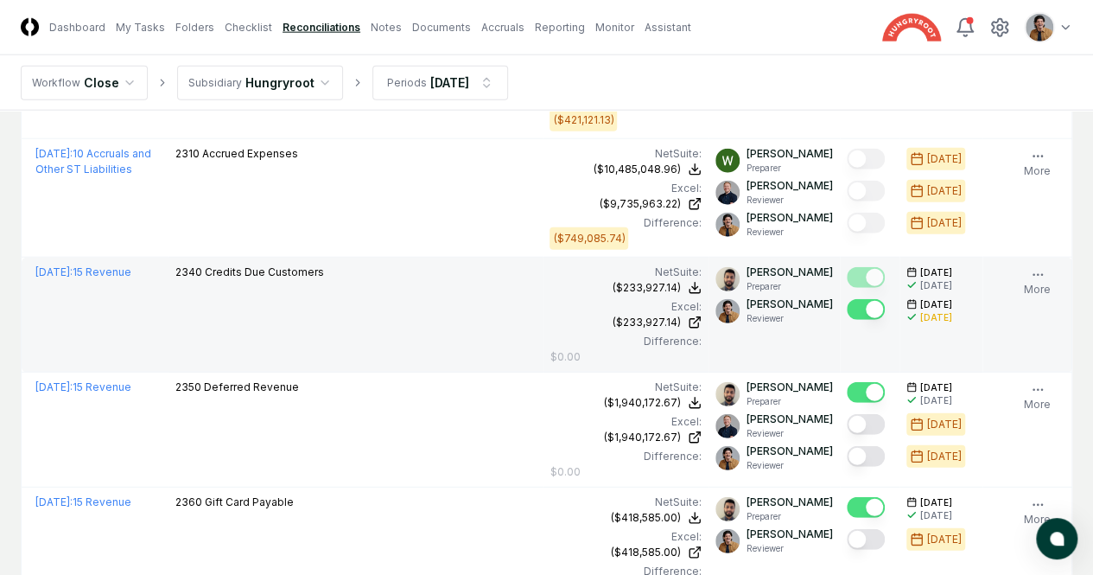
scroll to position [2140, 0]
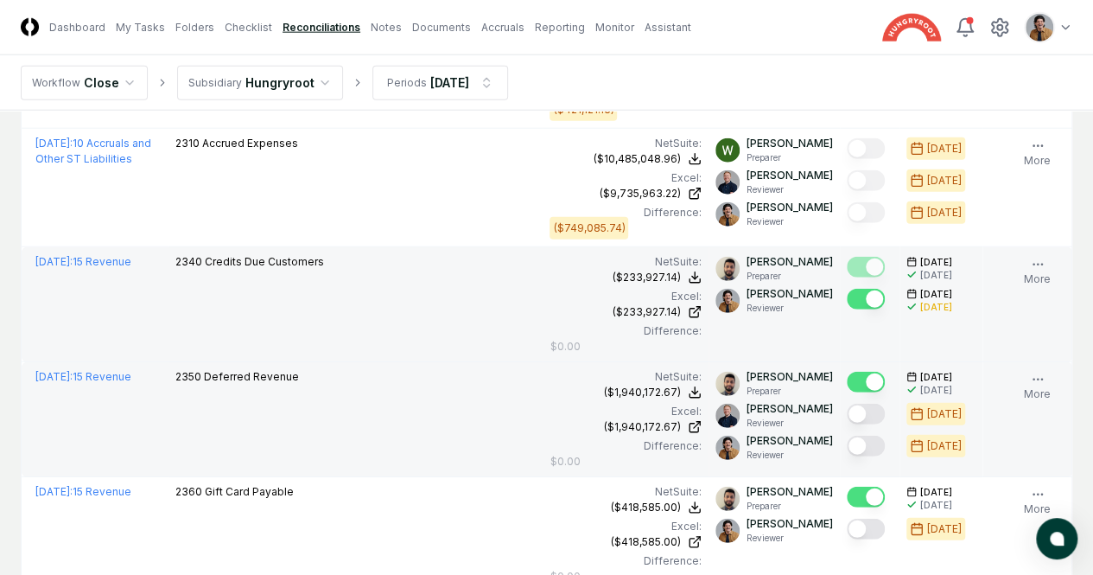
click at [847, 441] on button "Mark complete" at bounding box center [866, 446] width 38 height 21
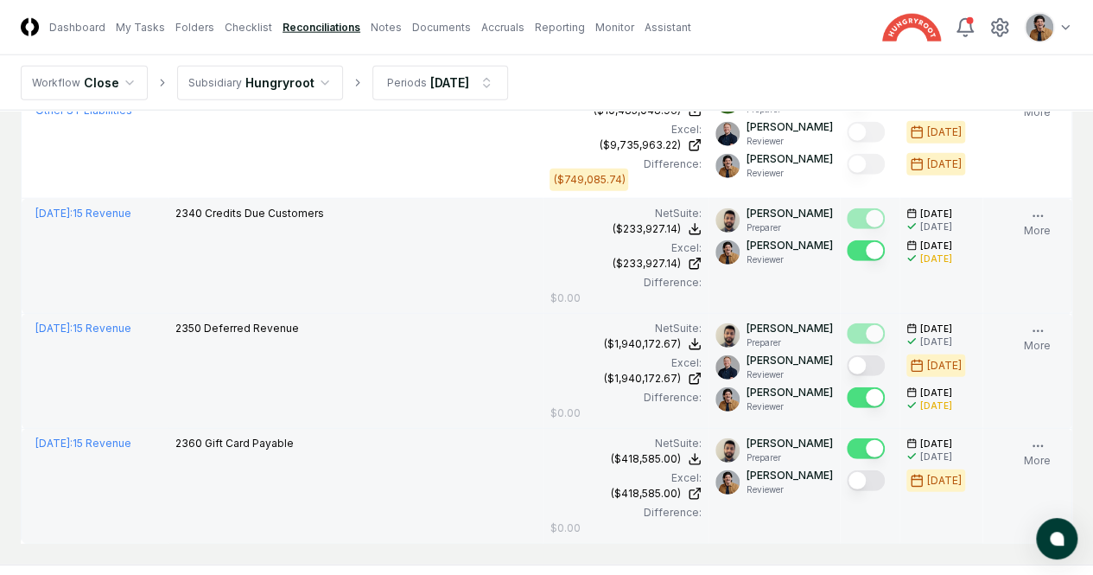
click at [847, 483] on button "Mark complete" at bounding box center [866, 480] width 38 height 21
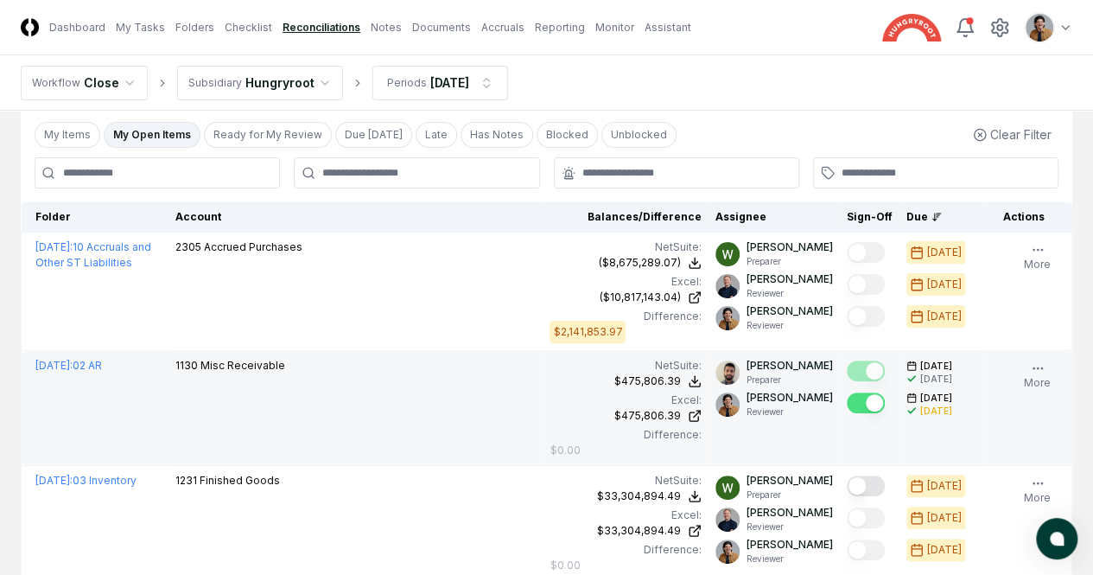
scroll to position [67, 0]
